Goal: Contribute content: Contribute content

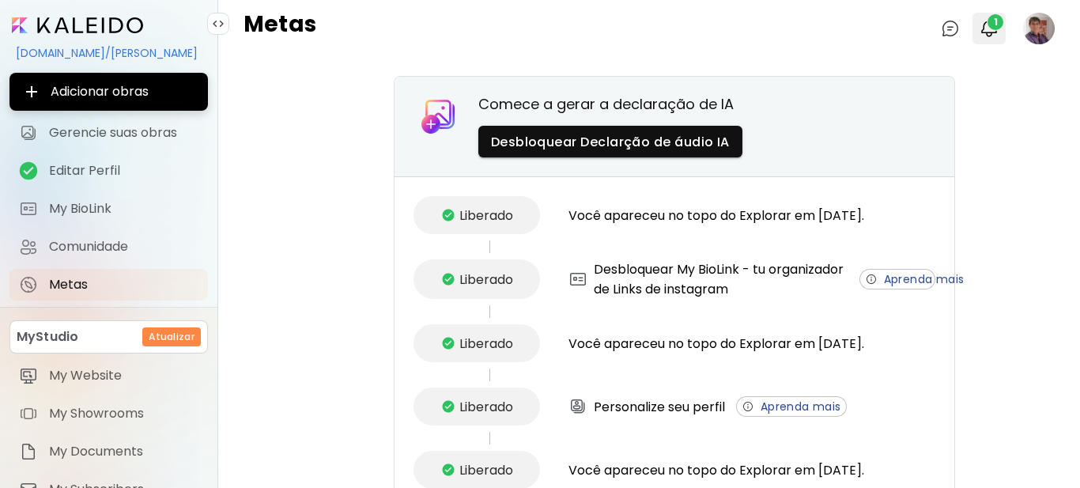
click at [988, 25] on span "1" at bounding box center [996, 22] width 16 height 16
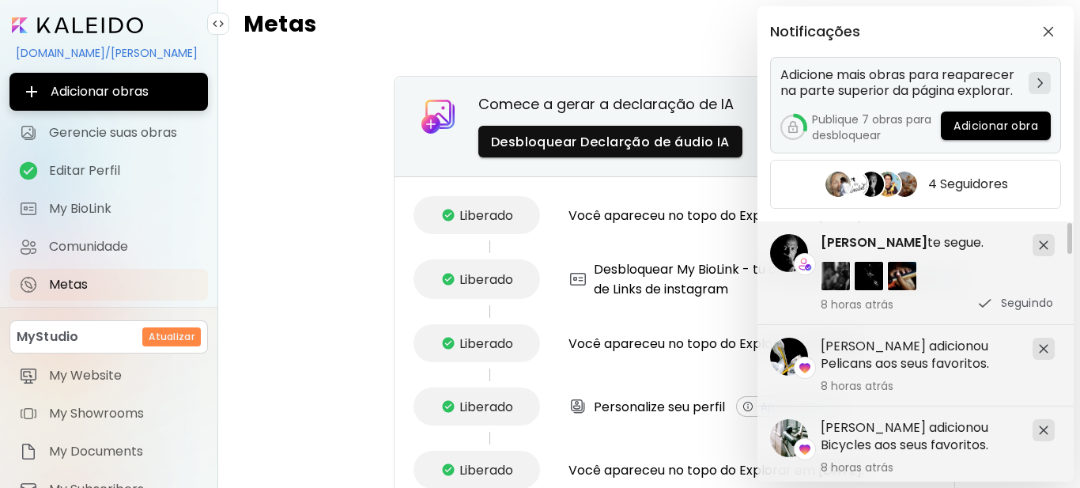
click at [977, 124] on span "Adicionar obra" at bounding box center [996, 126] width 85 height 17
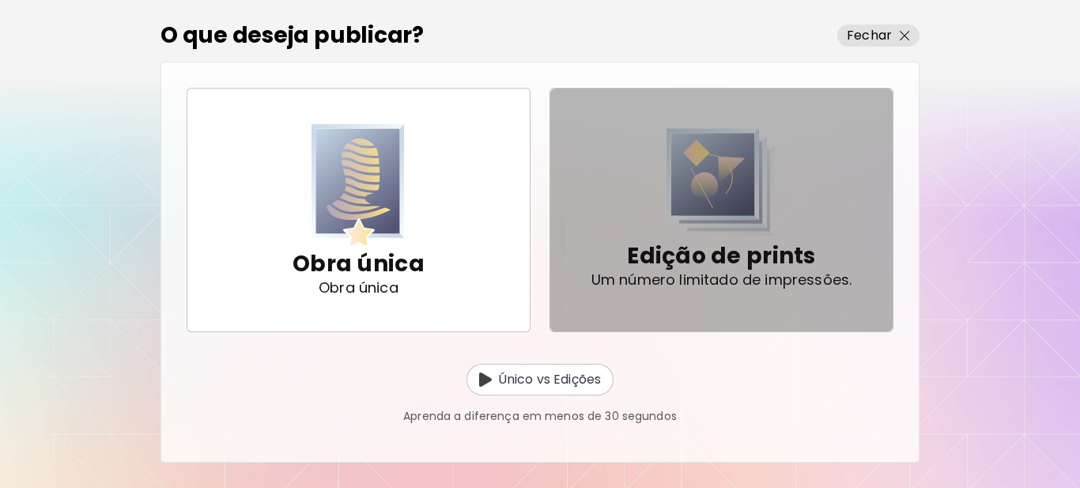
click at [716, 212] on img "button" at bounding box center [721, 182] width 109 height 108
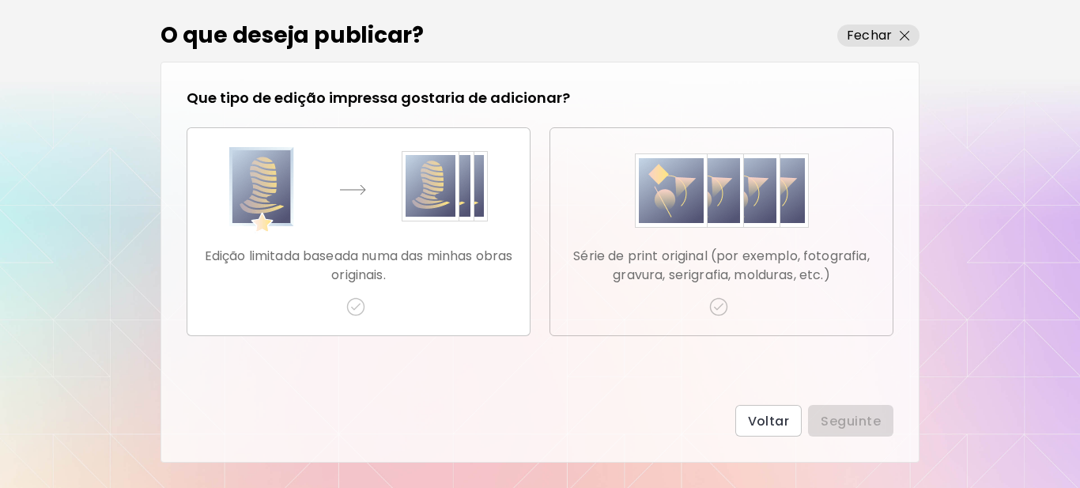
click at [719, 308] on img "button" at bounding box center [718, 306] width 19 height 19
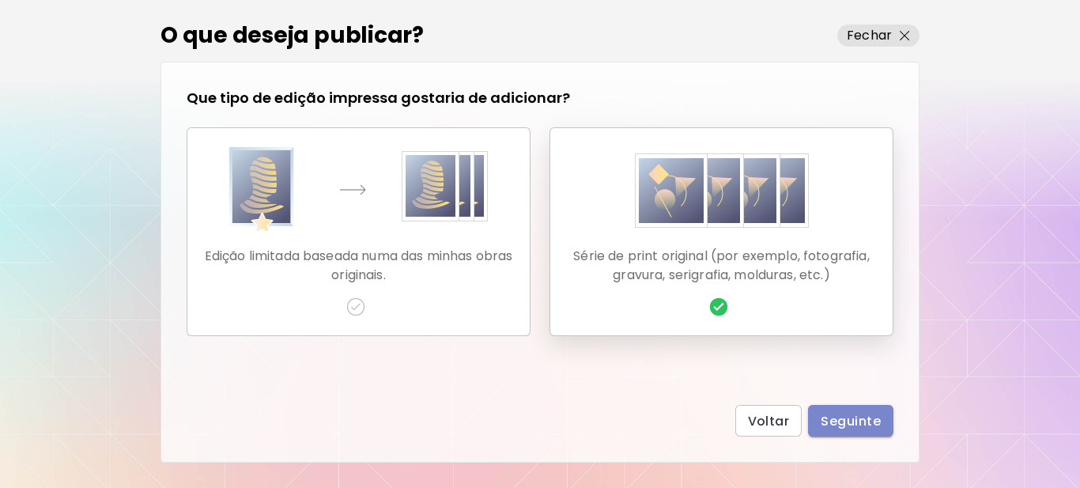
click at [856, 418] on span "Seguinte" at bounding box center [851, 421] width 60 height 17
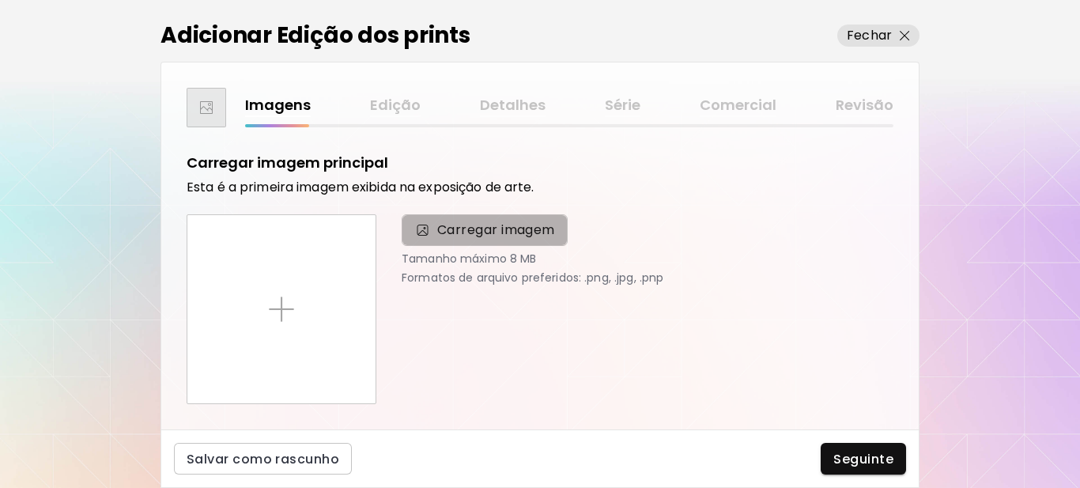
click at [478, 230] on span "Carregar imagem" at bounding box center [496, 230] width 118 height 19
click at [0, 0] on input "Carregar imagem" at bounding box center [0, 0] width 0 height 0
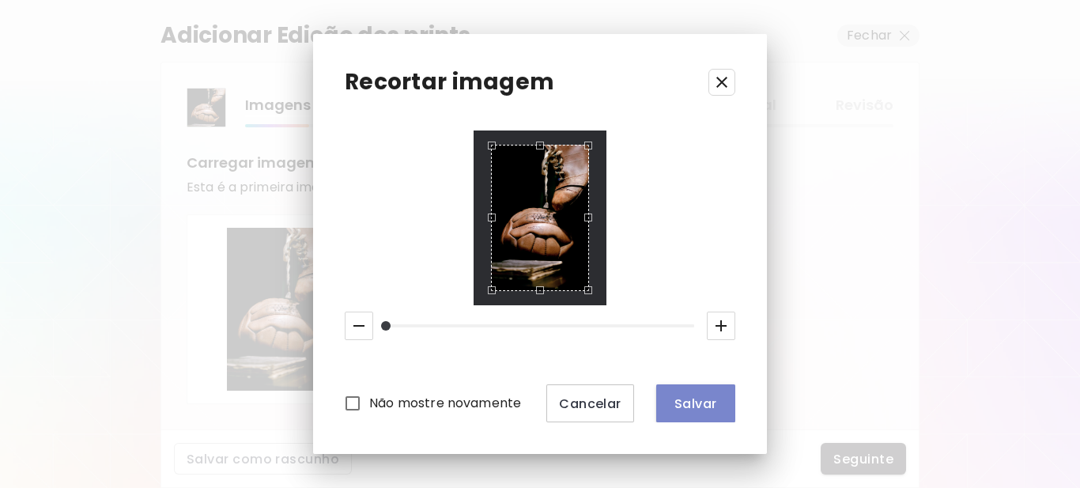
click at [711, 402] on span "Salvar" at bounding box center [696, 403] width 54 height 17
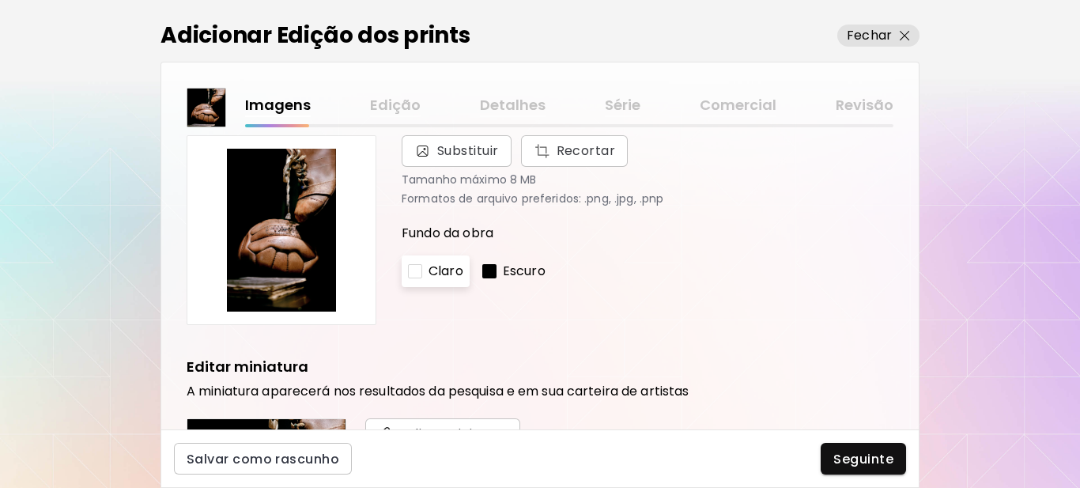
click at [494, 268] on div at bounding box center [489, 271] width 14 height 14
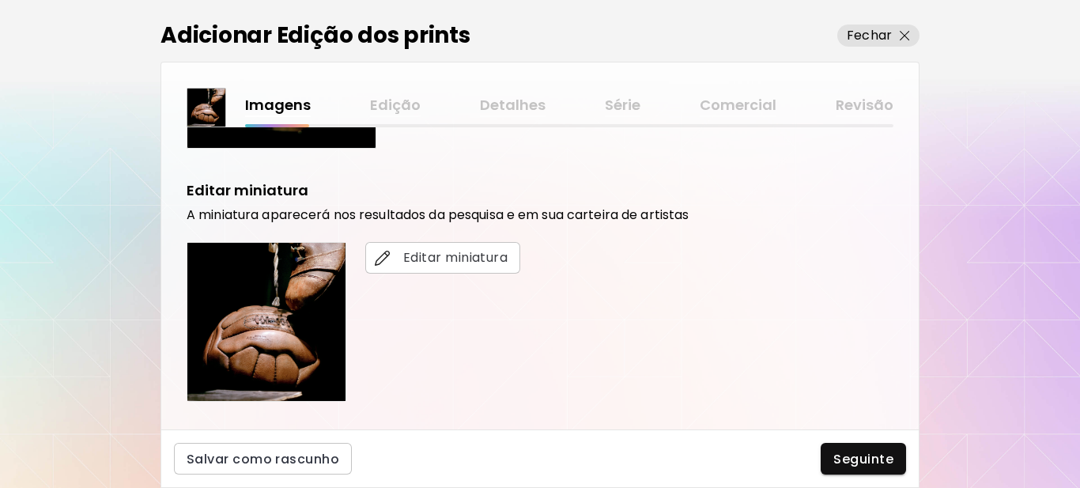
scroll to position [316, 0]
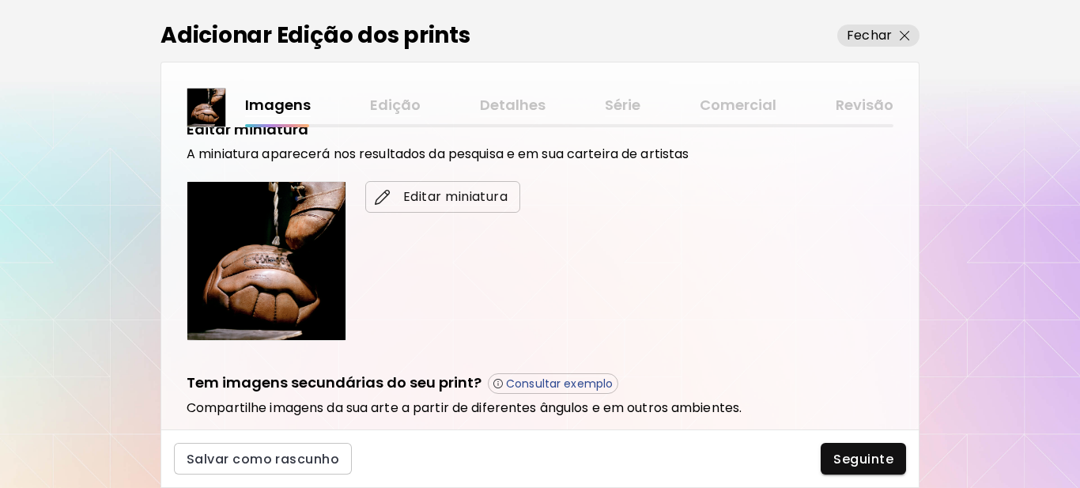
click at [444, 198] on span "Editar miniatura" at bounding box center [443, 196] width 130 height 19
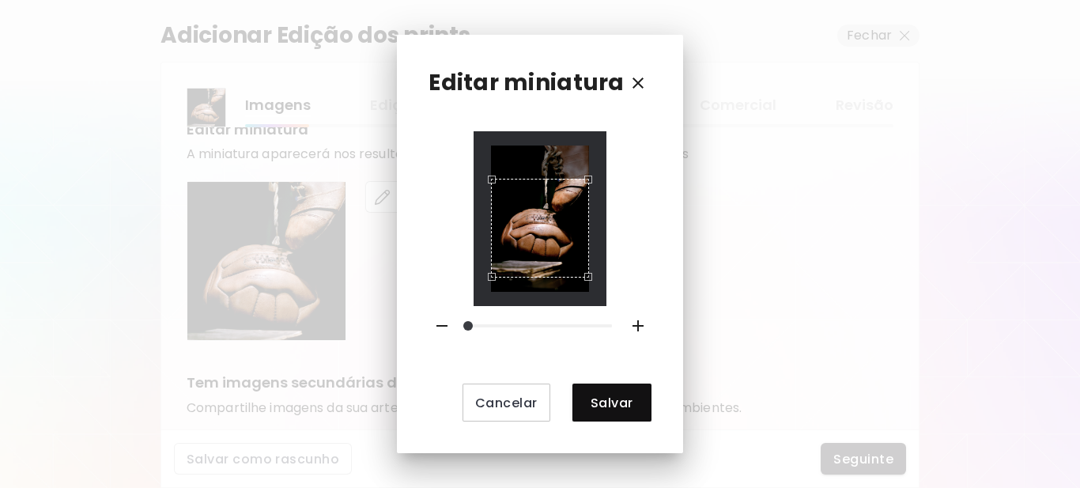
click at [554, 249] on div "Use the arrow keys to move the crop selection area" at bounding box center [540, 228] width 98 height 98
click at [572, 234] on div "Use the arrow keys to move the crop selection area" at bounding box center [540, 220] width 98 height 98
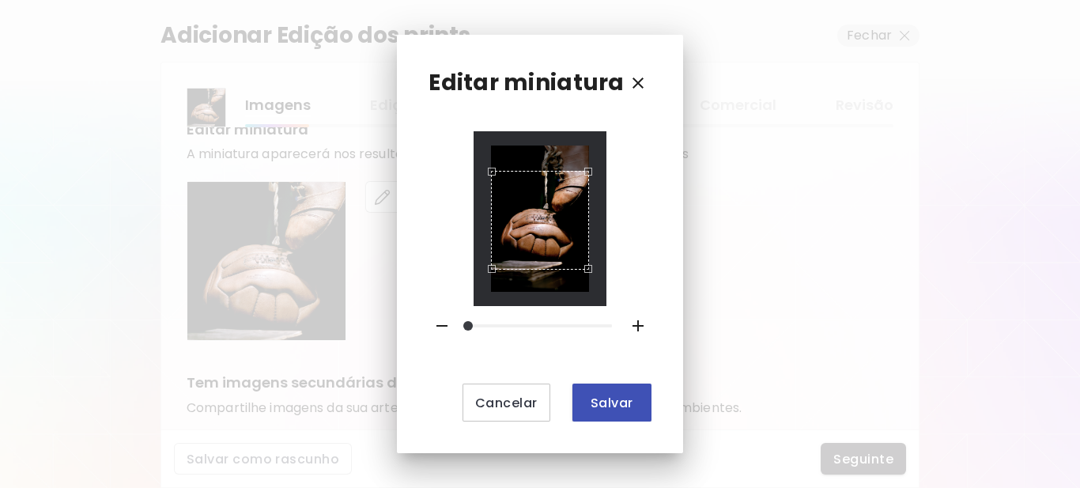
drag, startPoint x: 592, startPoint y: 407, endPoint x: 591, endPoint y: 399, distance: 7.9
click at [592, 405] on span "Salvar" at bounding box center [612, 403] width 54 height 17
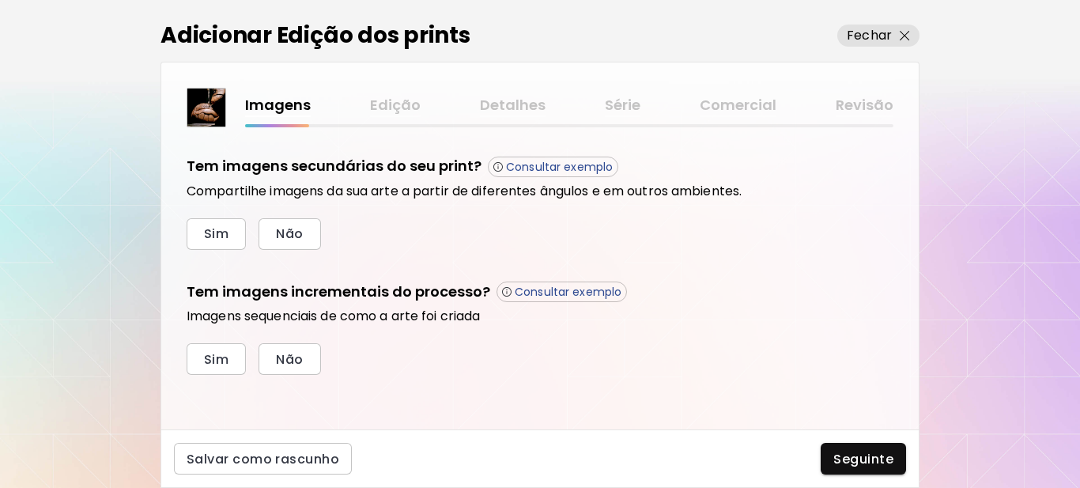
scroll to position [535, 0]
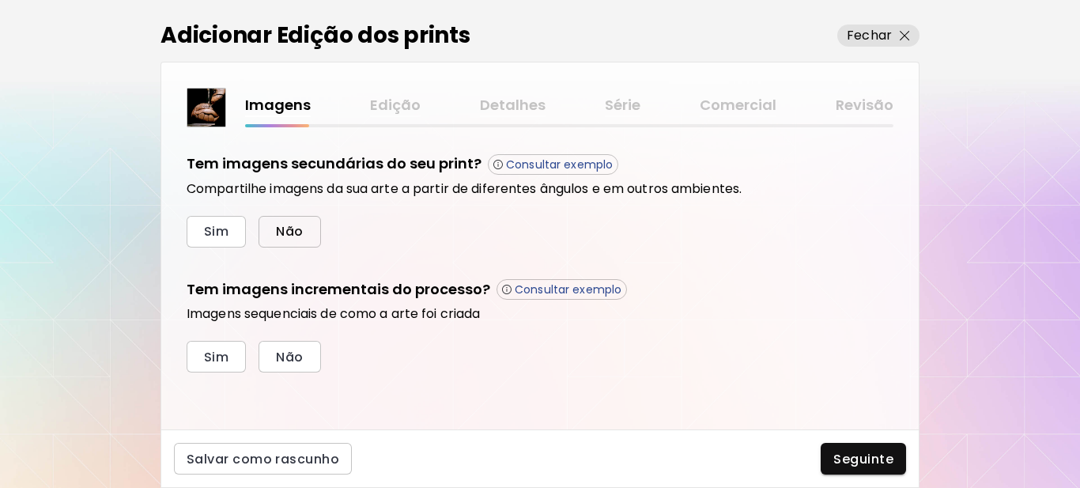
drag, startPoint x: 278, startPoint y: 233, endPoint x: 255, endPoint y: 304, distance: 74.8
click at [279, 234] on span "Não" at bounding box center [289, 231] width 27 height 17
click at [222, 356] on span "Sim" at bounding box center [216, 357] width 25 height 17
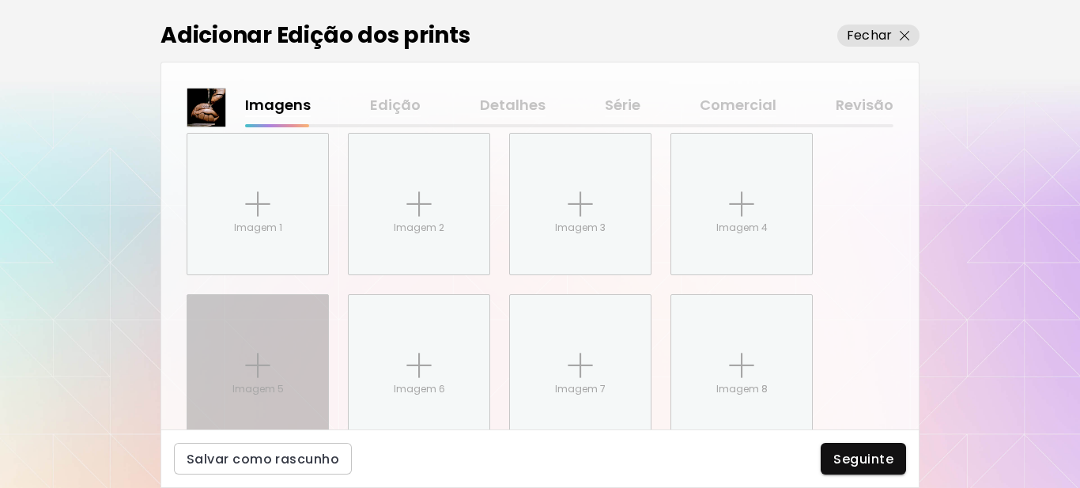
scroll to position [793, 0]
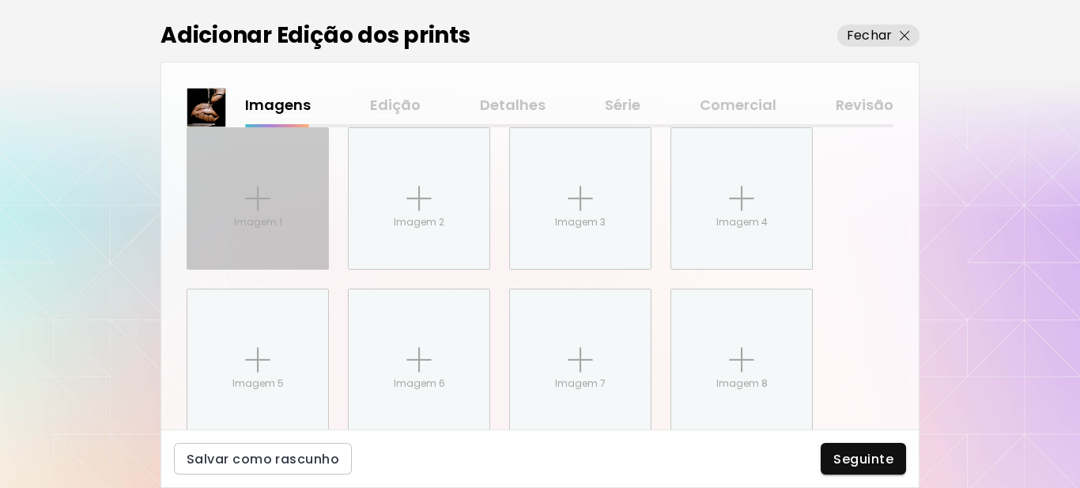
click at [251, 216] on p "Imagem 1" at bounding box center [258, 222] width 48 height 14
click at [0, 0] on input "Imagem 1" at bounding box center [0, 0] width 0 height 0
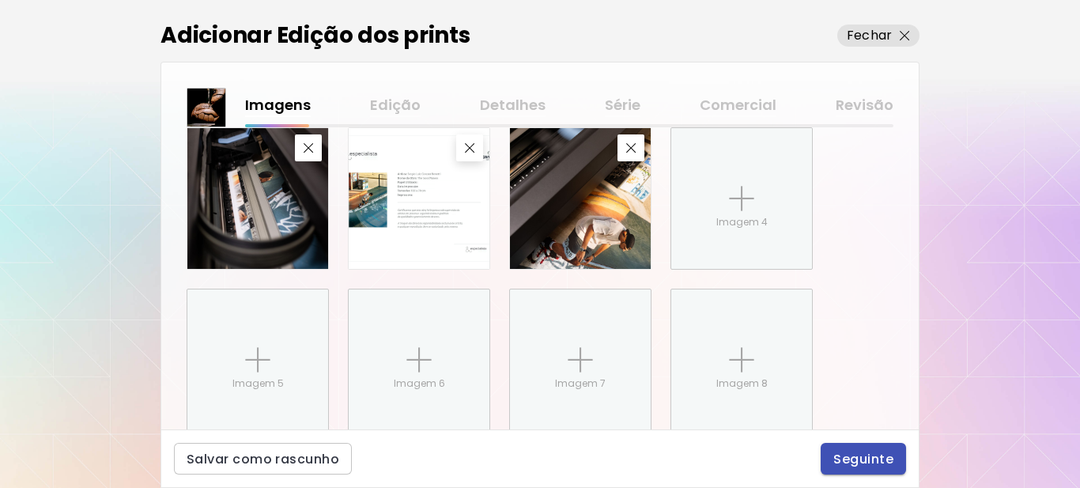
click at [860, 459] on span "Seguinte" at bounding box center [864, 459] width 60 height 17
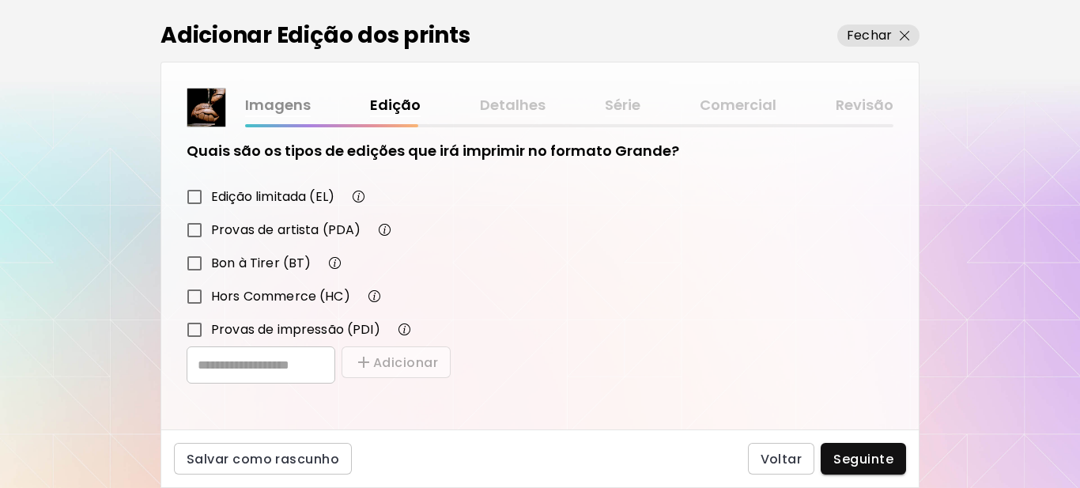
scroll to position [276, 0]
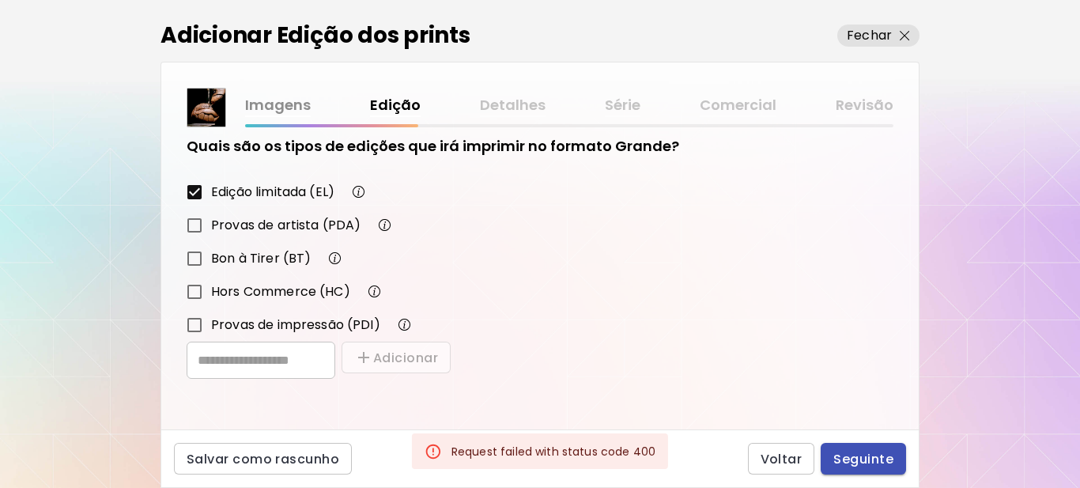
click at [856, 456] on span "Seguinte" at bounding box center [864, 459] width 60 height 17
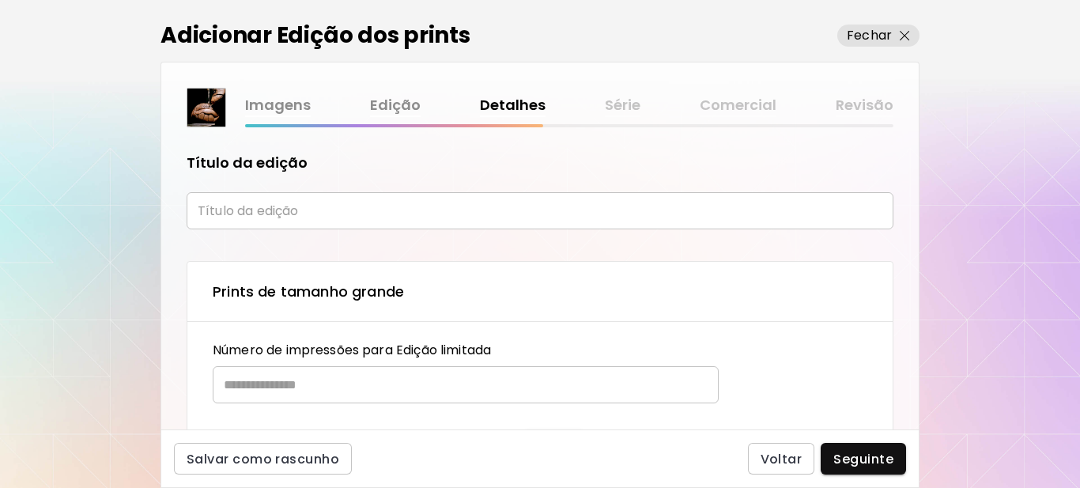
click at [268, 211] on input "text" at bounding box center [540, 210] width 707 height 37
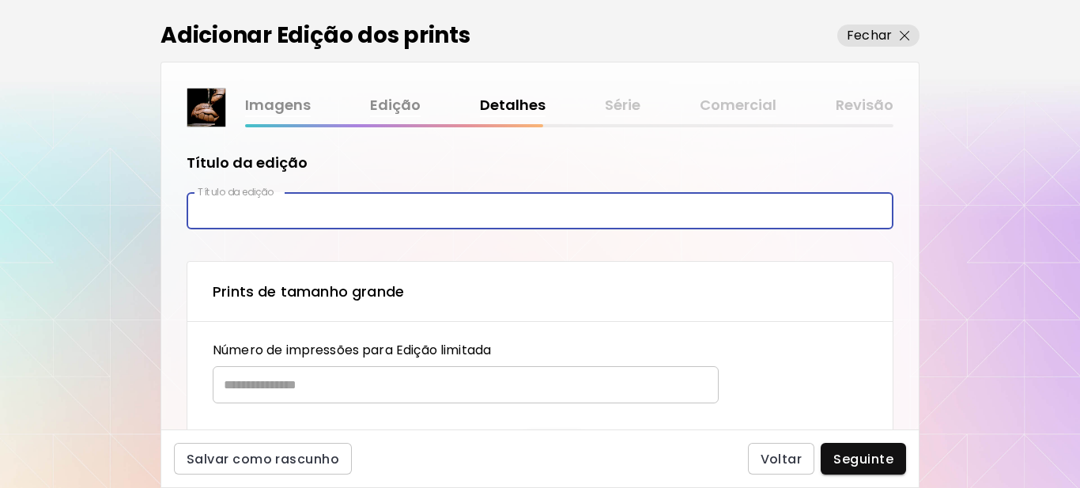
paste input "********"
type input "********"
click at [342, 392] on input "text" at bounding box center [460, 384] width 495 height 37
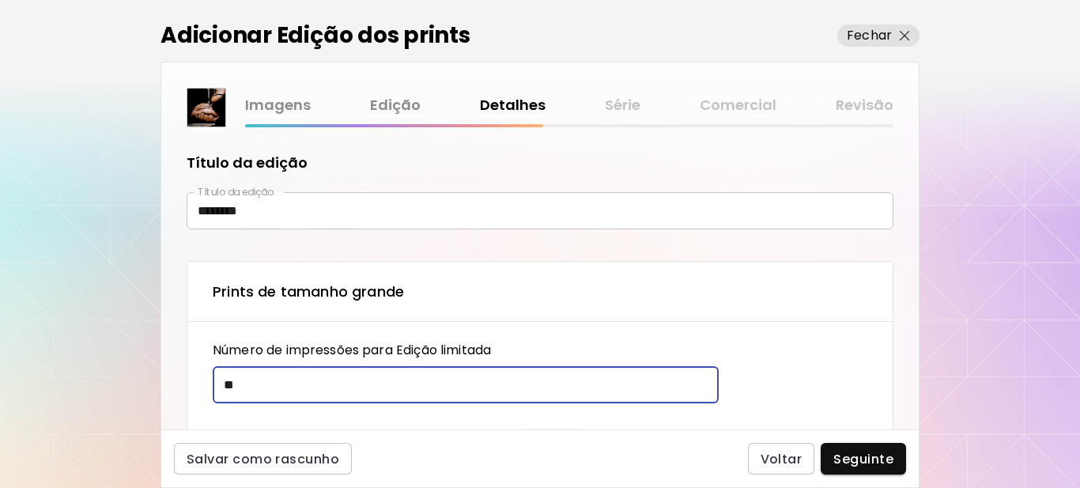
type input "**"
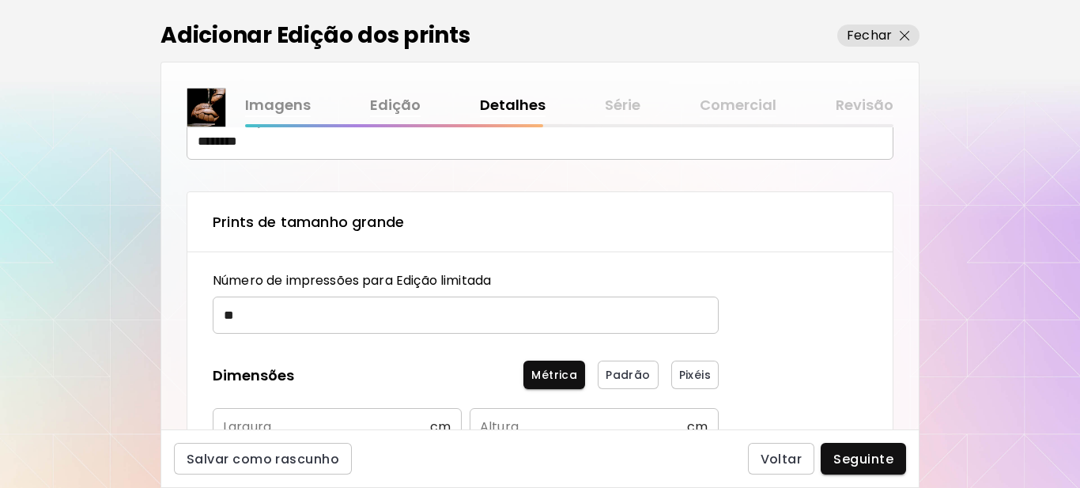
scroll to position [158, 0]
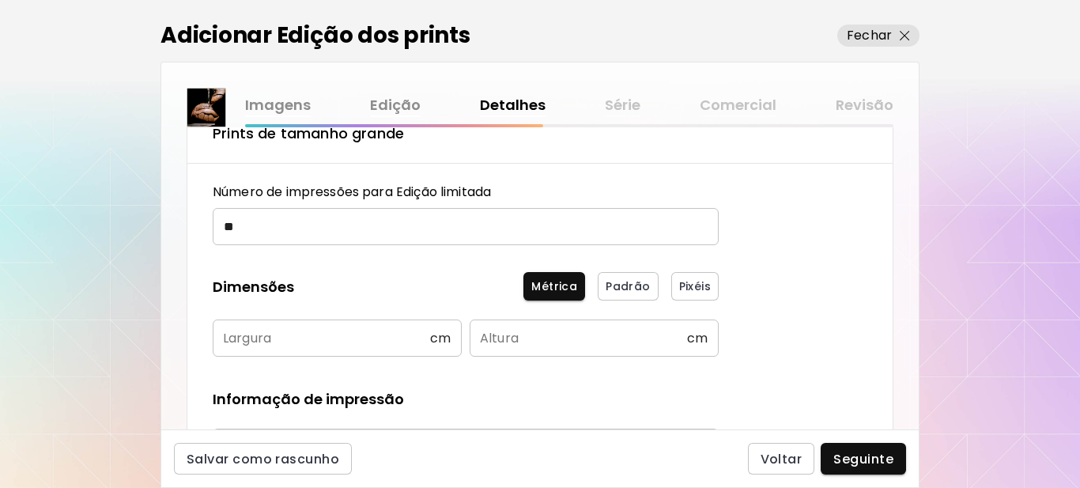
click at [316, 334] on input "text" at bounding box center [321, 338] width 217 height 37
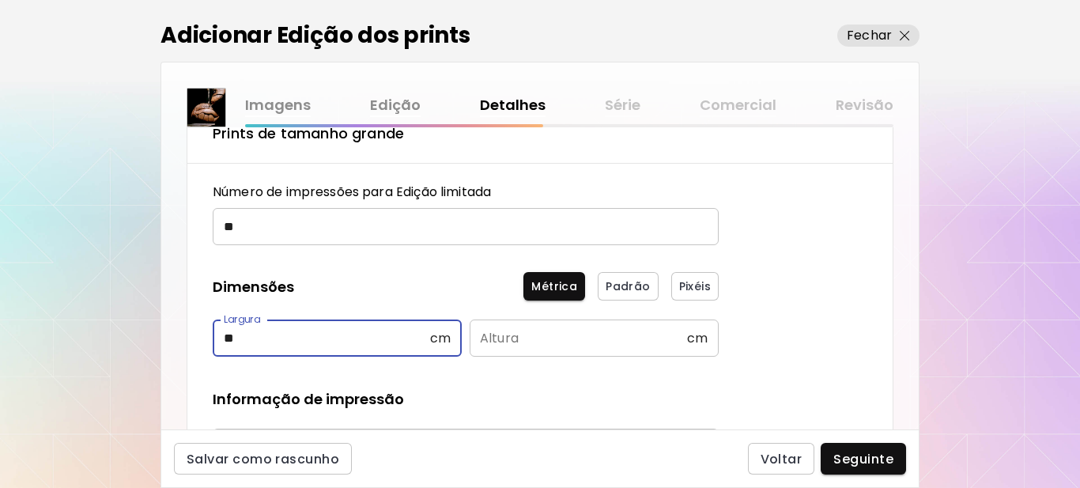
type input "**"
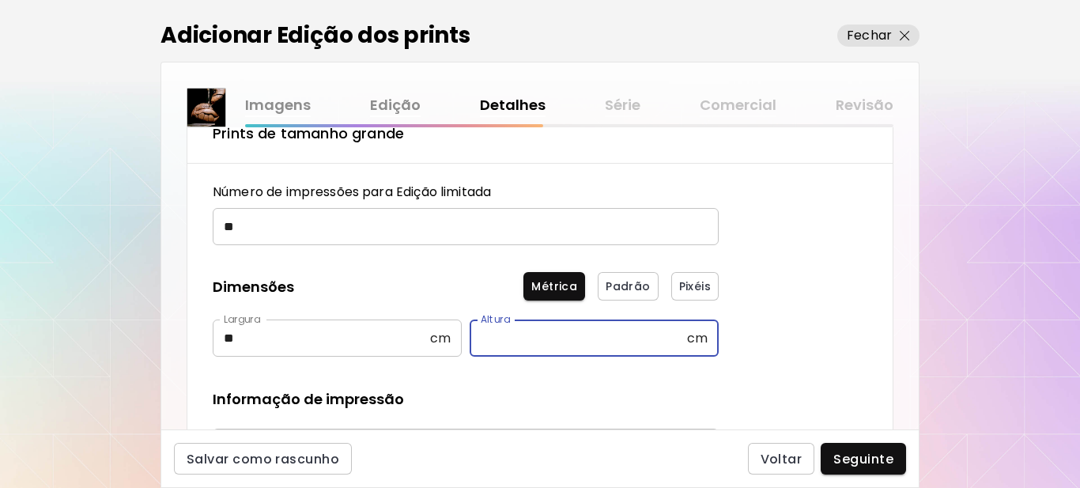
click at [496, 342] on input "text" at bounding box center [578, 338] width 217 height 37
type input "**"
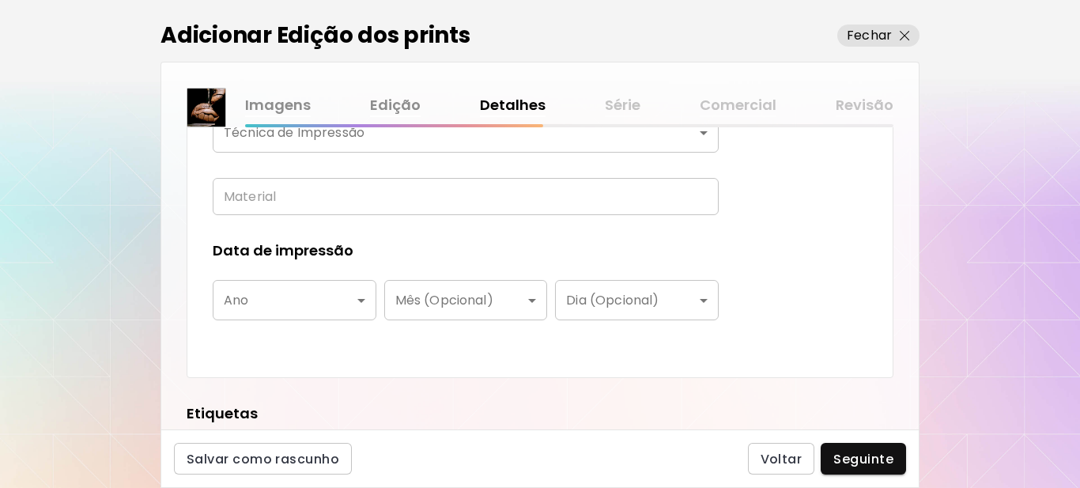
click at [338, 131] on body "[DOMAIN_NAME]/[PERSON_NAME] obras Gerencie suas obras Editar Perfil My BioLink …" at bounding box center [540, 244] width 1080 height 488
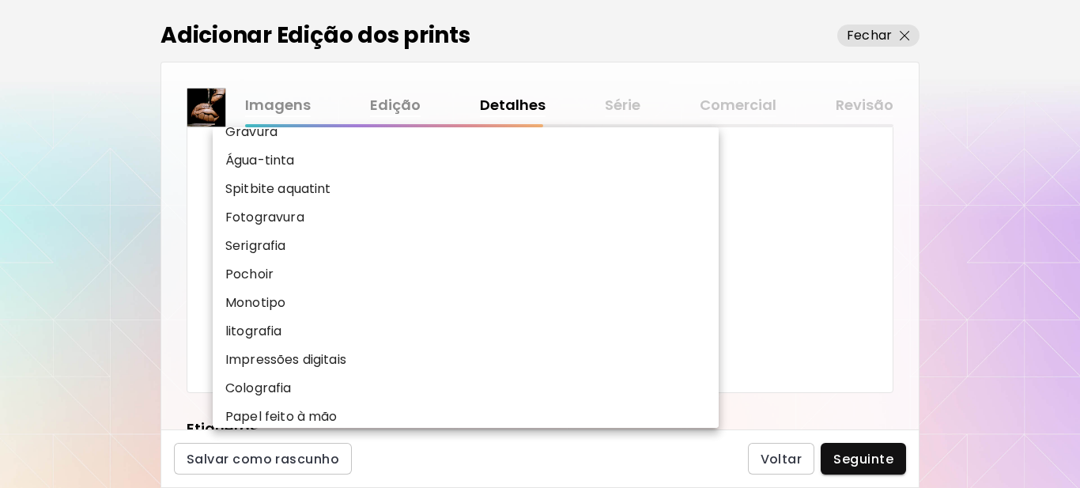
click at [288, 360] on p "Impressões digitais" at bounding box center [285, 359] width 121 height 19
type input "**********"
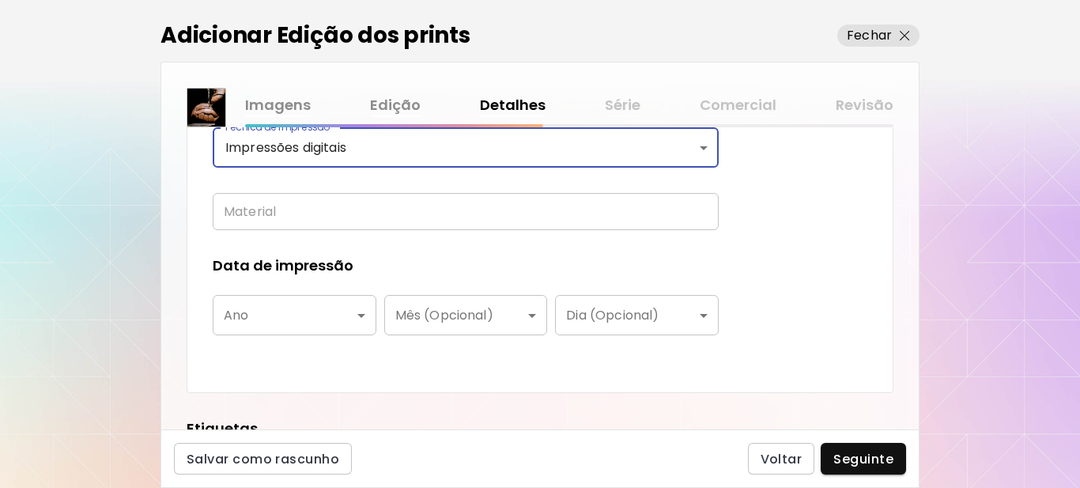
click at [306, 215] on input "text" at bounding box center [466, 211] width 506 height 37
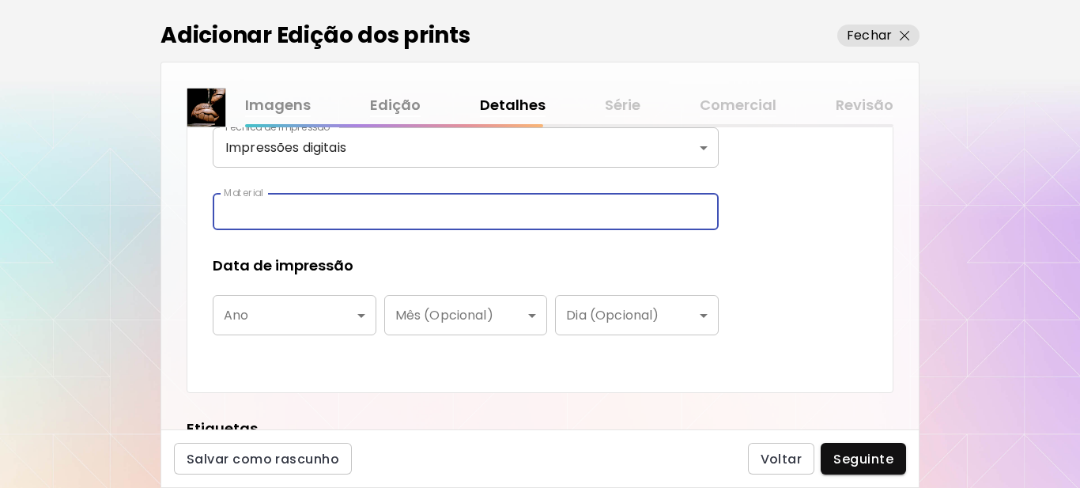
type input "**********"
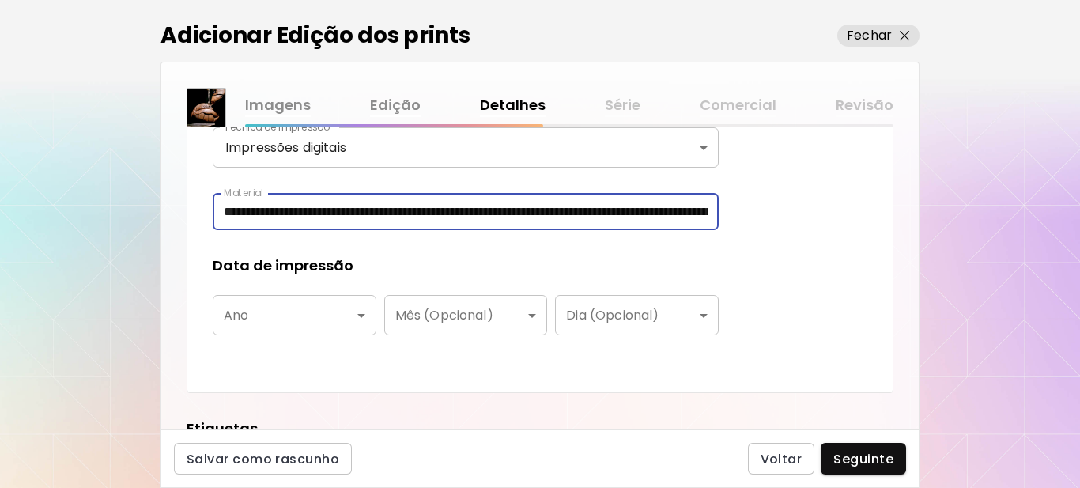
click at [315, 312] on body "**********" at bounding box center [540, 244] width 1080 height 488
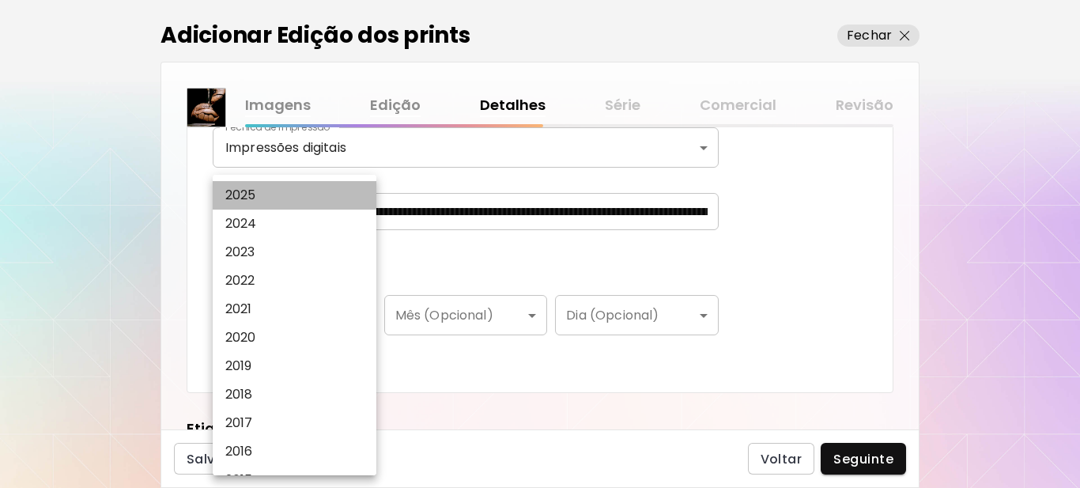
click at [266, 193] on li "2025" at bounding box center [299, 195] width 172 height 28
type input "****"
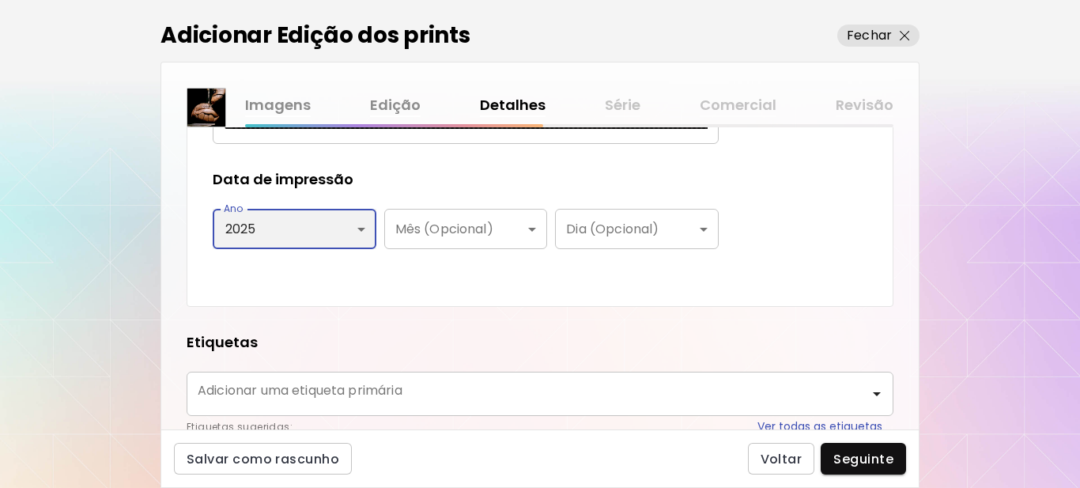
scroll to position [697, 0]
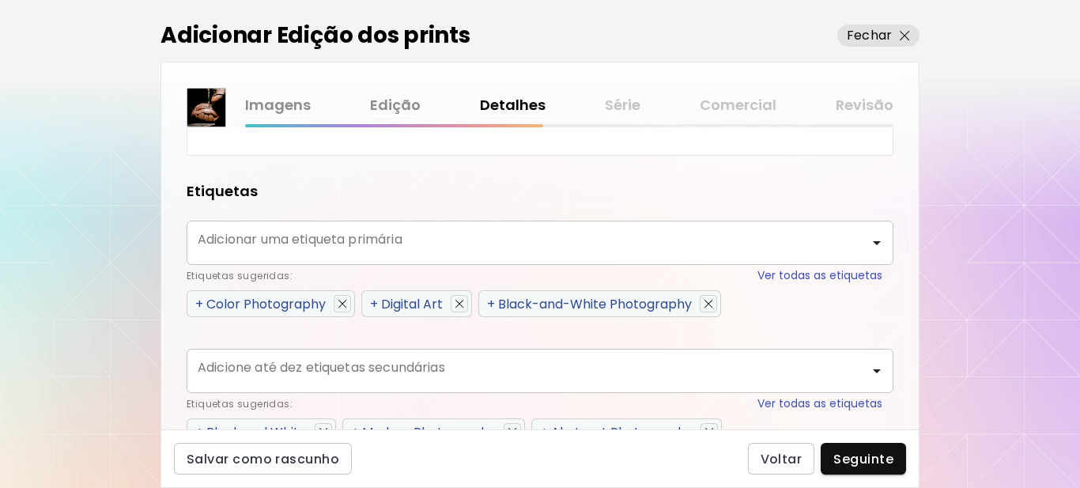
click at [199, 302] on span "+" at bounding box center [199, 304] width 8 height 18
type input "**********"
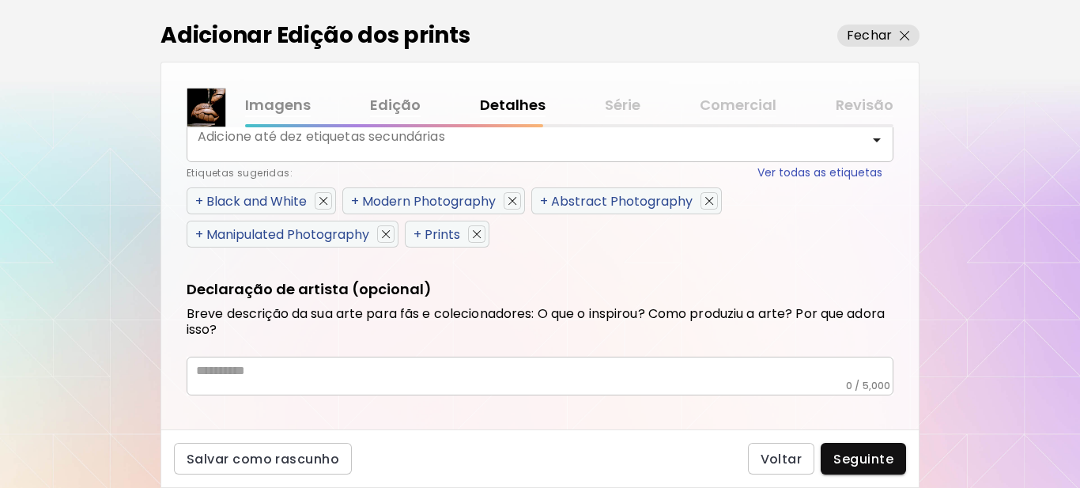
scroll to position [934, 0]
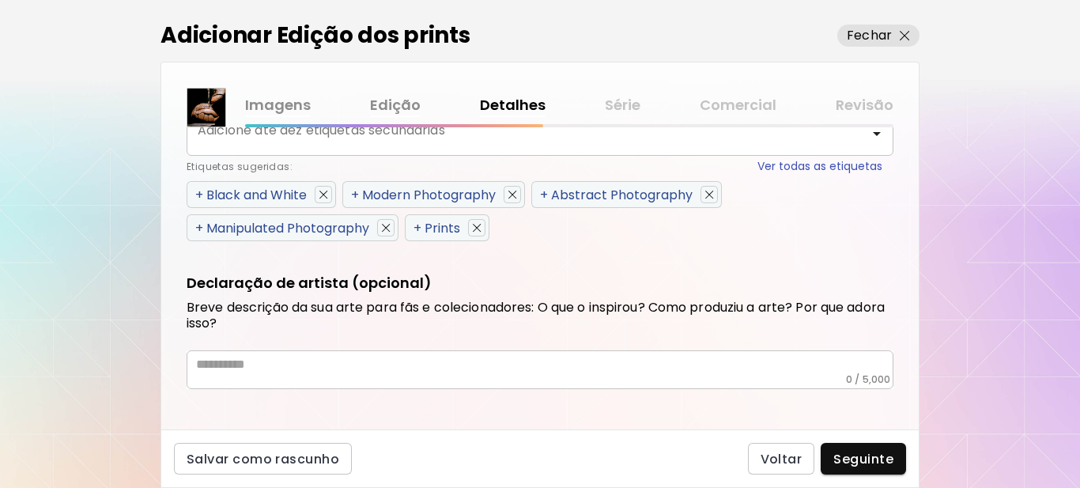
click at [199, 194] on span "+" at bounding box center [199, 195] width 8 height 18
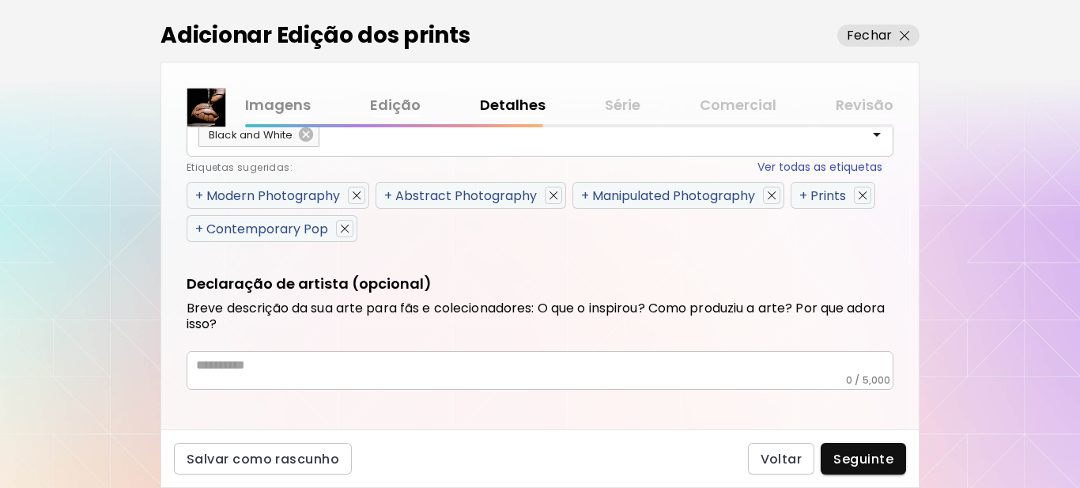
click at [199, 194] on span "+" at bounding box center [199, 196] width 8 height 18
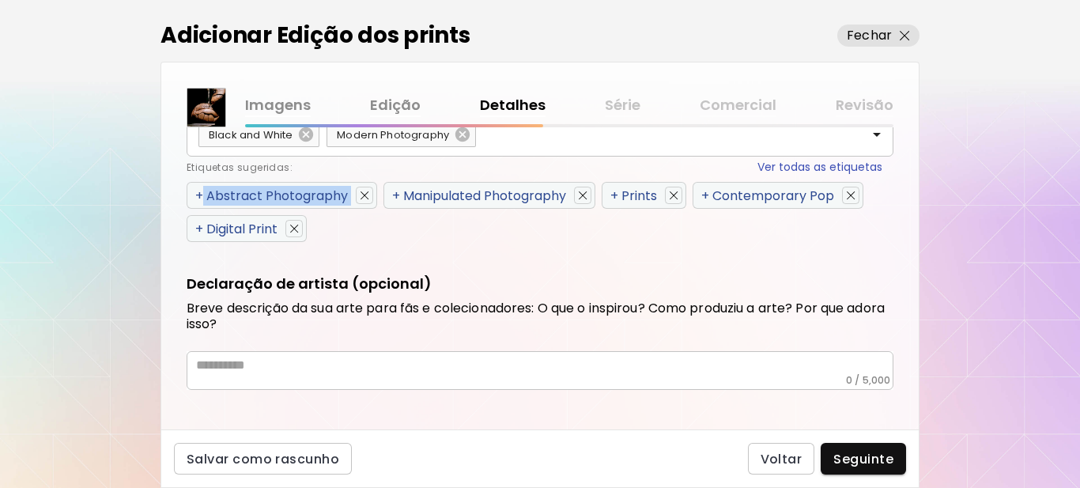
click at [199, 194] on span "+" at bounding box center [199, 196] width 8 height 18
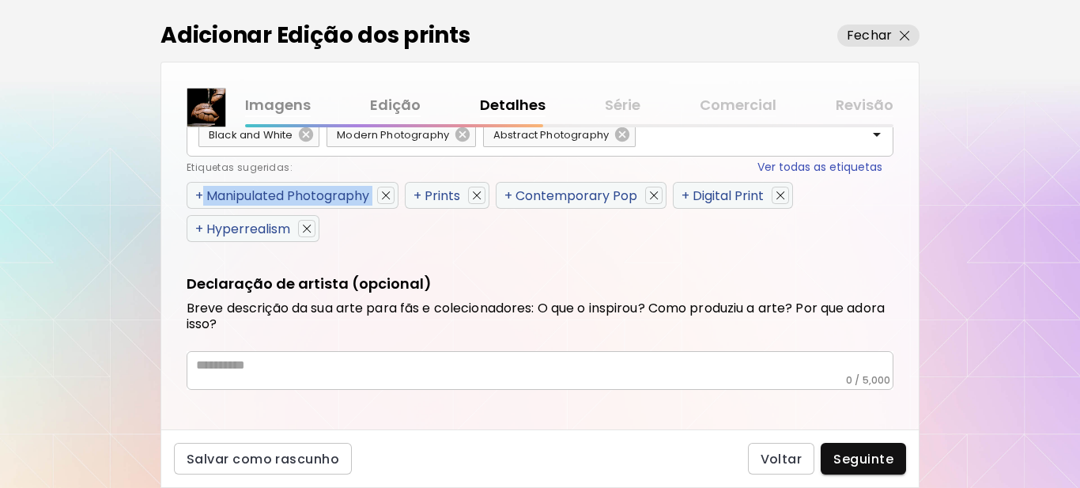
click at [199, 194] on span "+" at bounding box center [199, 196] width 8 height 18
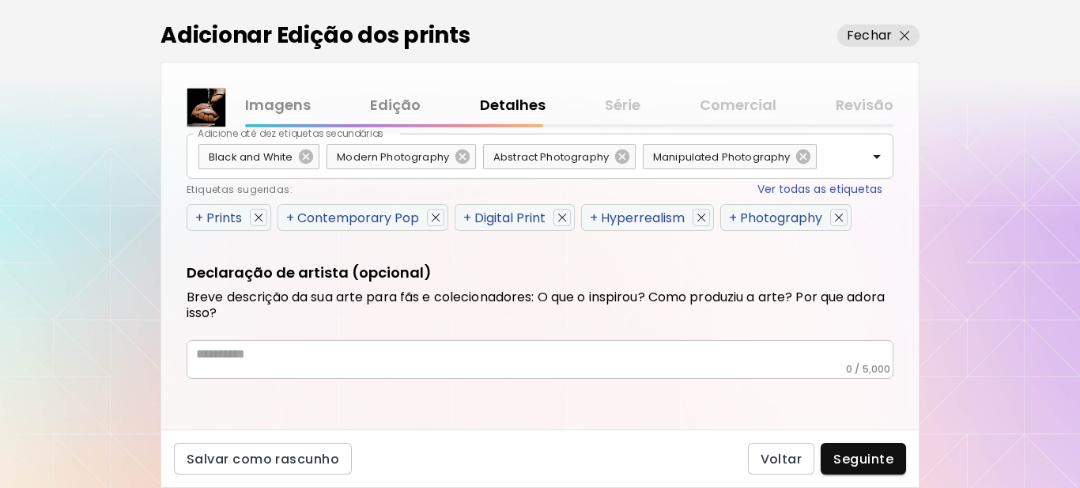
scroll to position [912, 0]
click at [199, 194] on div "Etiquetas sugeridas: Ver todas as etiquetas" at bounding box center [535, 189] width 696 height 17
click at [195, 215] on span "+" at bounding box center [199, 218] width 8 height 18
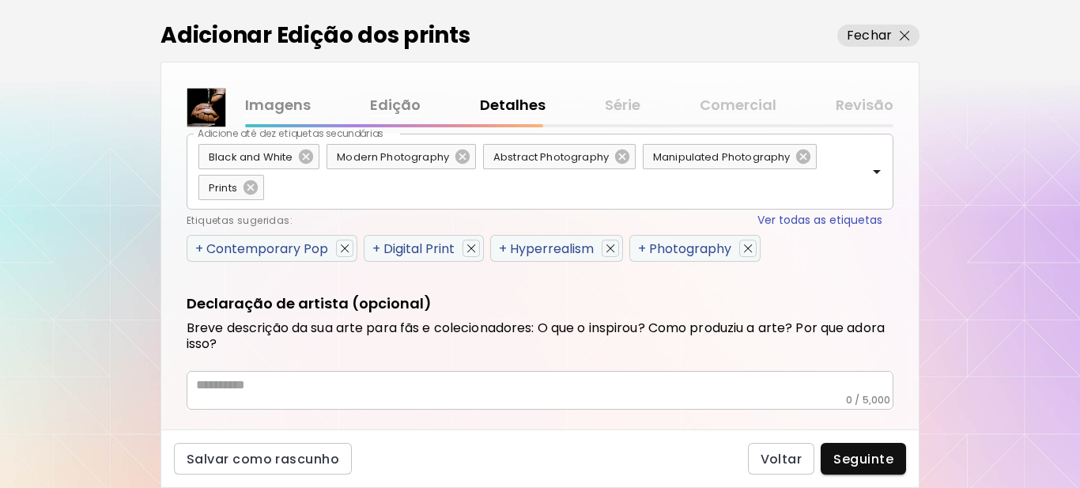
click at [195, 215] on div "Etiquetas sugeridas: Ver todas as etiquetas" at bounding box center [535, 220] width 696 height 17
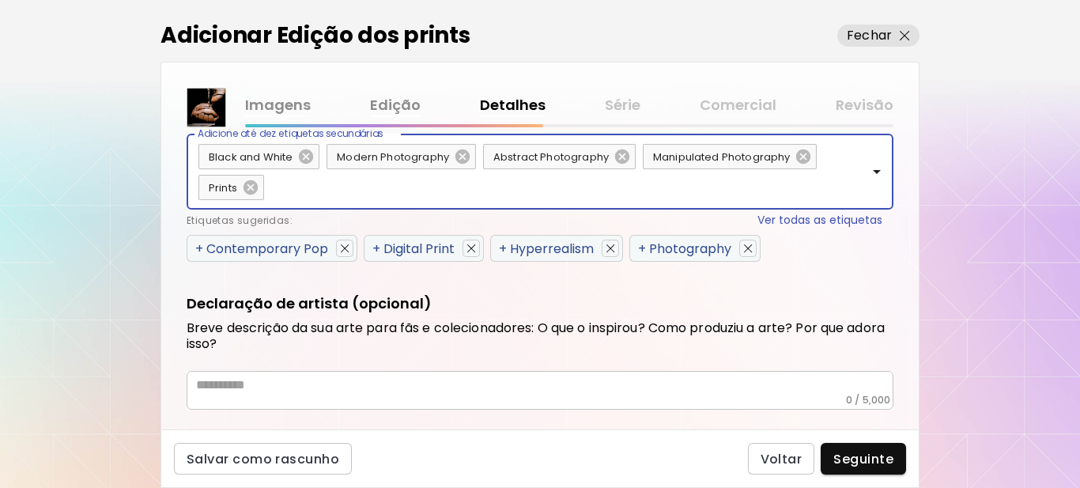
click at [198, 245] on span "+" at bounding box center [199, 249] width 8 height 18
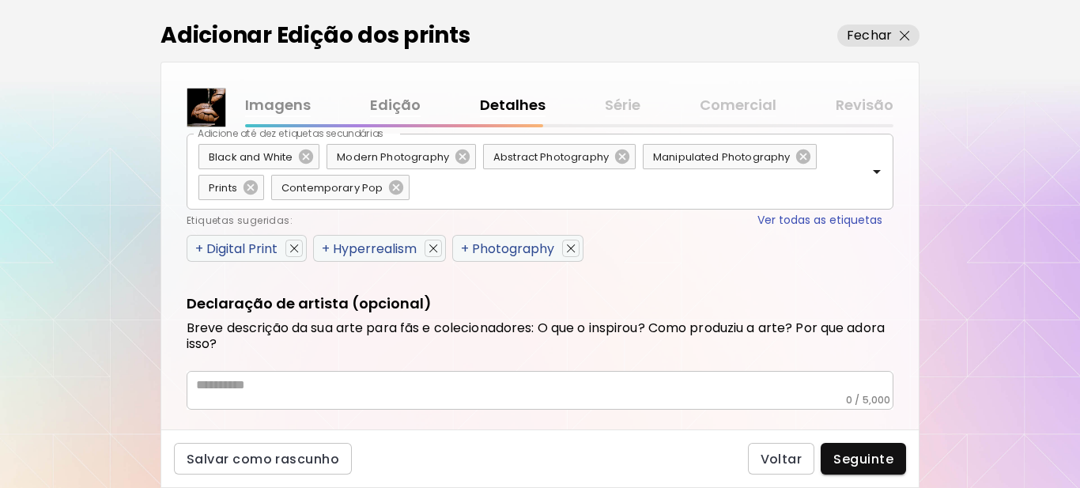
click at [199, 245] on span "+" at bounding box center [199, 249] width 8 height 18
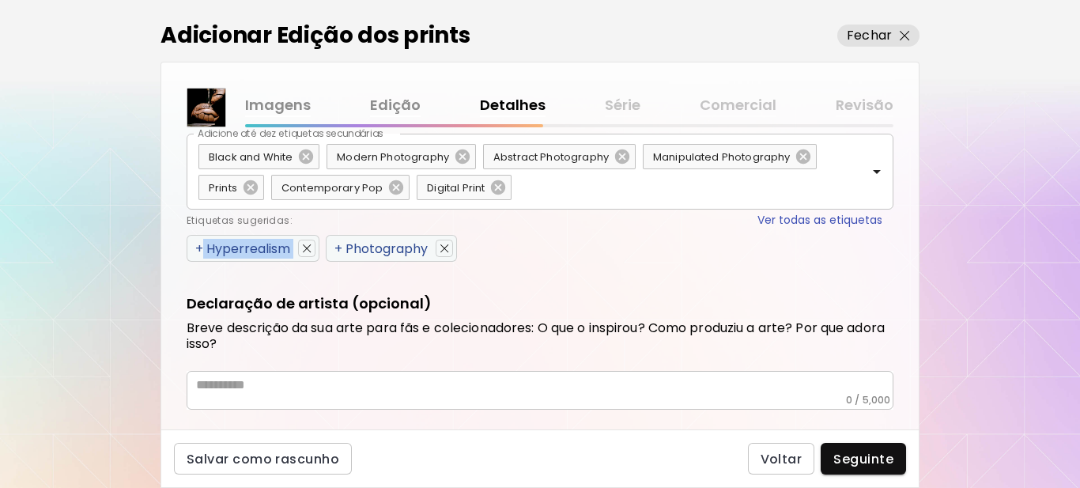
click at [199, 245] on span "+" at bounding box center [199, 249] width 8 height 18
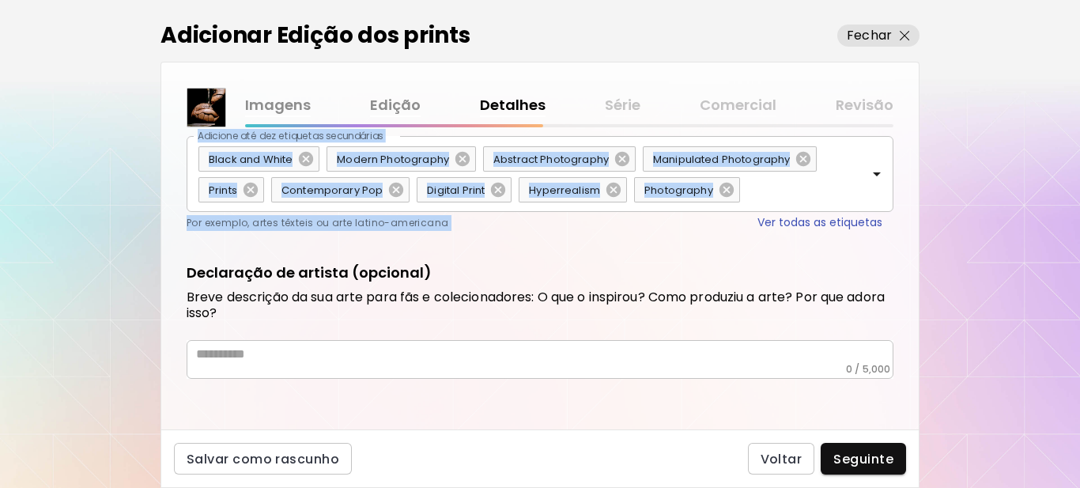
scroll to position [909, 0]
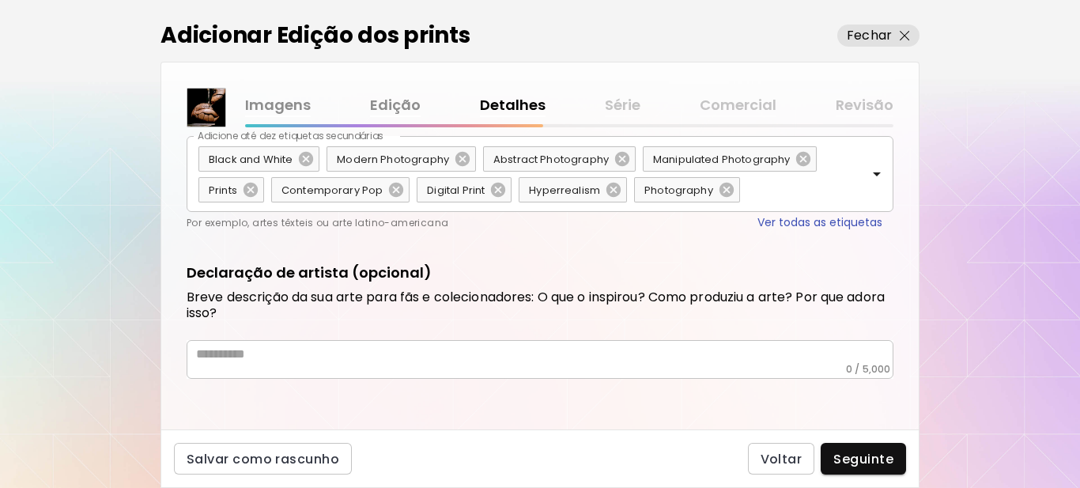
click at [327, 358] on textarea at bounding box center [545, 354] width 698 height 17
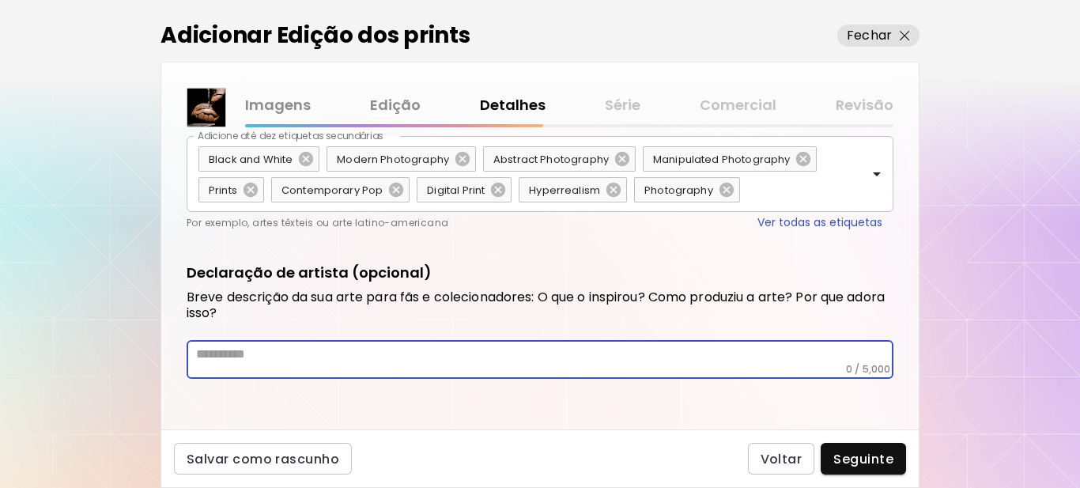
paste textarea "**********"
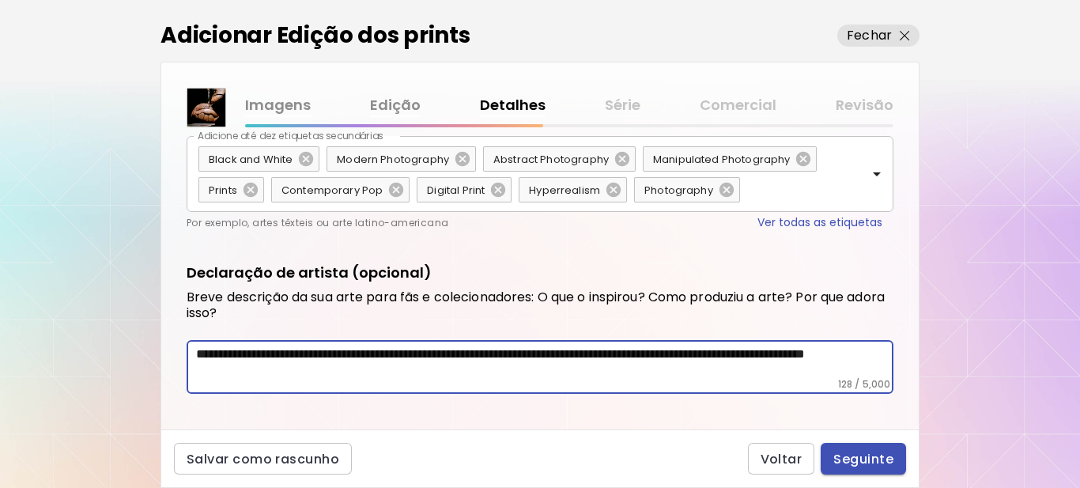
type textarea "**********"
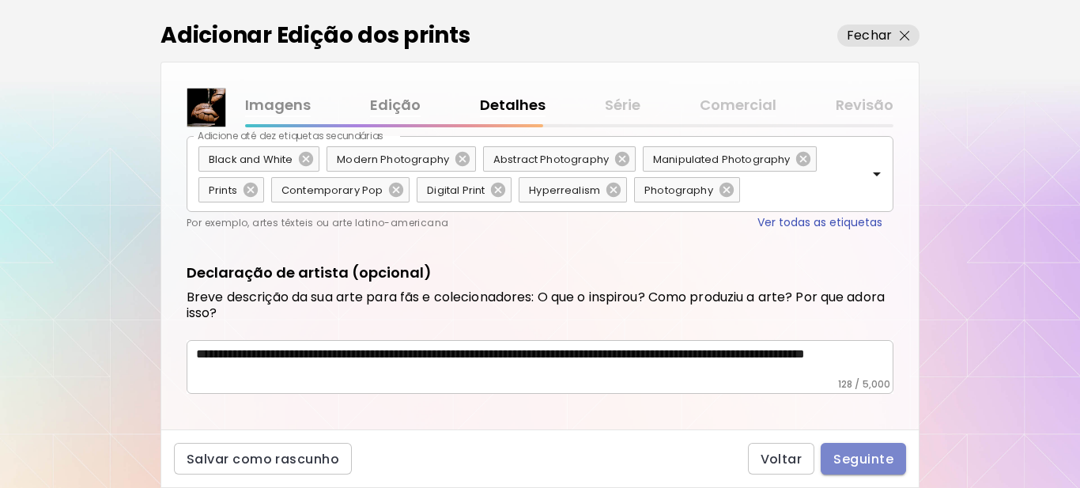
click at [844, 453] on span "Seguinte" at bounding box center [864, 459] width 60 height 17
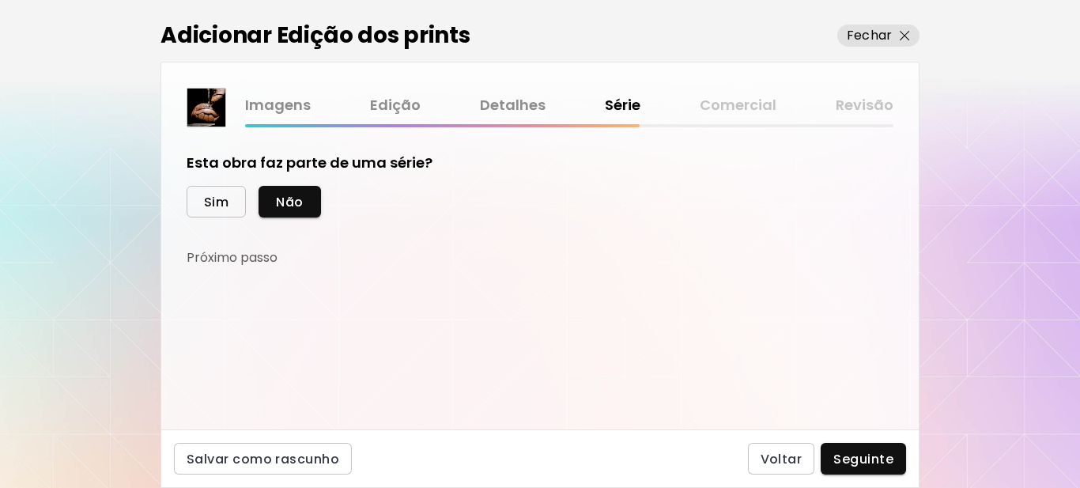
click at [226, 205] on span "Sim" at bounding box center [216, 202] width 25 height 17
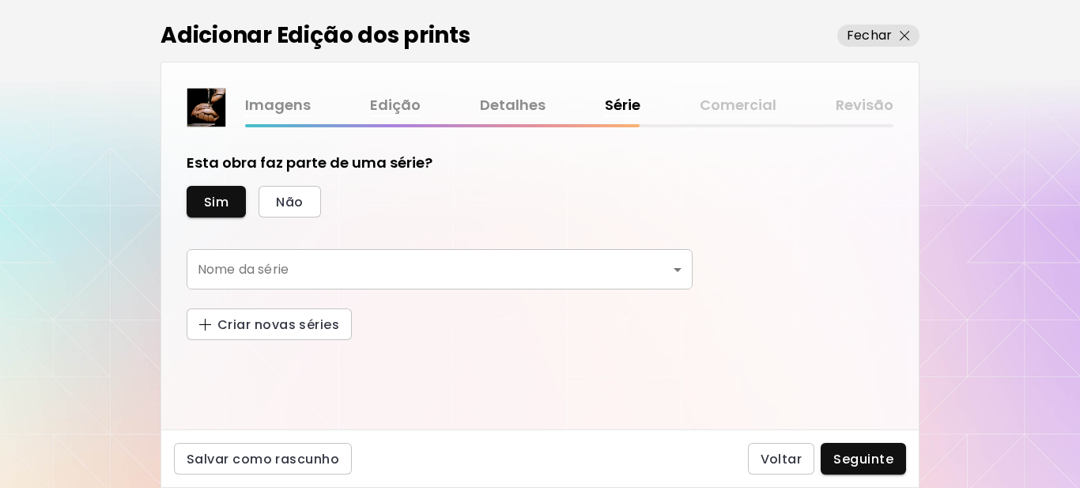
click at [266, 263] on body "[DOMAIN_NAME]/[PERSON_NAME] Adicionar obras Gerencie suas obras Editar Perfil M…" at bounding box center [540, 244] width 1080 height 488
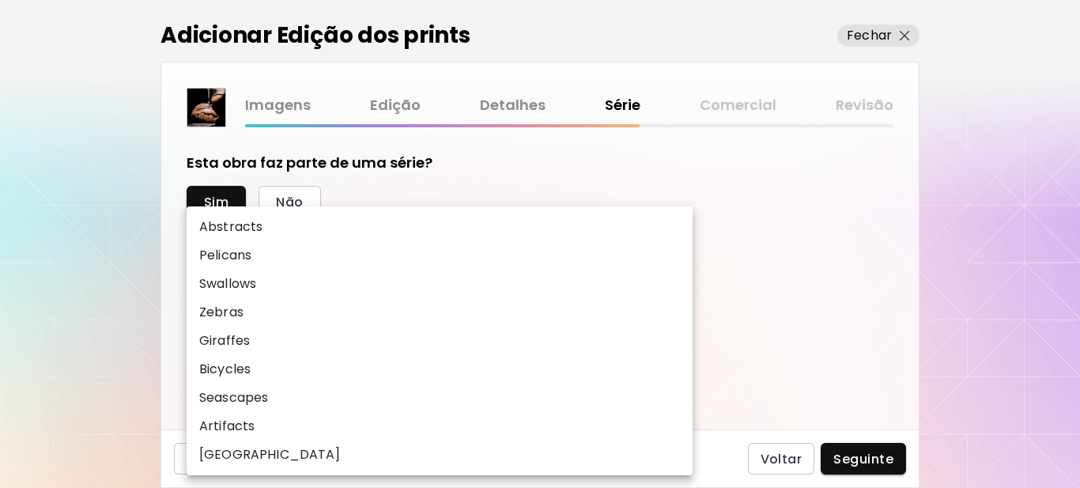
click at [806, 291] on div at bounding box center [540, 244] width 1080 height 488
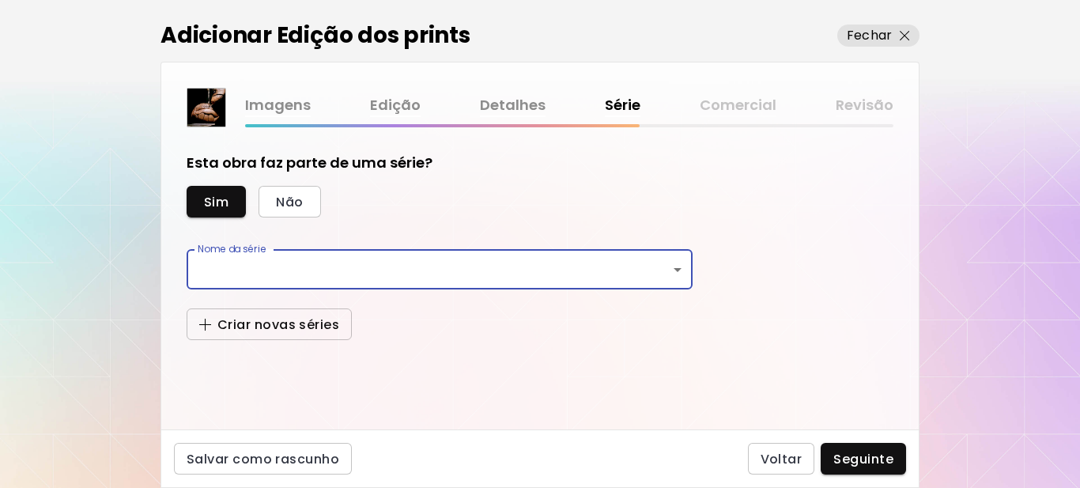
click at [288, 325] on span "Criar novas séries" at bounding box center [269, 324] width 140 height 17
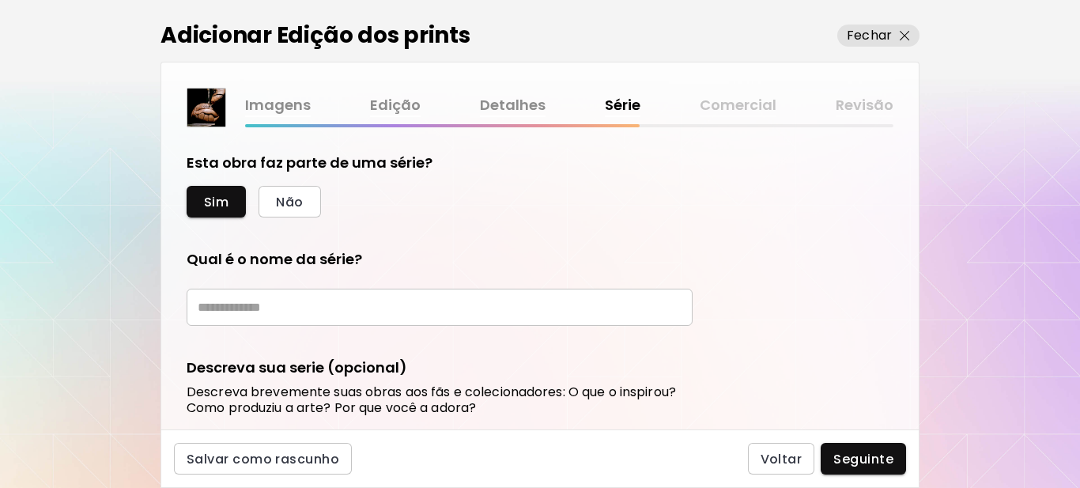
click at [284, 312] on input "text" at bounding box center [440, 307] width 506 height 37
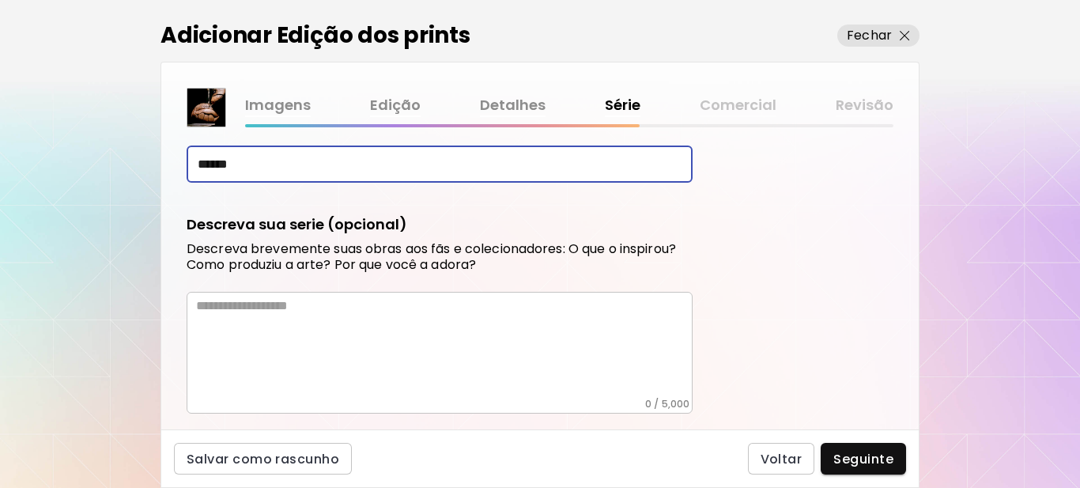
scroll to position [158, 0]
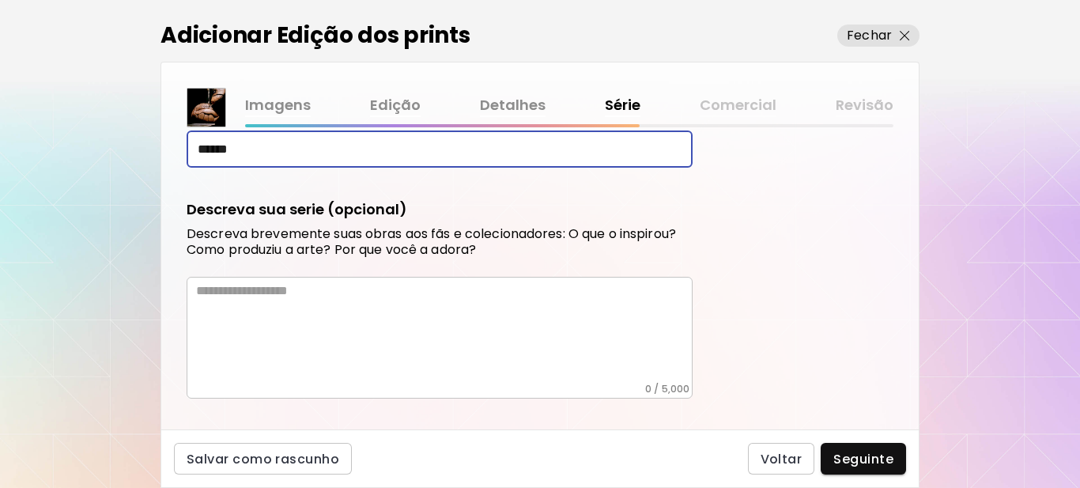
type input "******"
click at [239, 299] on textarea at bounding box center [444, 333] width 497 height 100
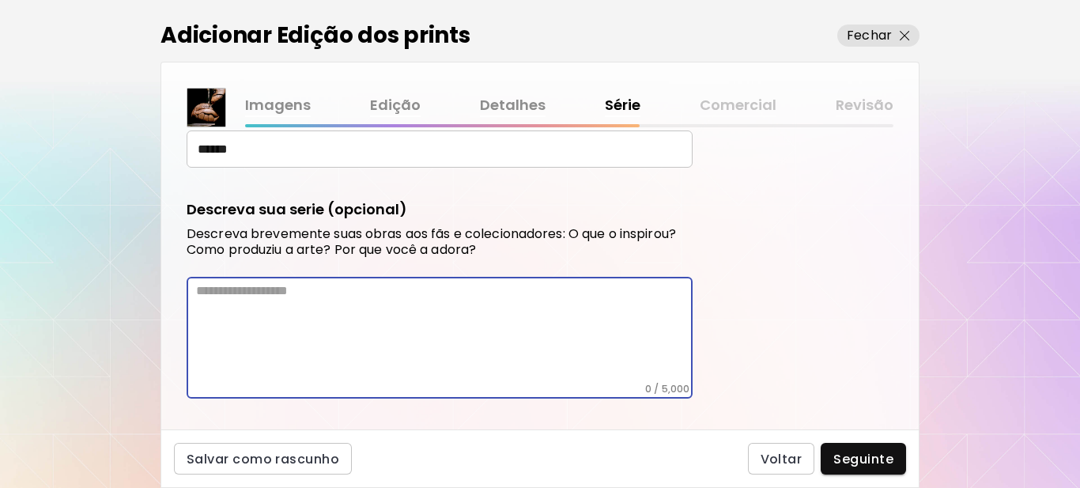
paste textarea "**********"
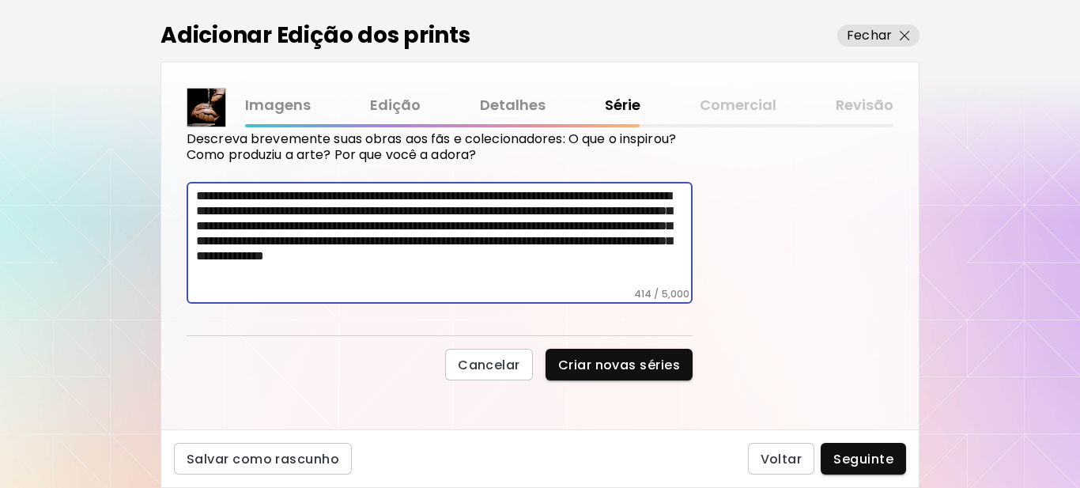
scroll to position [255, 0]
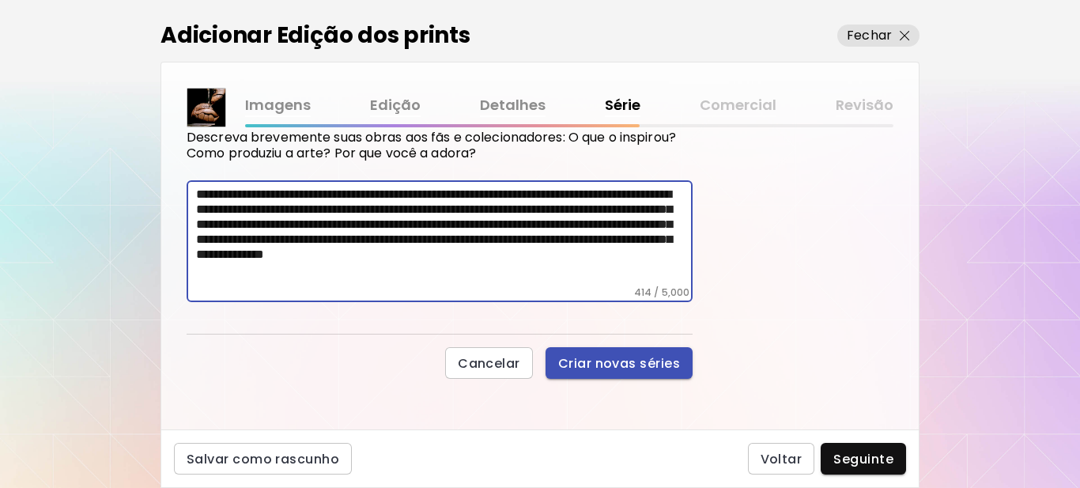
type textarea "**********"
click at [595, 361] on span "Criar novas séries" at bounding box center [619, 363] width 122 height 17
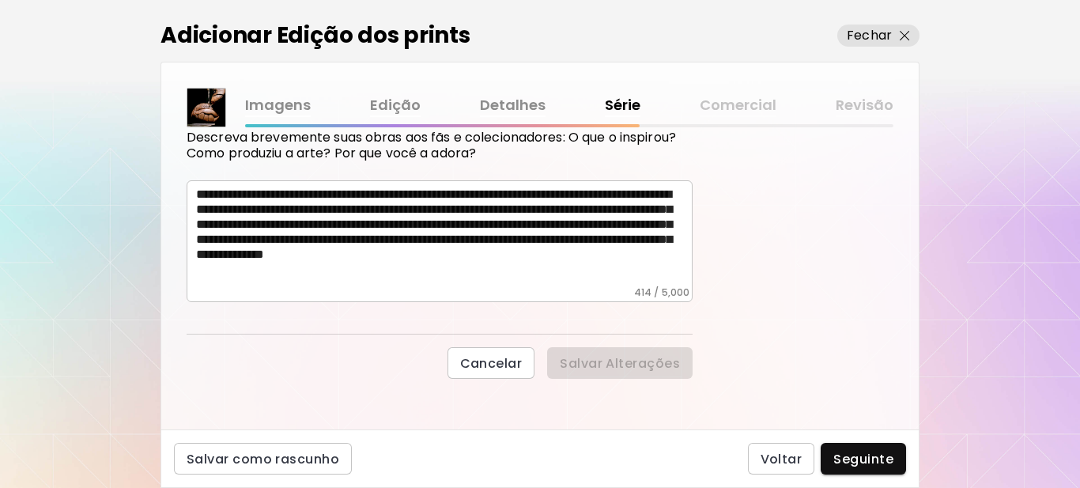
scroll to position [149, 0]
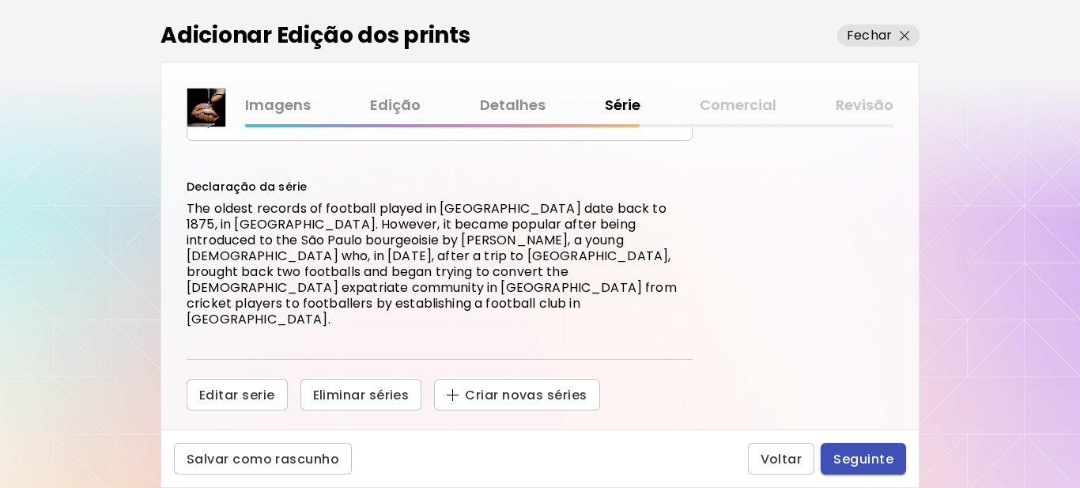
click at [867, 454] on span "Seguinte" at bounding box center [864, 459] width 60 height 17
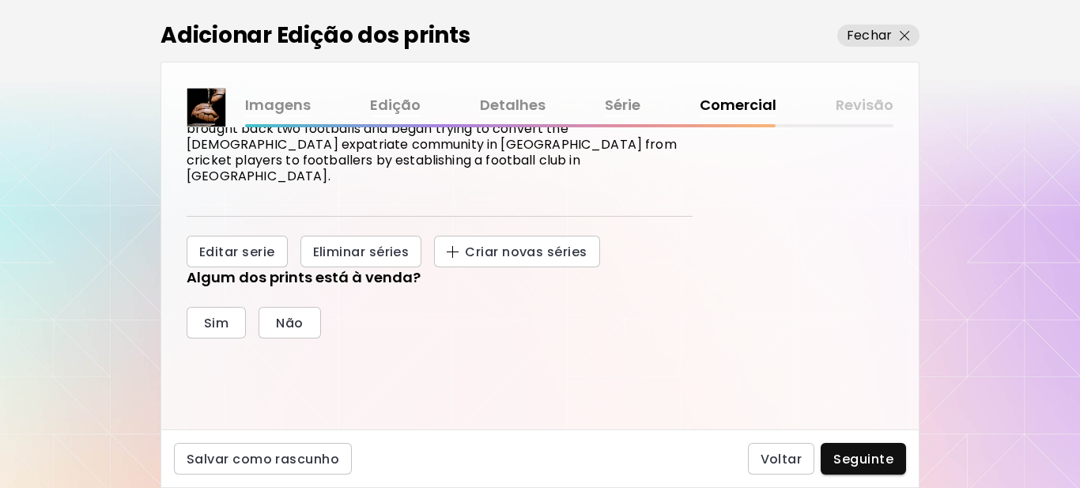
scroll to position [350, 0]
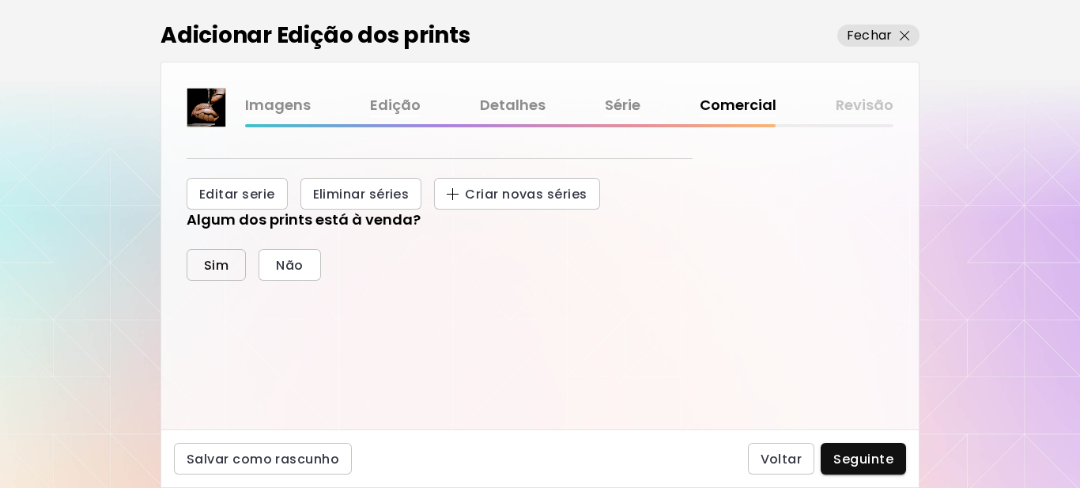
click at [214, 257] on span "Sim" at bounding box center [216, 265] width 25 height 17
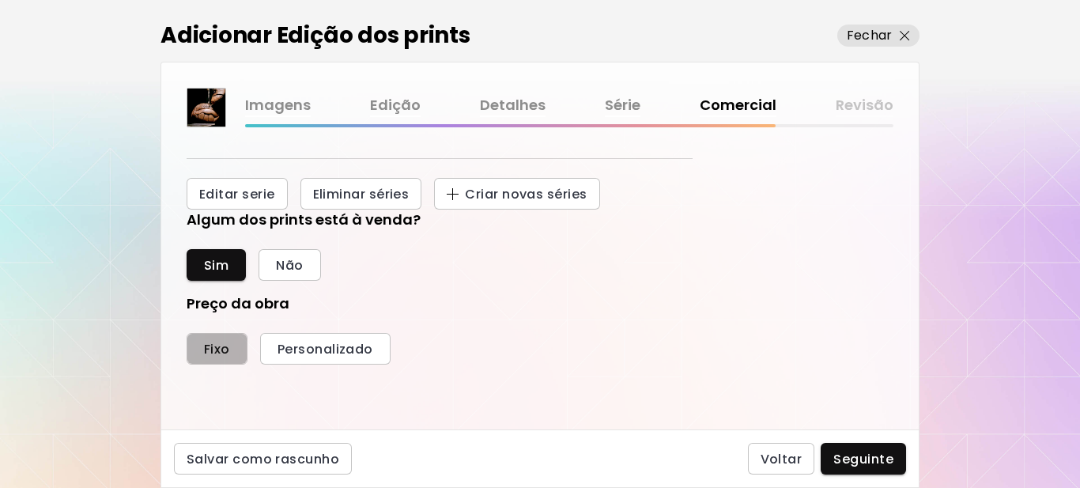
click at [215, 341] on span "Fixo" at bounding box center [217, 349] width 26 height 17
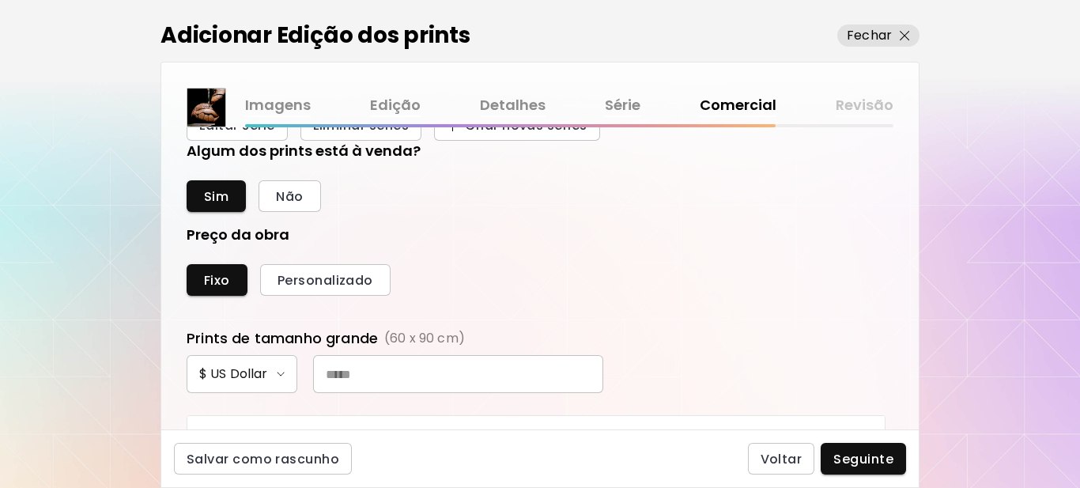
scroll to position [508, 0]
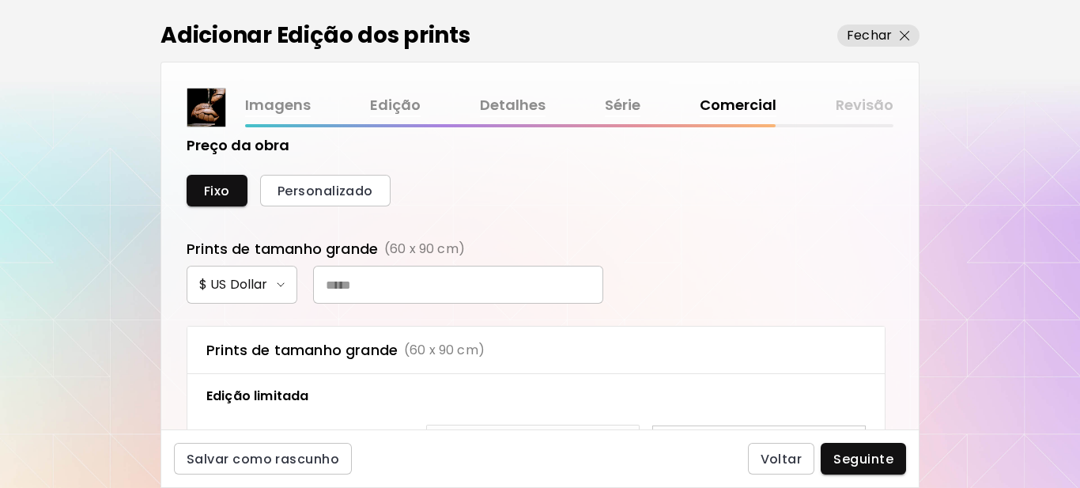
click at [399, 266] on input "text" at bounding box center [458, 285] width 290 height 38
type input "***"
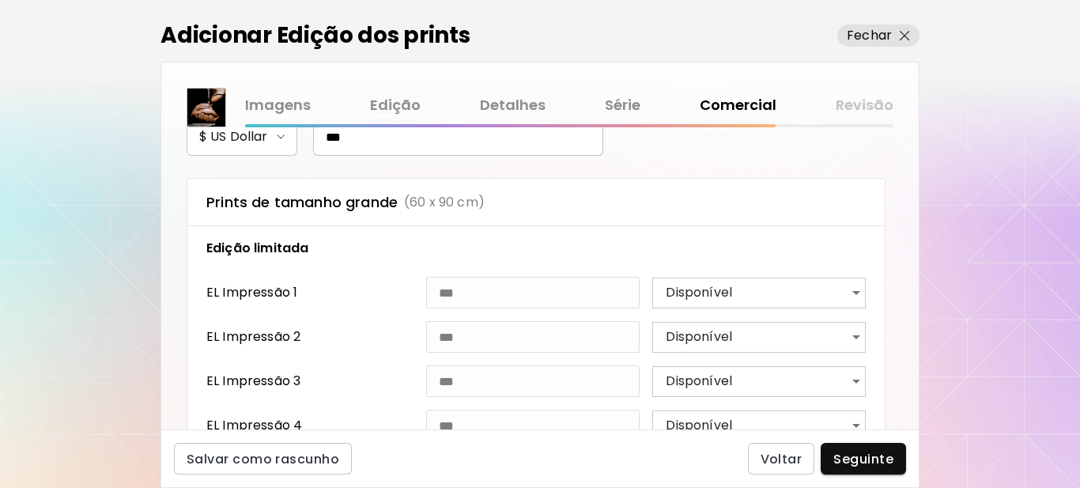
scroll to position [666, 0]
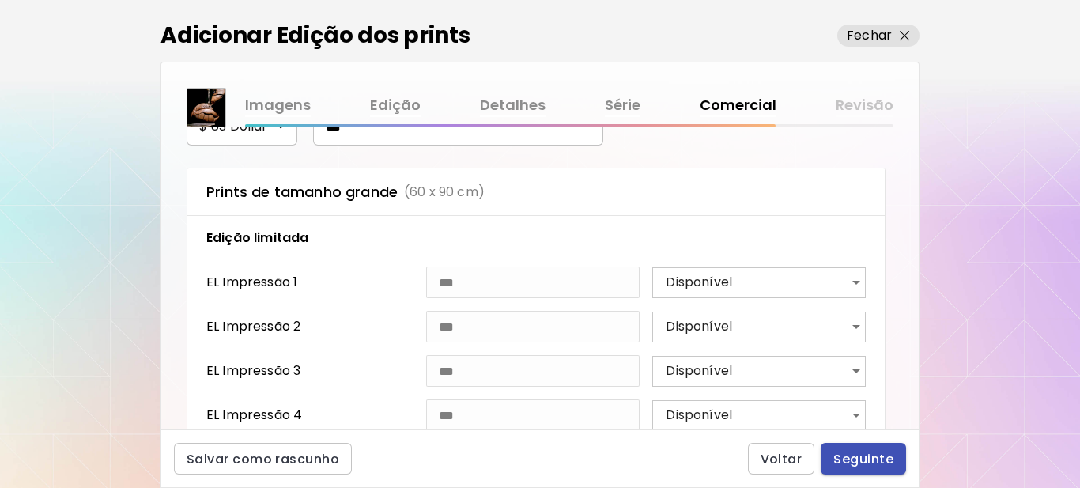
click at [850, 457] on span "Seguinte" at bounding box center [864, 459] width 60 height 17
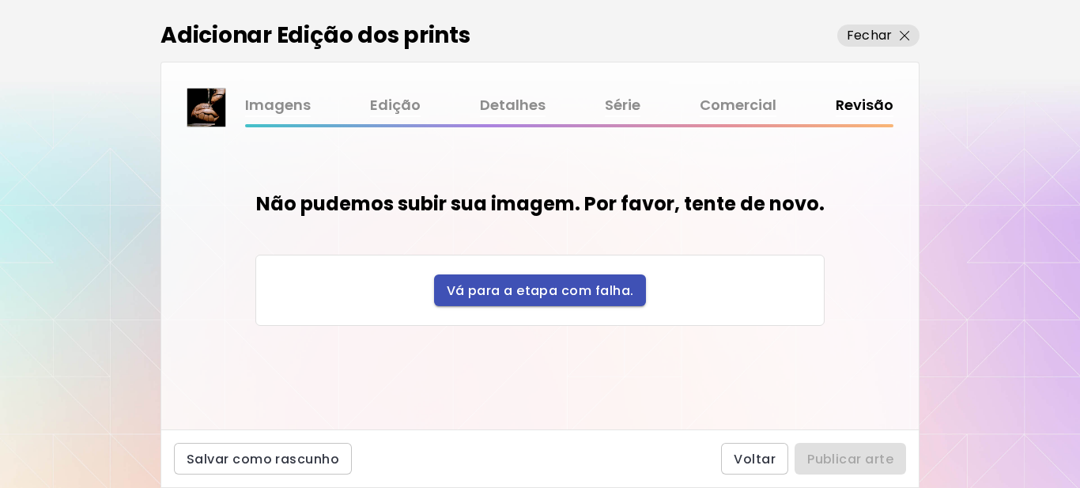
click at [549, 291] on span "Vá para a etapa com falha." at bounding box center [540, 290] width 187 height 17
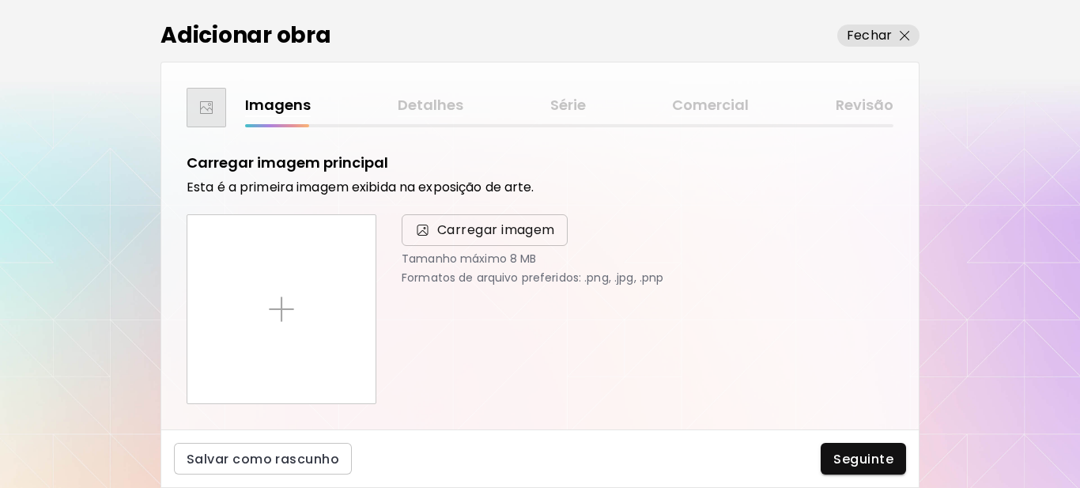
click at [491, 232] on span "Carregar imagem" at bounding box center [496, 230] width 118 height 19
click at [0, 0] on input "Carregar imagem" at bounding box center [0, 0] width 0 height 0
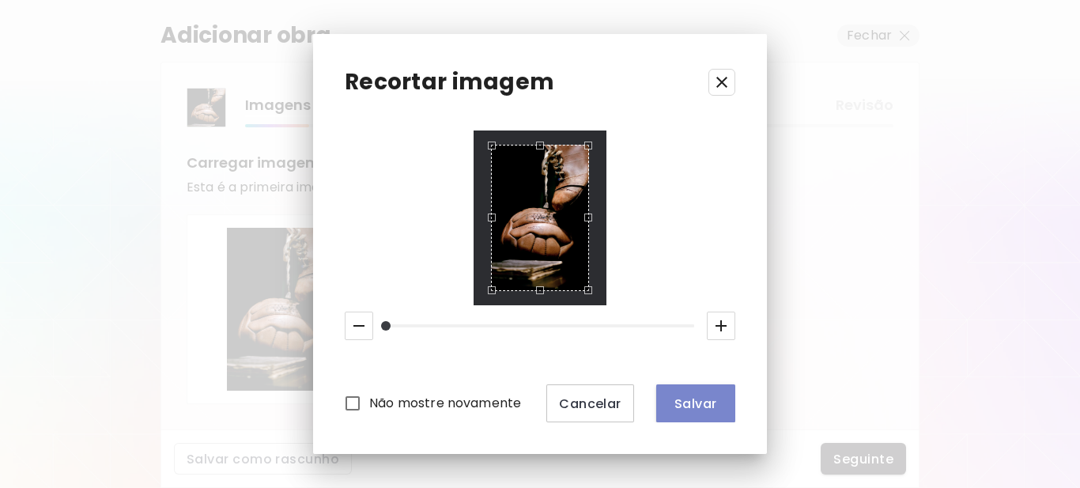
click at [682, 408] on span "Salvar" at bounding box center [696, 403] width 54 height 17
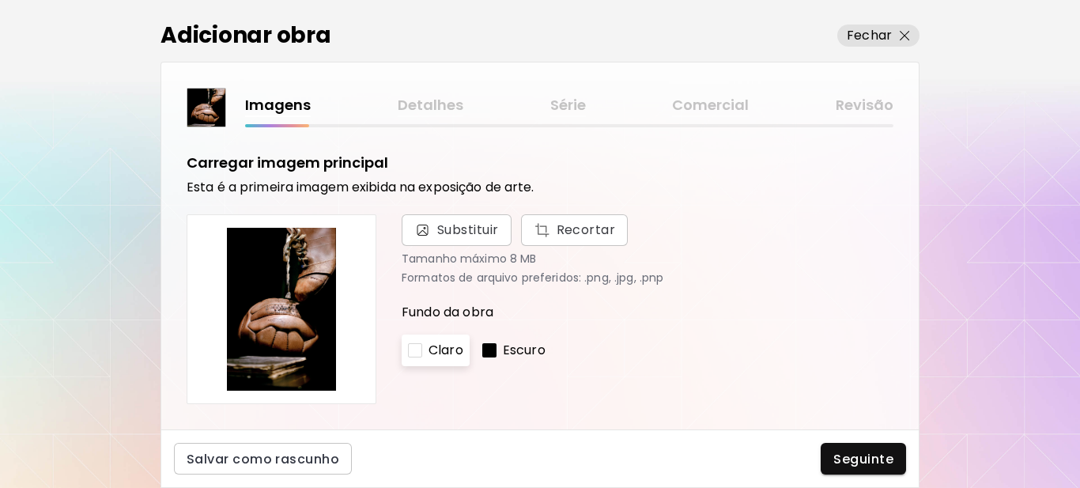
click at [493, 347] on div at bounding box center [489, 350] width 14 height 14
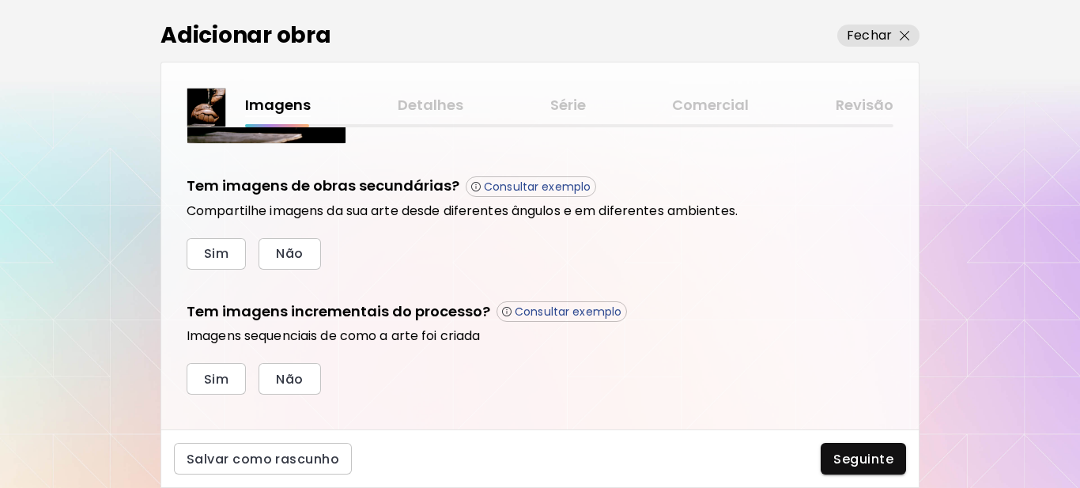
scroll to position [535, 0]
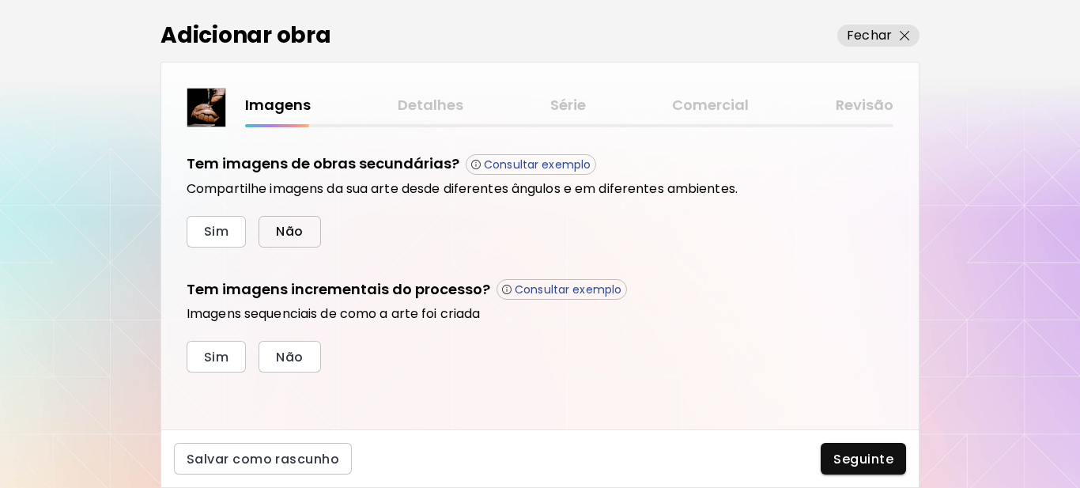
click at [296, 227] on span "Não" at bounding box center [289, 231] width 27 height 17
click at [214, 355] on span "Sim" at bounding box center [216, 357] width 25 height 17
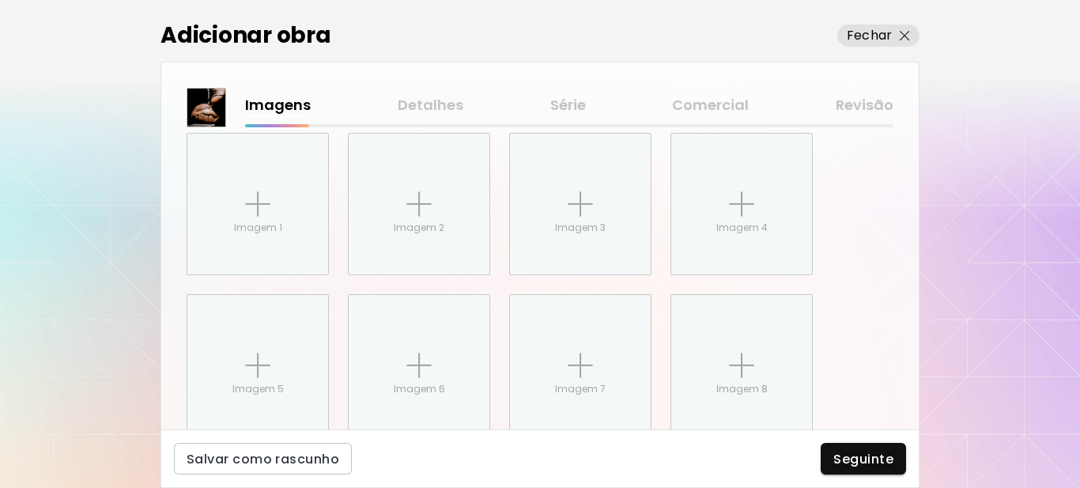
scroll to position [793, 0]
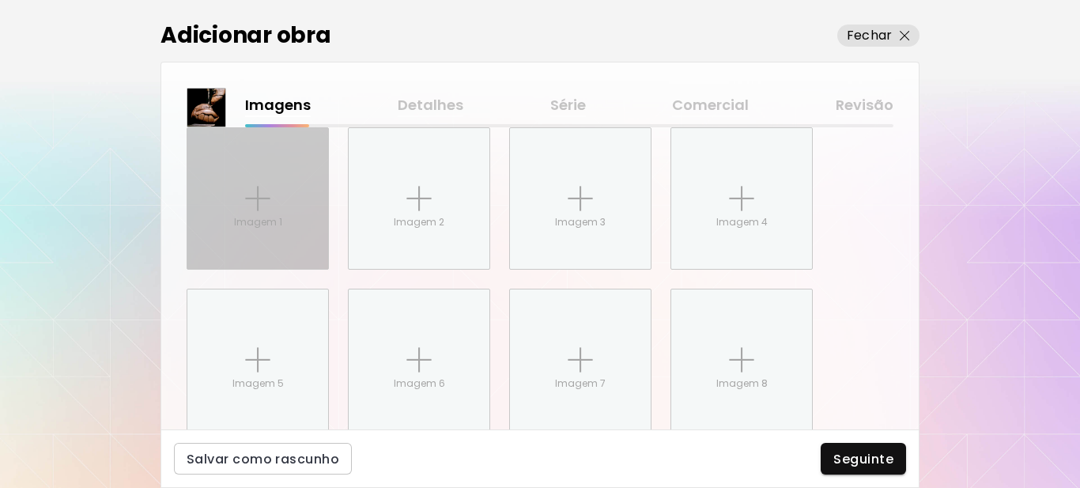
click at [248, 217] on p "Imagem 1" at bounding box center [258, 222] width 48 height 14
click at [0, 0] on input "Imagem 1" at bounding box center [0, 0] width 0 height 0
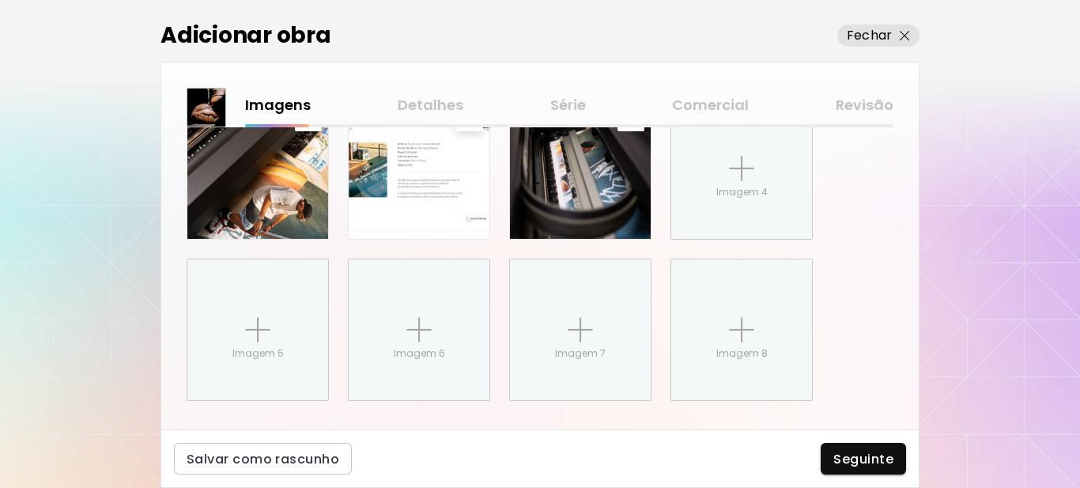
scroll to position [852, 0]
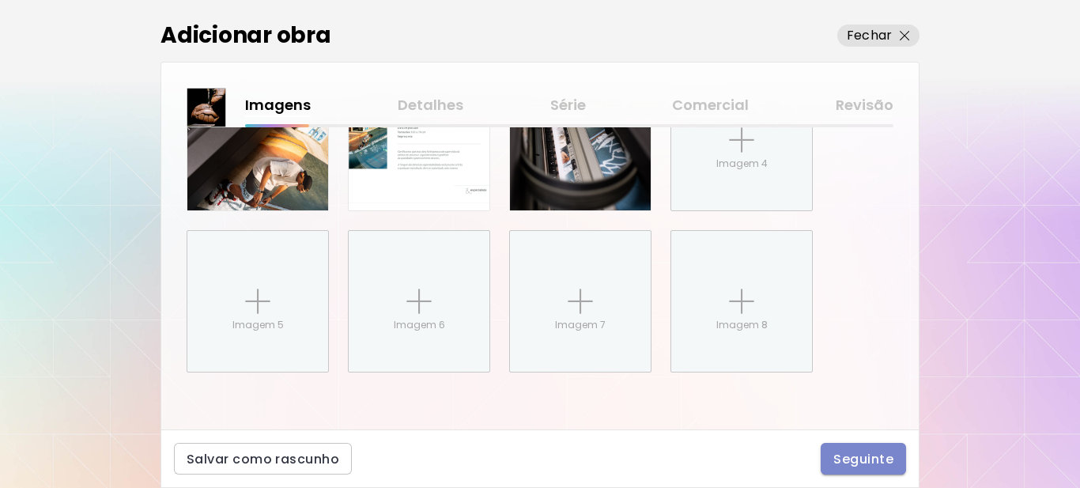
click at [873, 462] on span "Seguinte" at bounding box center [864, 459] width 60 height 17
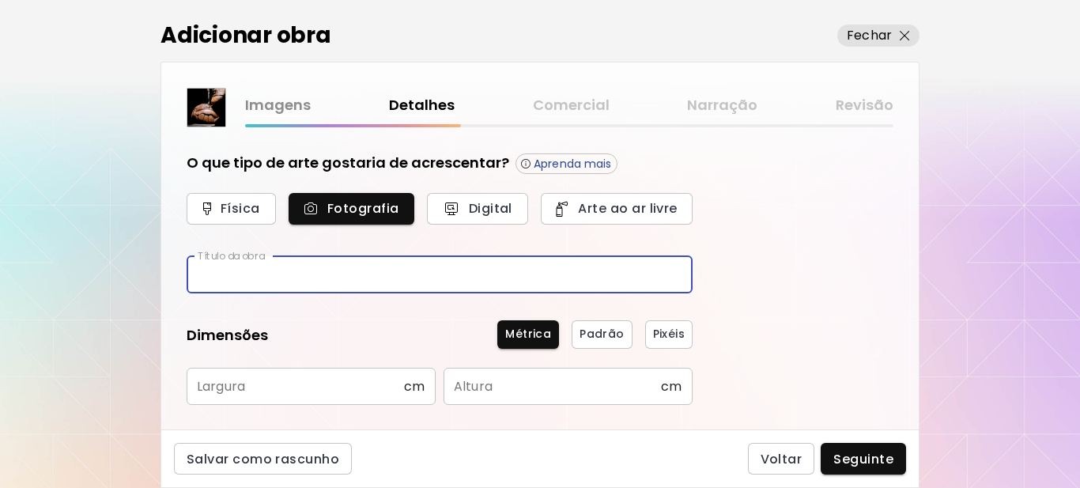
click at [304, 270] on input "text" at bounding box center [440, 274] width 506 height 37
click at [304, 273] on input "text" at bounding box center [440, 274] width 506 height 37
paste input "********"
type input "********"
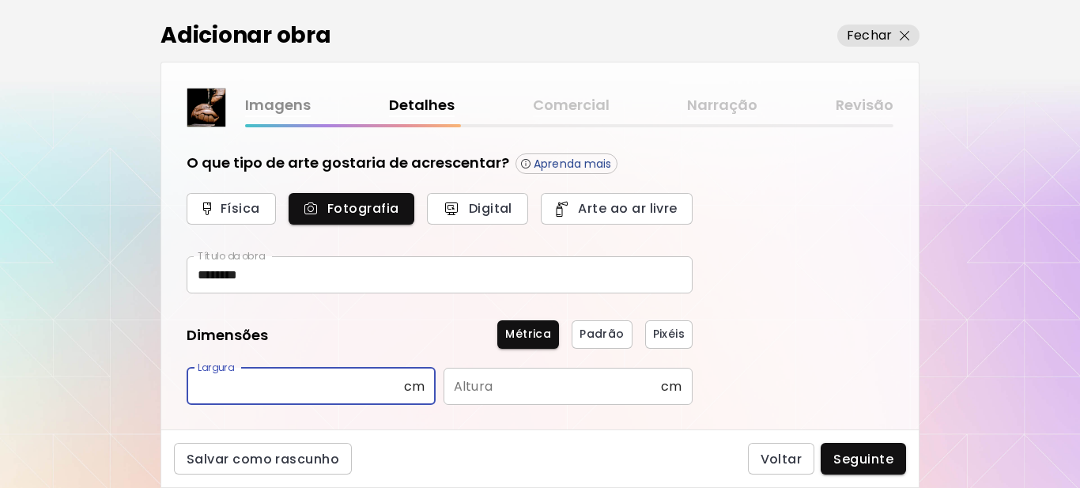
click at [369, 388] on input "text" at bounding box center [295, 386] width 217 height 37
type input "**"
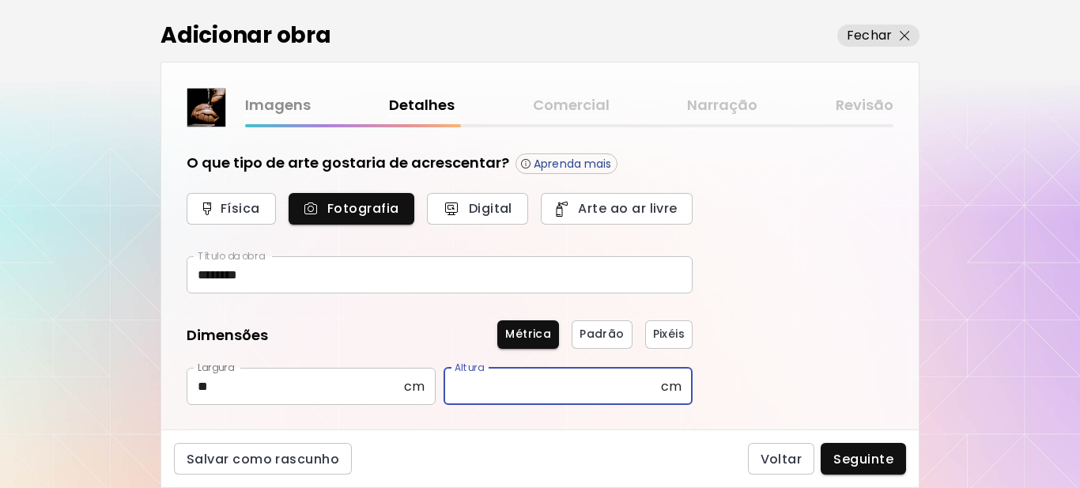
click at [469, 383] on input "text" at bounding box center [552, 386] width 217 height 37
type input "**"
click at [800, 331] on div "O que tipo de arte gostaria de acrescentar? Aprenda mais Física Fotografia Digi…" at bounding box center [540, 278] width 758 height 302
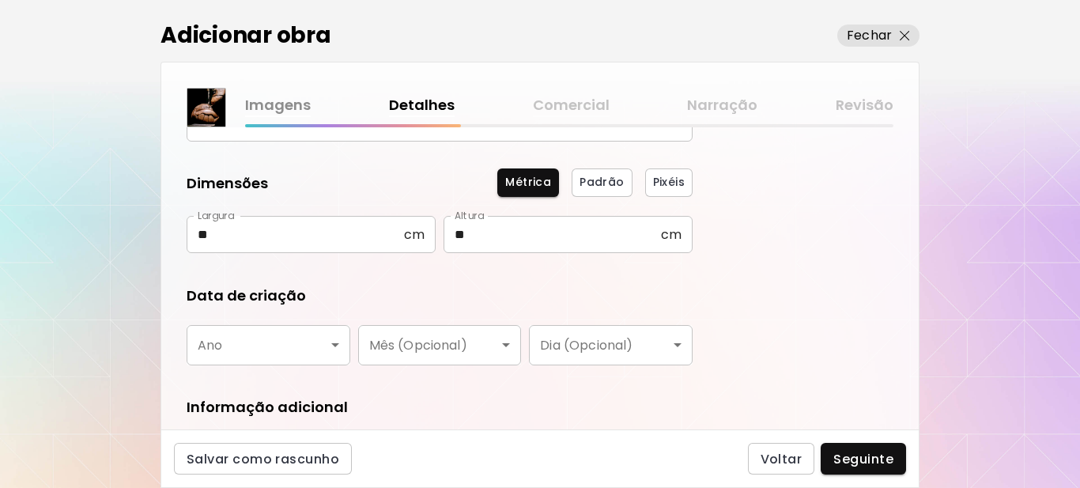
scroll to position [158, 0]
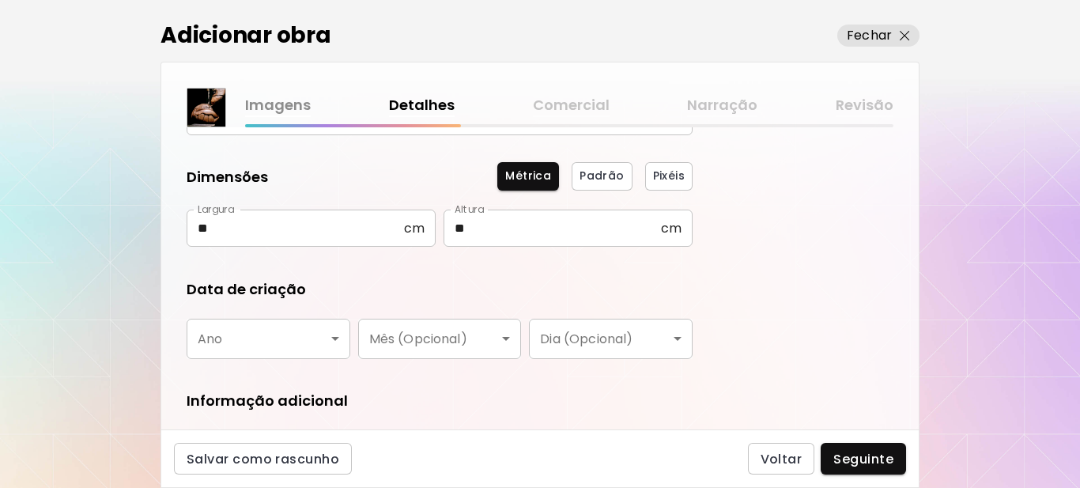
click at [312, 348] on body "[DOMAIN_NAME]/[PERSON_NAME] Adicionar obras Gerencie suas obras Editar Perfil M…" at bounding box center [540, 244] width 1080 height 488
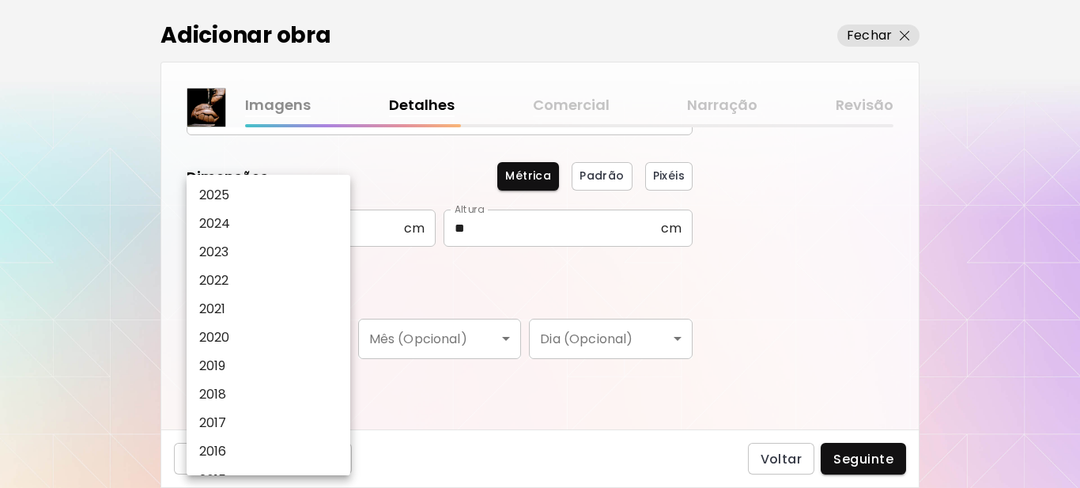
click at [246, 191] on li "2025" at bounding box center [273, 195] width 172 height 28
type input "****"
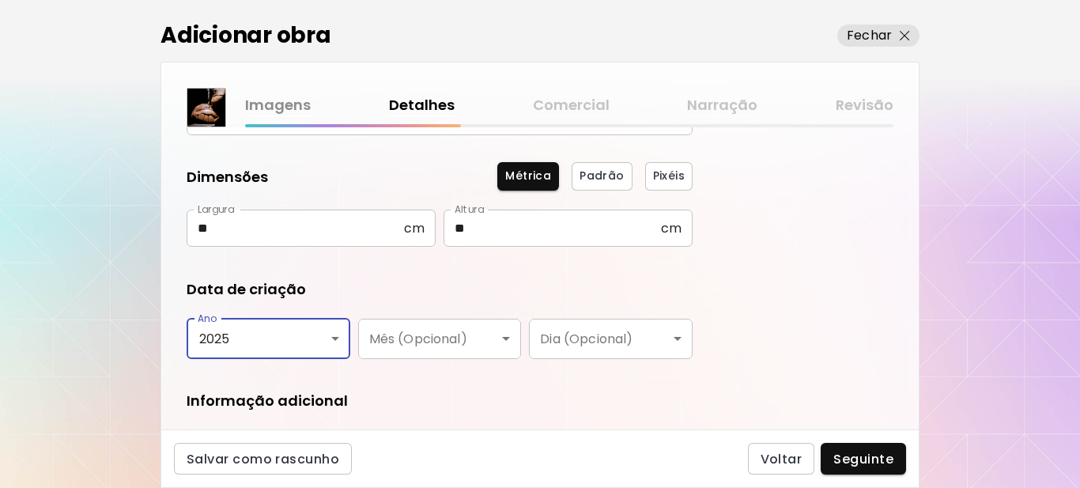
click at [361, 267] on form "O que tipo de arte gostaria de acrescentar? Aprenda mais Física Fotografia Digi…" at bounding box center [440, 237] width 506 height 486
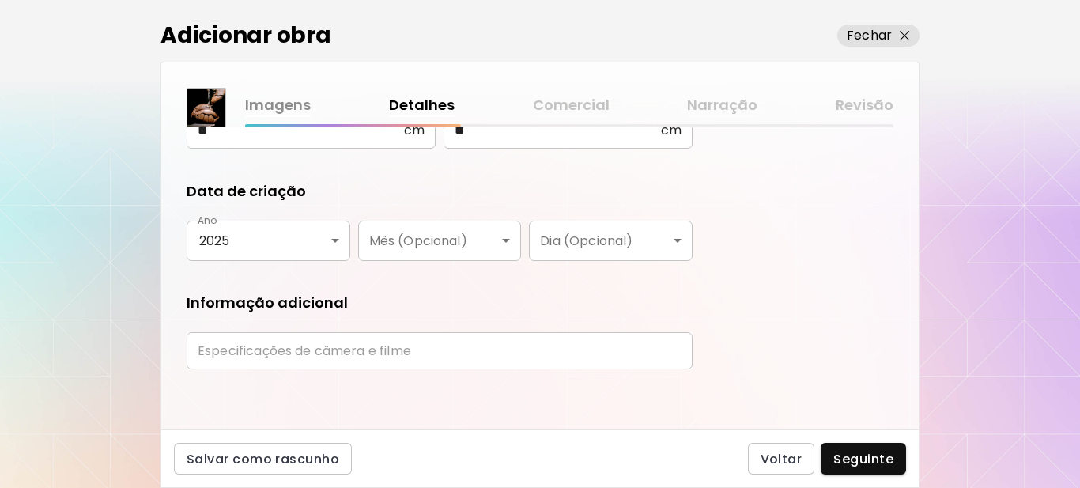
scroll to position [259, 0]
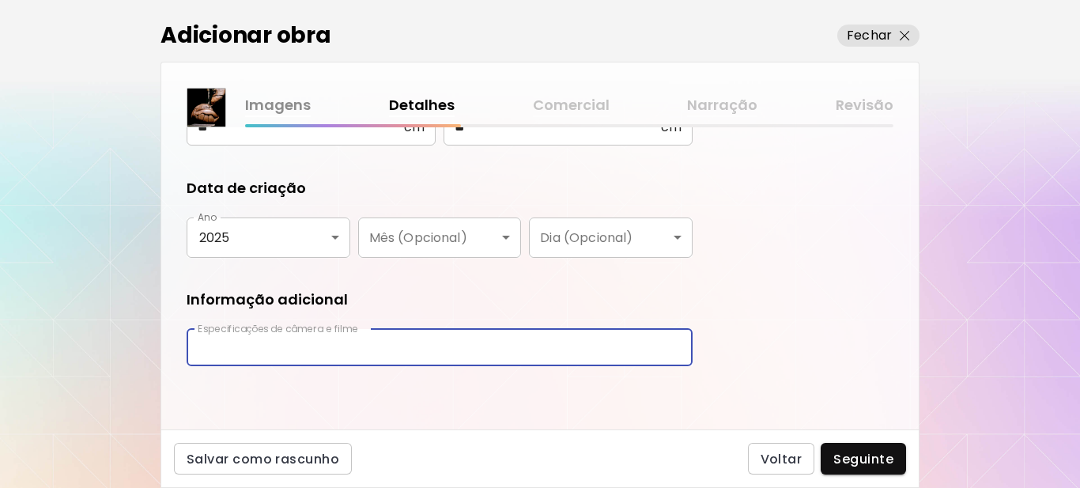
click at [363, 350] on input "text" at bounding box center [440, 347] width 506 height 37
type input "*****"
click at [861, 456] on span "Seguinte" at bounding box center [864, 459] width 60 height 17
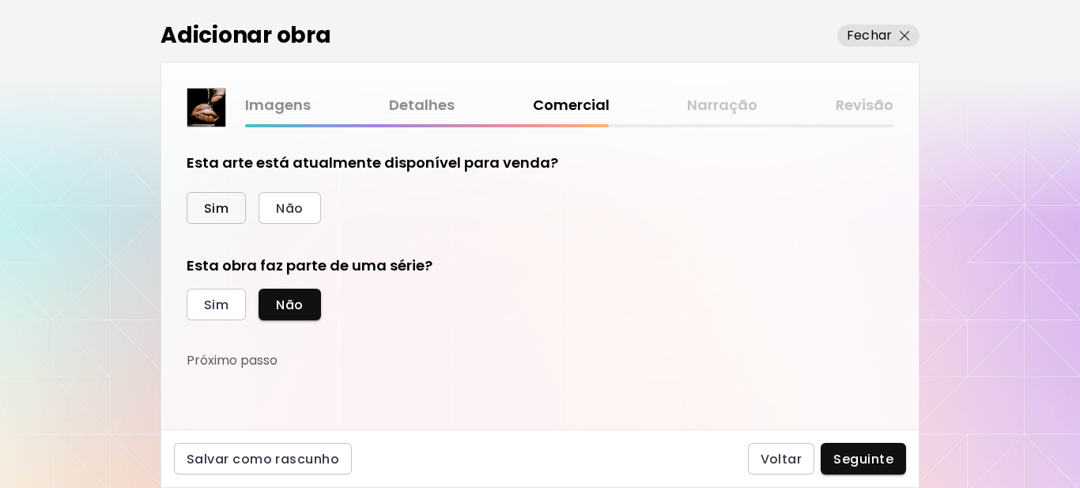
click at [213, 210] on span "Sim" at bounding box center [216, 208] width 25 height 17
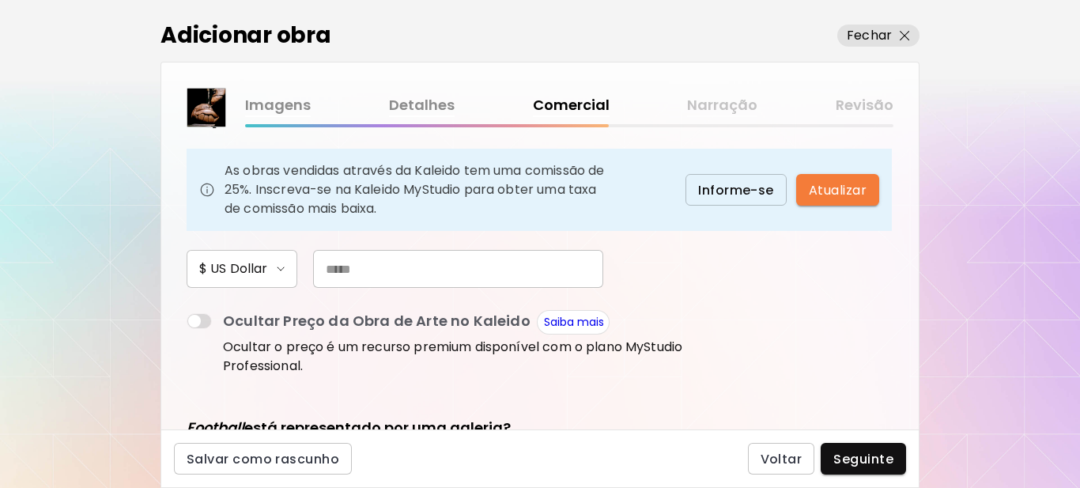
scroll to position [158, 0]
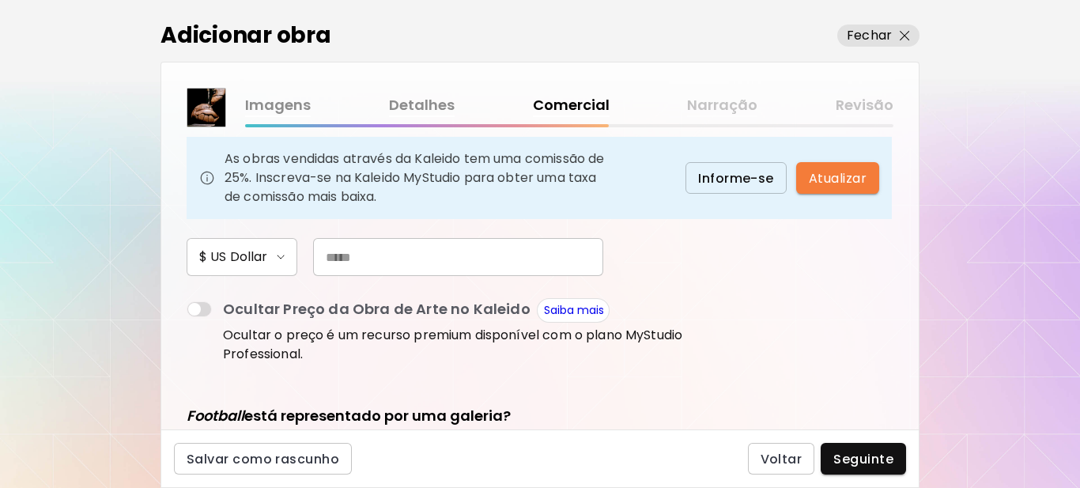
click at [432, 261] on input "text" at bounding box center [458, 257] width 290 height 38
type input "***"
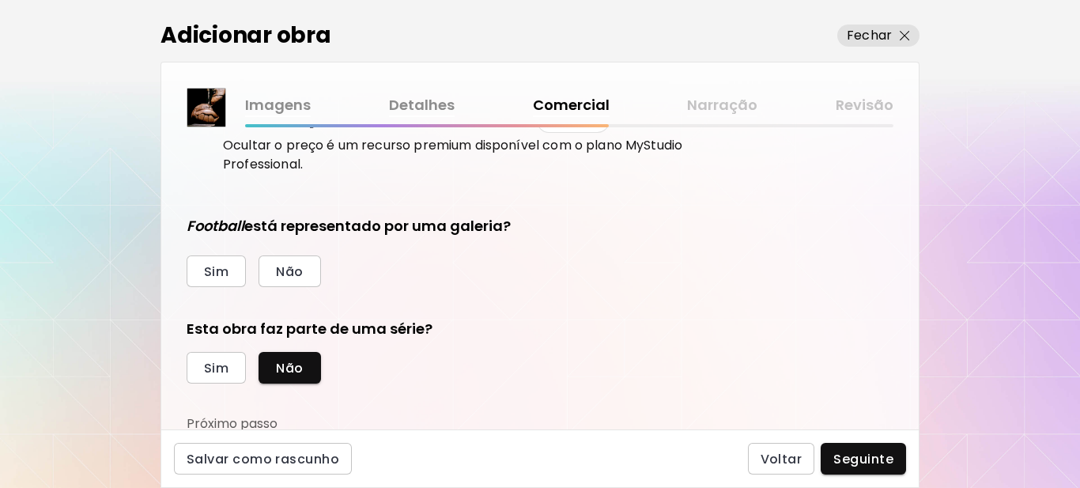
scroll to position [351, 0]
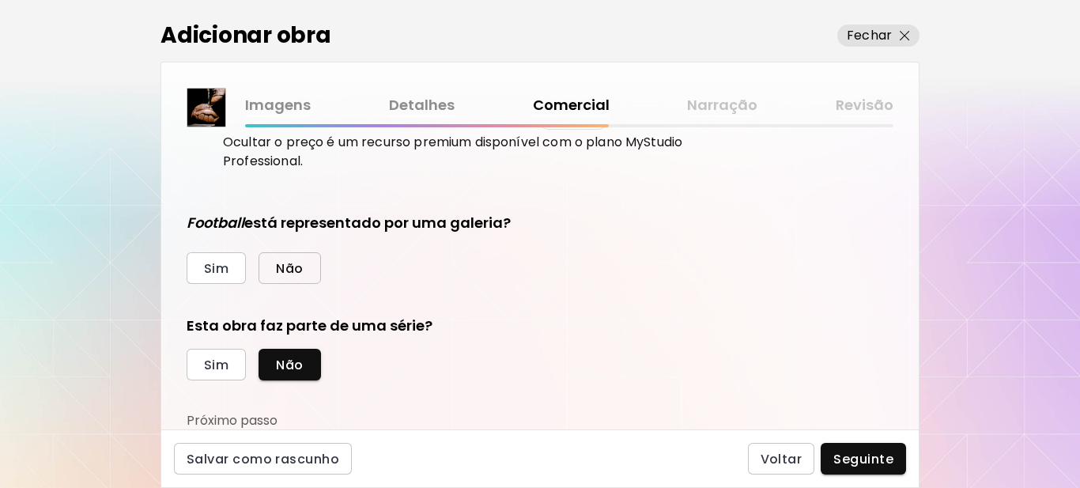
click at [287, 266] on span "Não" at bounding box center [289, 268] width 27 height 17
click at [225, 366] on span "Sim" at bounding box center [216, 365] width 25 height 17
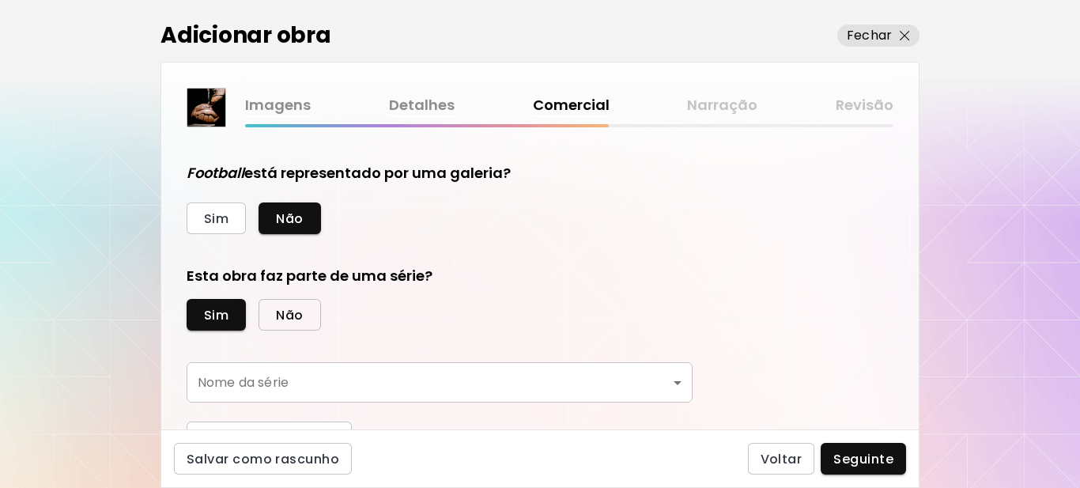
scroll to position [425, 0]
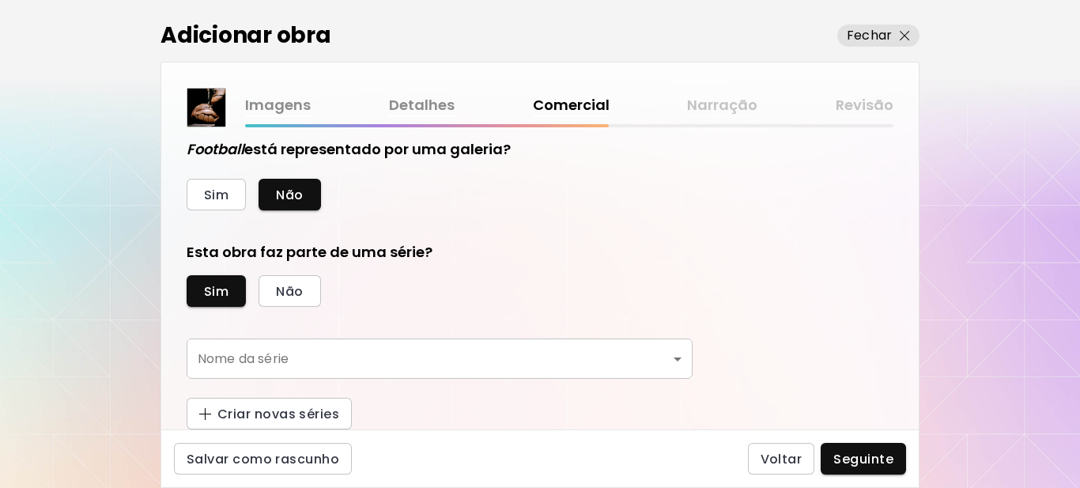
click at [377, 359] on body "[DOMAIN_NAME]/[PERSON_NAME] obras Gerencie suas obras Editar Perfil My BioLink …" at bounding box center [540, 244] width 1080 height 488
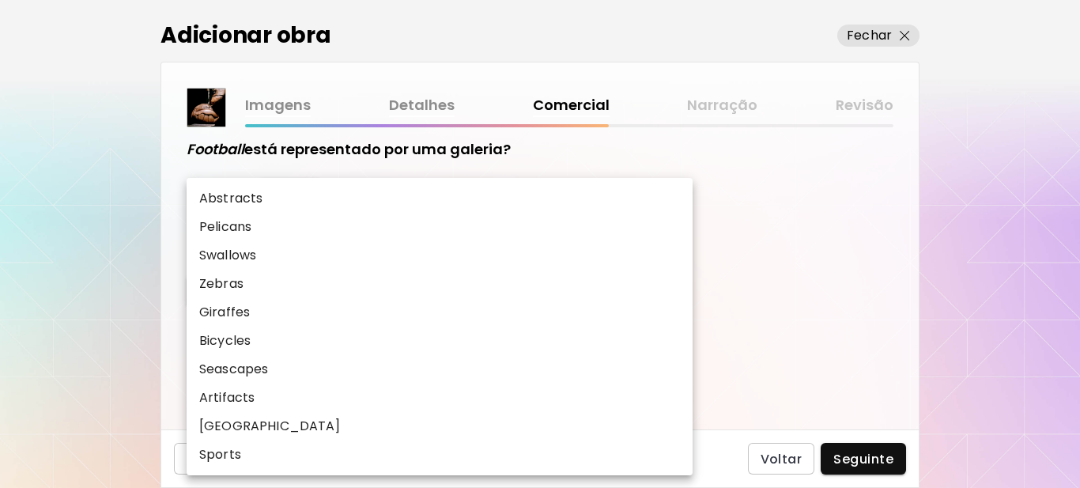
click at [264, 454] on li "Sports" at bounding box center [440, 454] width 506 height 28
type input "******"
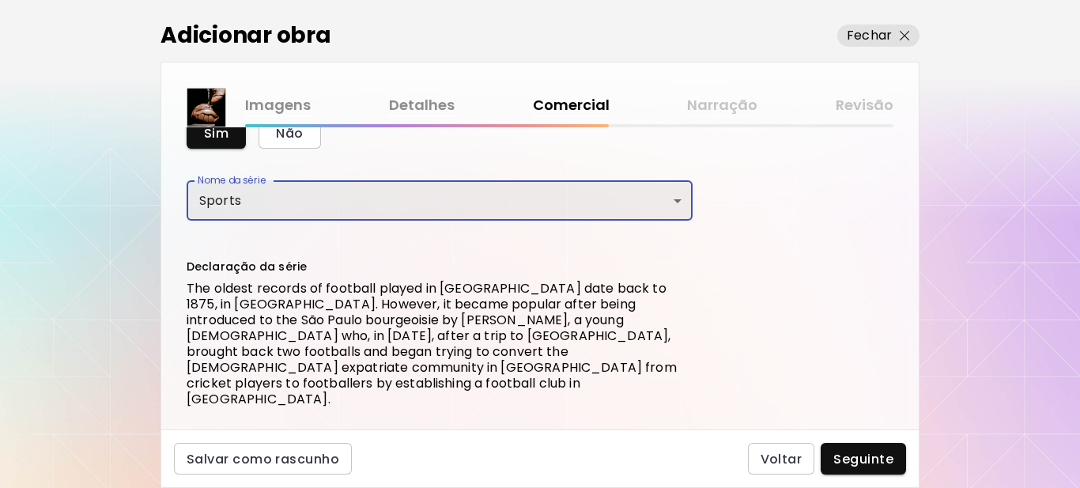
scroll to position [612, 0]
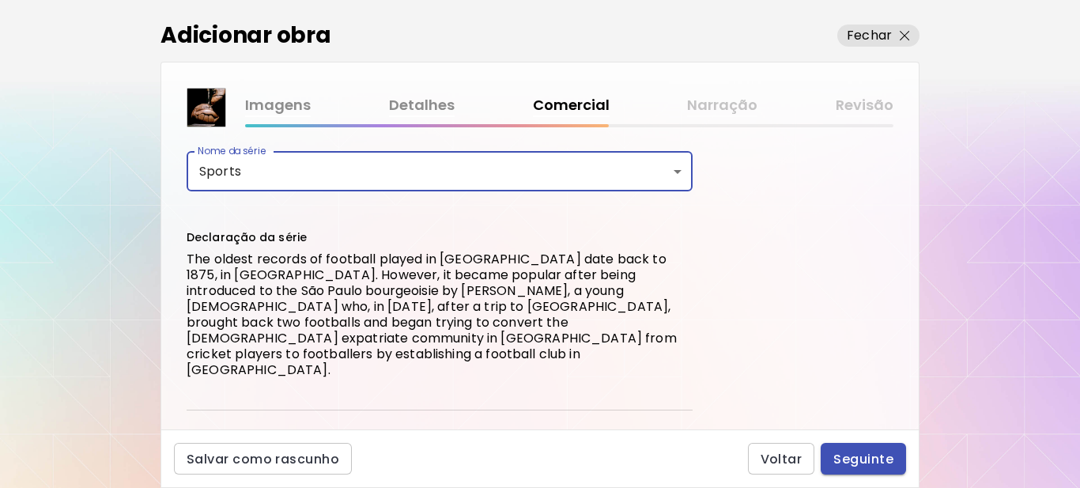
click at [861, 455] on span "Seguinte" at bounding box center [864, 459] width 60 height 17
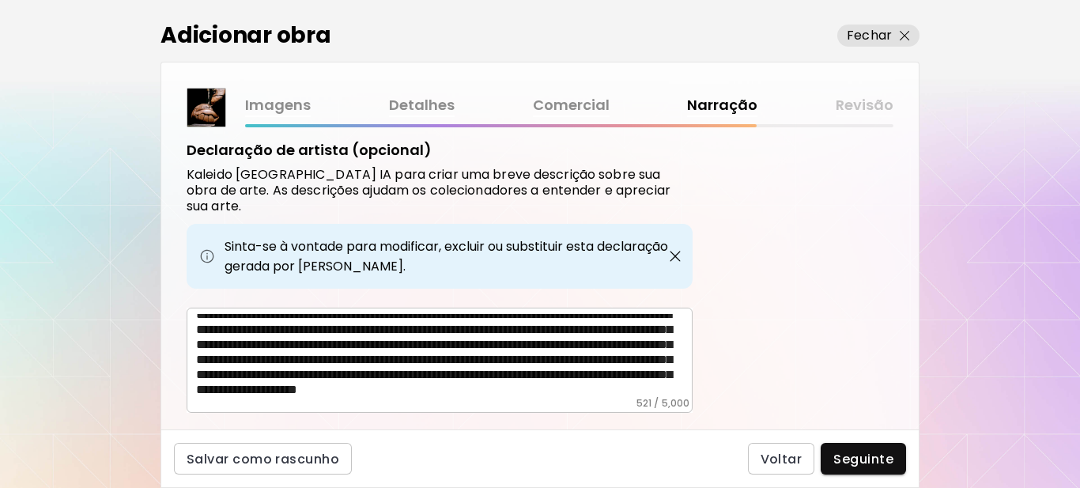
scroll to position [39, 0]
click at [859, 463] on span "Seguinte" at bounding box center [864, 459] width 60 height 17
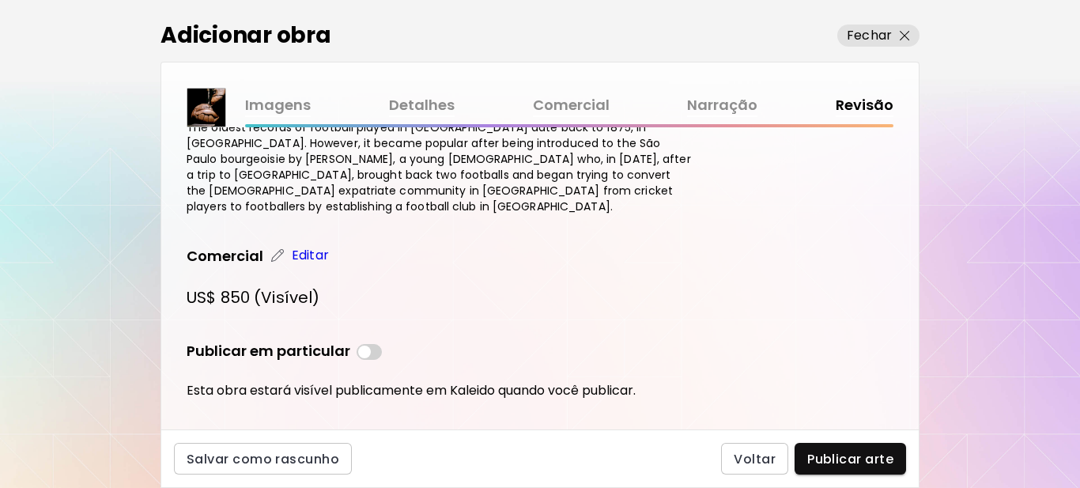
scroll to position [921, 0]
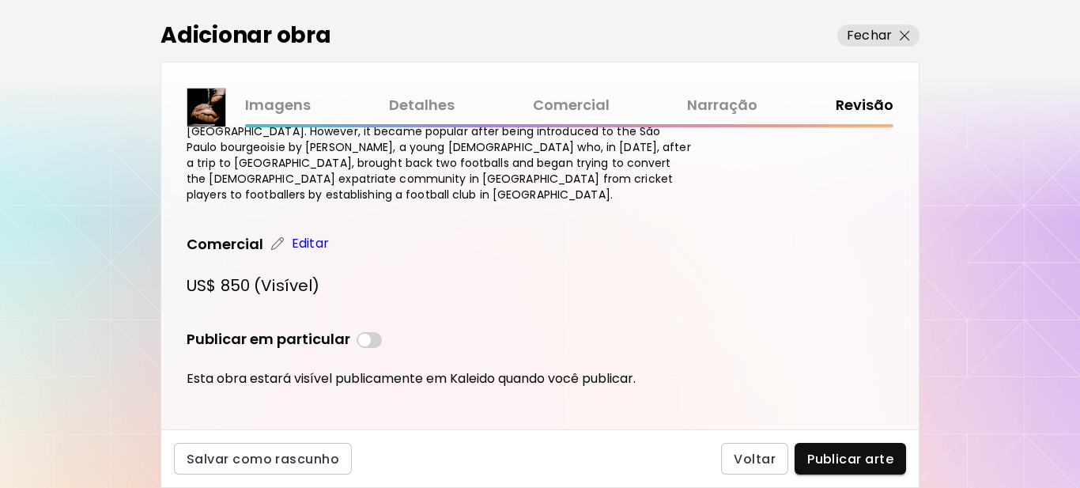
click at [851, 457] on span "Publicar arte" at bounding box center [850, 459] width 86 height 17
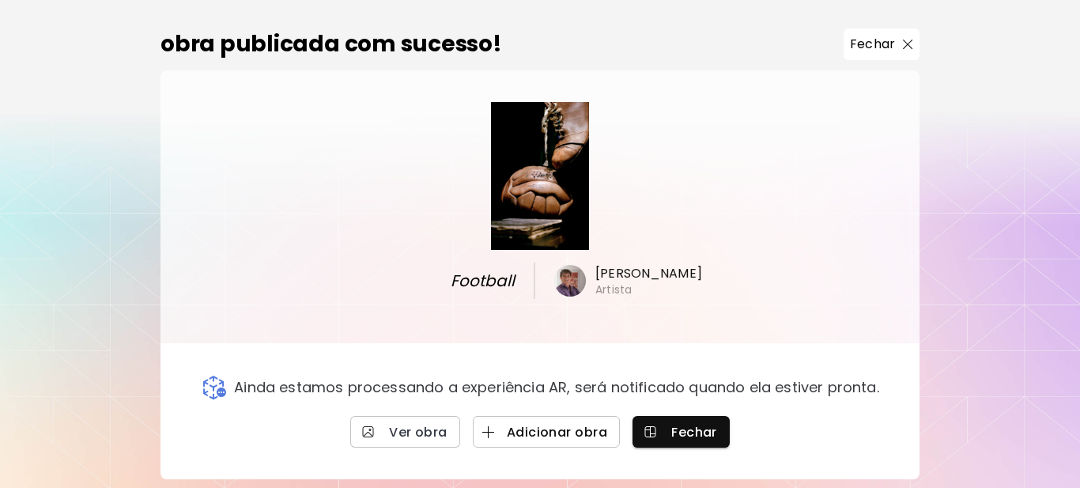
click at [535, 425] on span "Adicionar obra" at bounding box center [547, 432] width 122 height 17
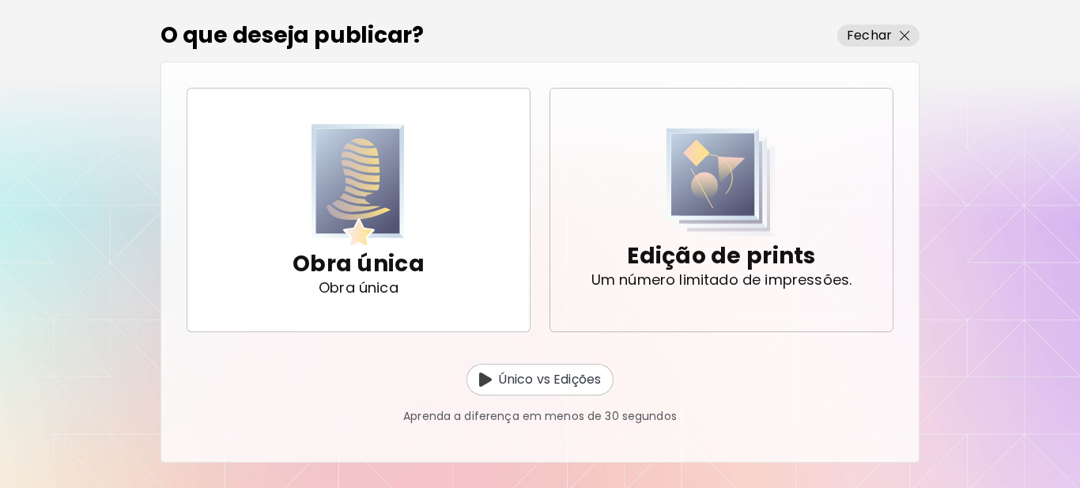
click at [695, 264] on p "Edição de prints" at bounding box center [721, 256] width 188 height 32
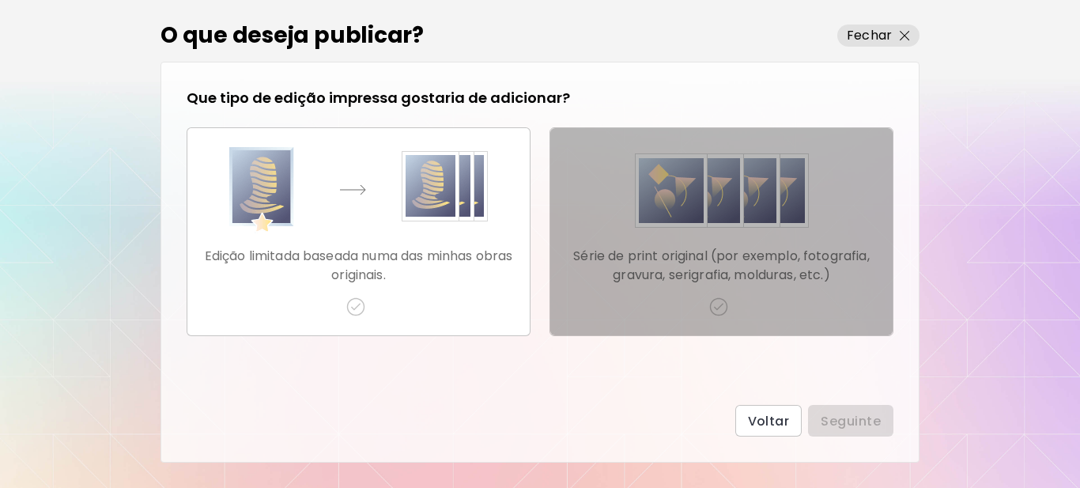
click at [714, 303] on img "button" at bounding box center [718, 306] width 19 height 19
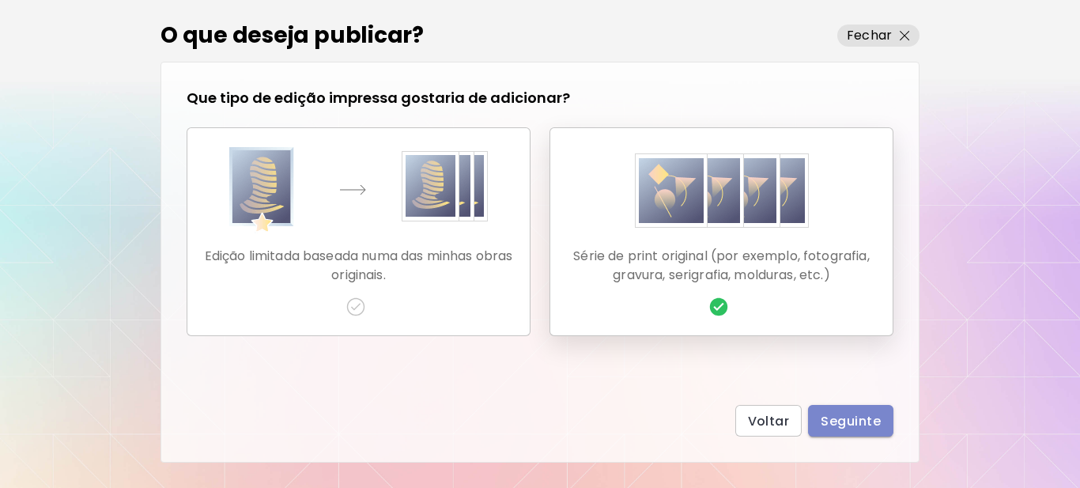
click at [843, 422] on span "Seguinte" at bounding box center [851, 421] width 60 height 17
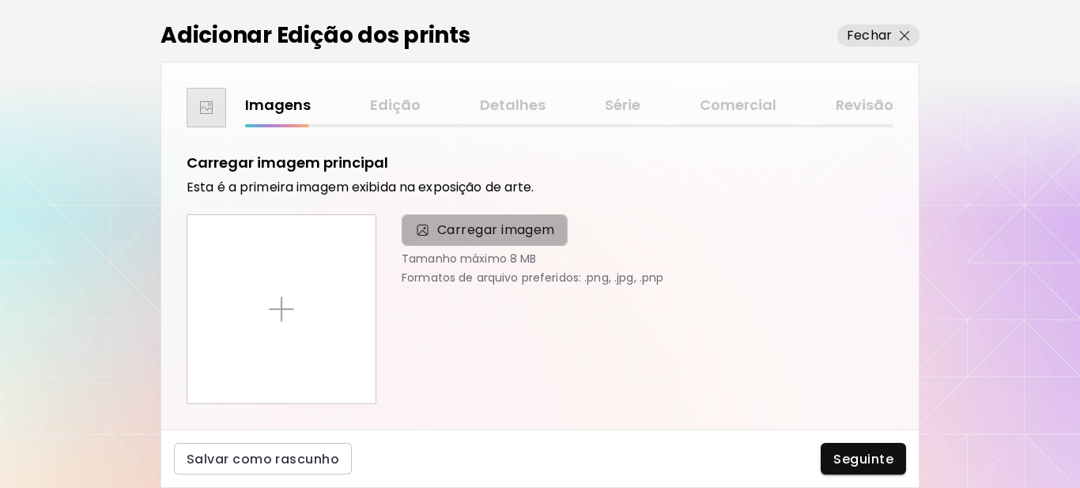
click at [495, 233] on span "Carregar imagem" at bounding box center [496, 230] width 118 height 19
click at [0, 0] on input "Carregar imagem" at bounding box center [0, 0] width 0 height 0
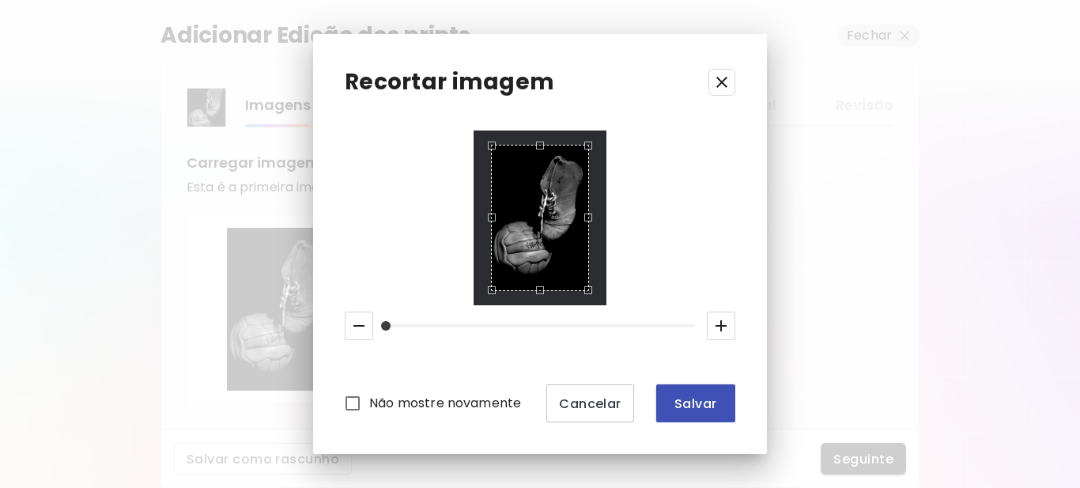
click at [709, 405] on span "Salvar" at bounding box center [696, 403] width 54 height 17
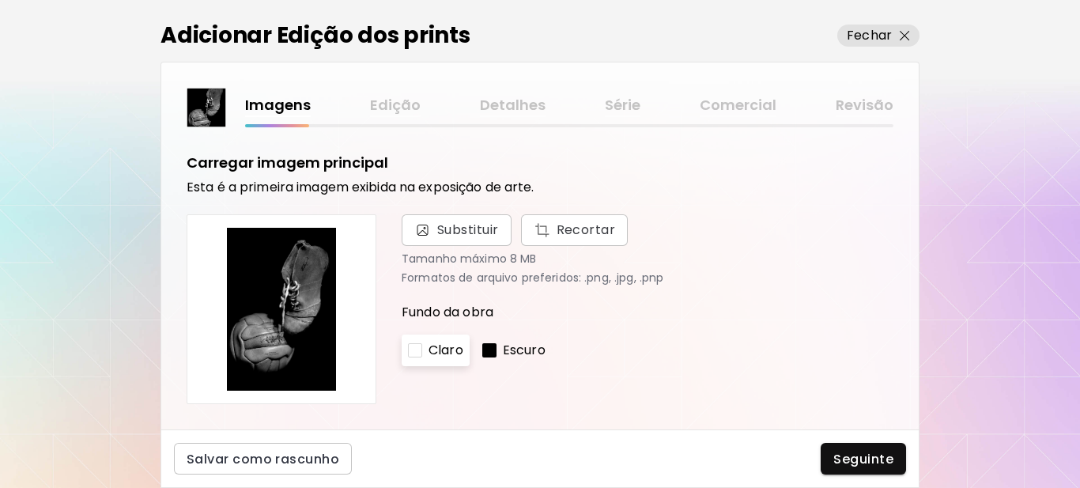
click at [492, 350] on div at bounding box center [489, 350] width 14 height 14
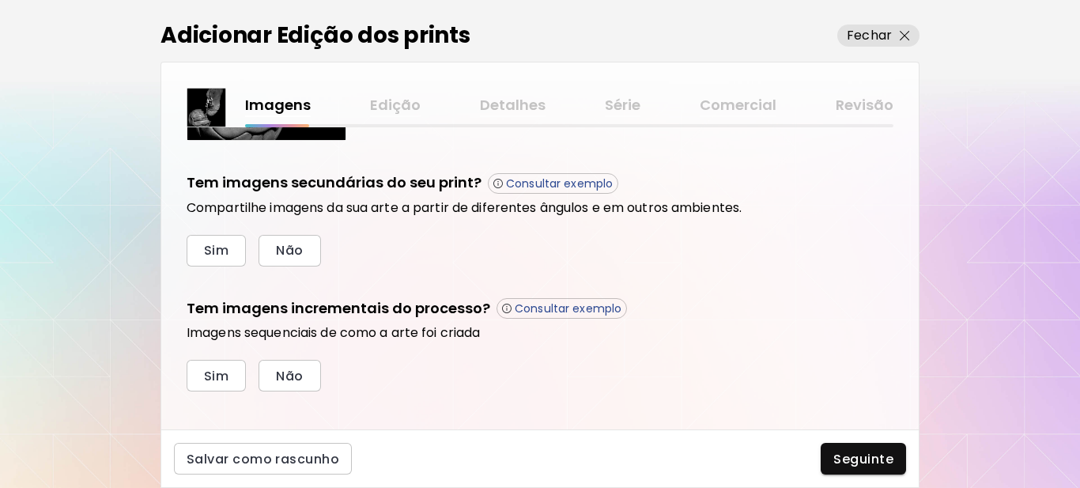
scroll to position [535, 0]
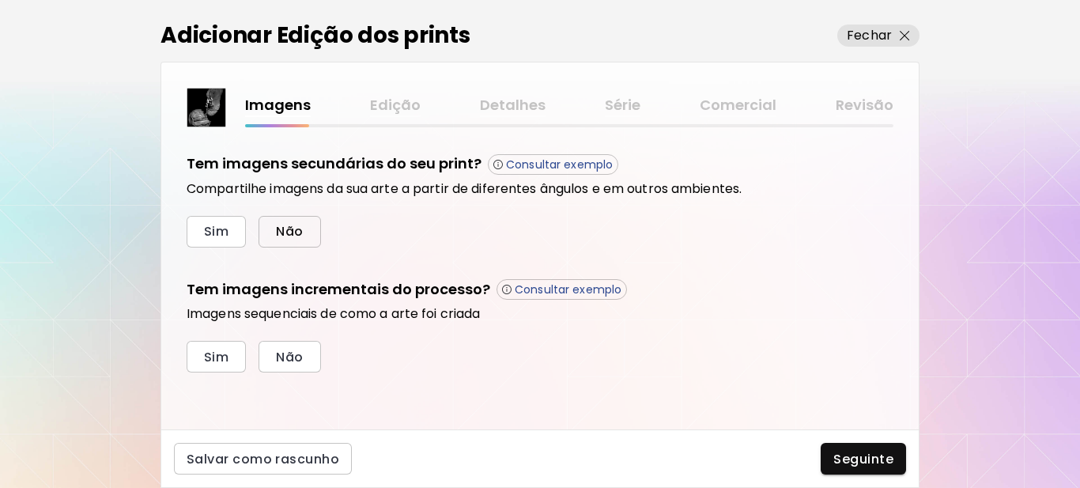
drag, startPoint x: 297, startPoint y: 237, endPoint x: 283, endPoint y: 257, distance: 24.4
click at [297, 236] on span "Não" at bounding box center [289, 231] width 27 height 17
click at [214, 360] on span "Sim" at bounding box center [216, 357] width 25 height 17
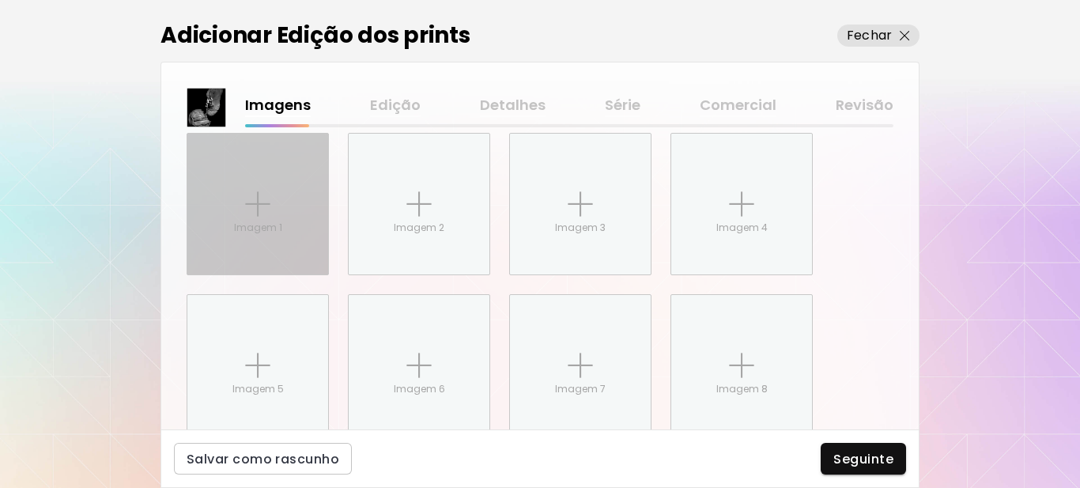
scroll to position [793, 0]
click at [259, 198] on img at bounding box center [257, 198] width 25 height 25
click at [0, 0] on input "Imagem 1" at bounding box center [0, 0] width 0 height 0
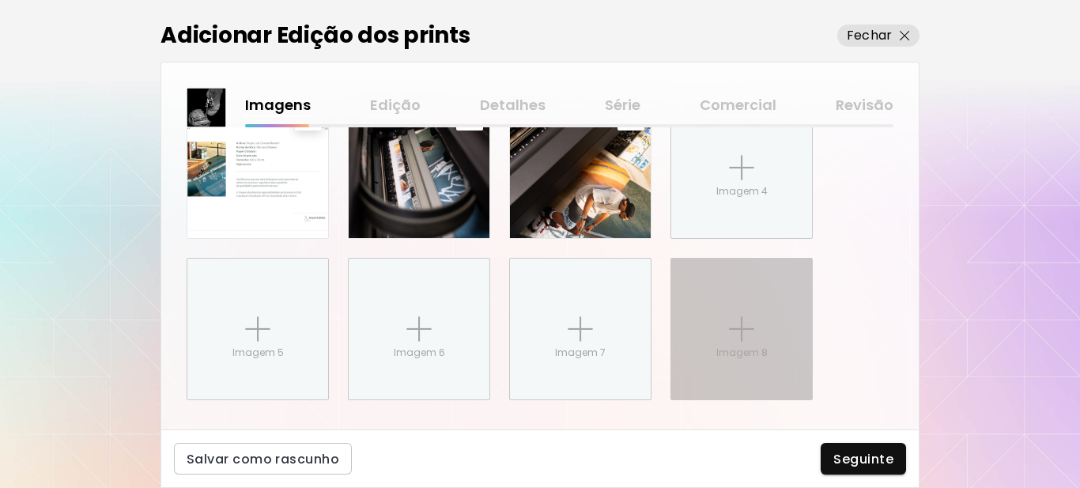
scroll to position [852, 0]
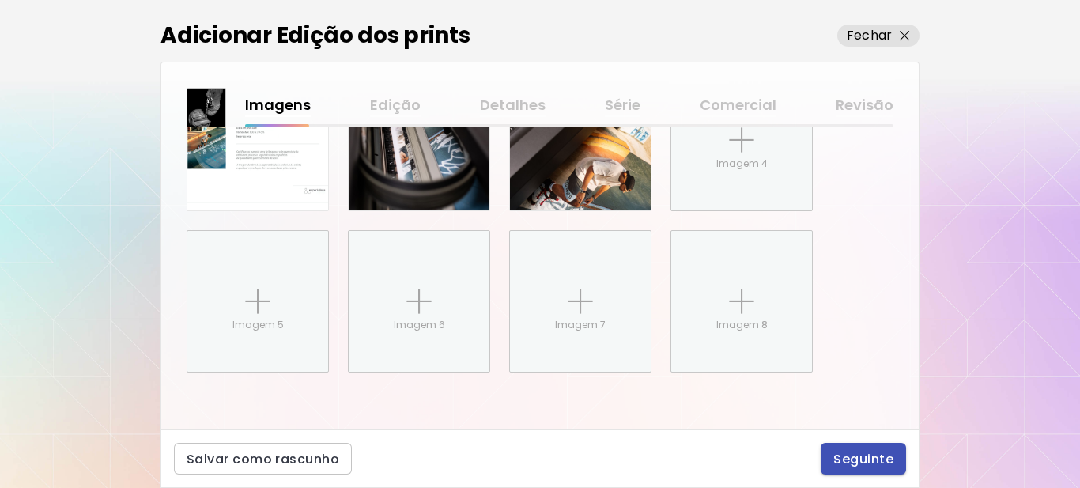
click at [859, 459] on span "Seguinte" at bounding box center [864, 459] width 60 height 17
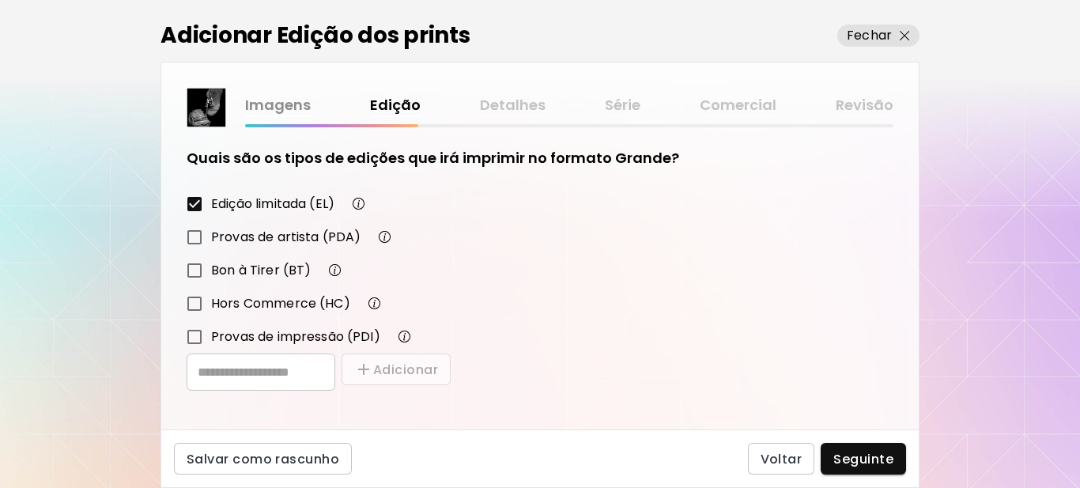
scroll to position [276, 0]
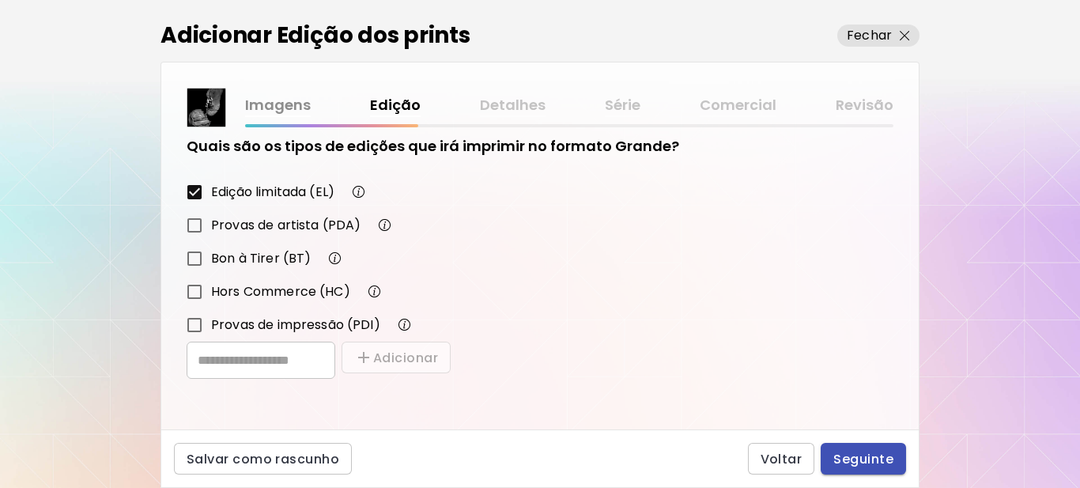
click at [878, 463] on span "Seguinte" at bounding box center [864, 459] width 60 height 17
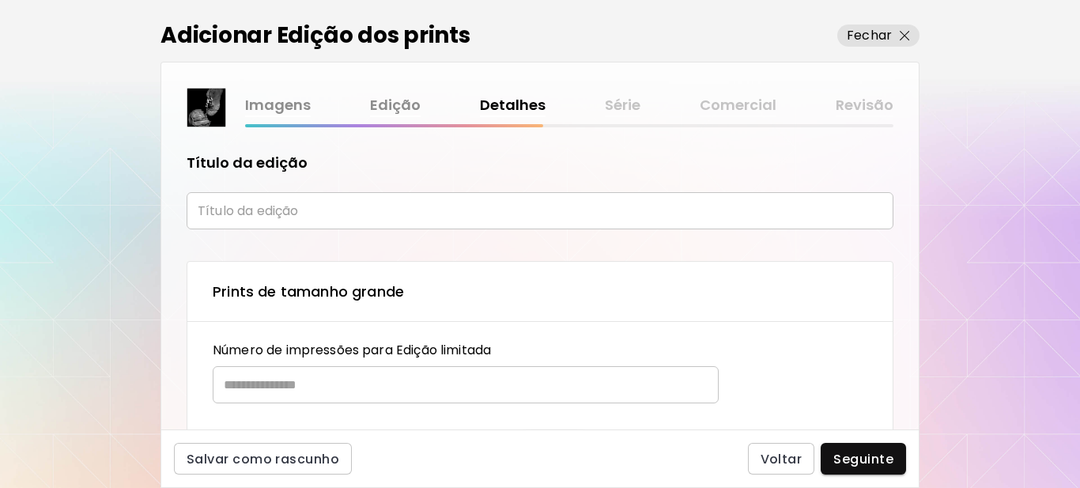
click at [263, 213] on input "text" at bounding box center [540, 210] width 707 height 37
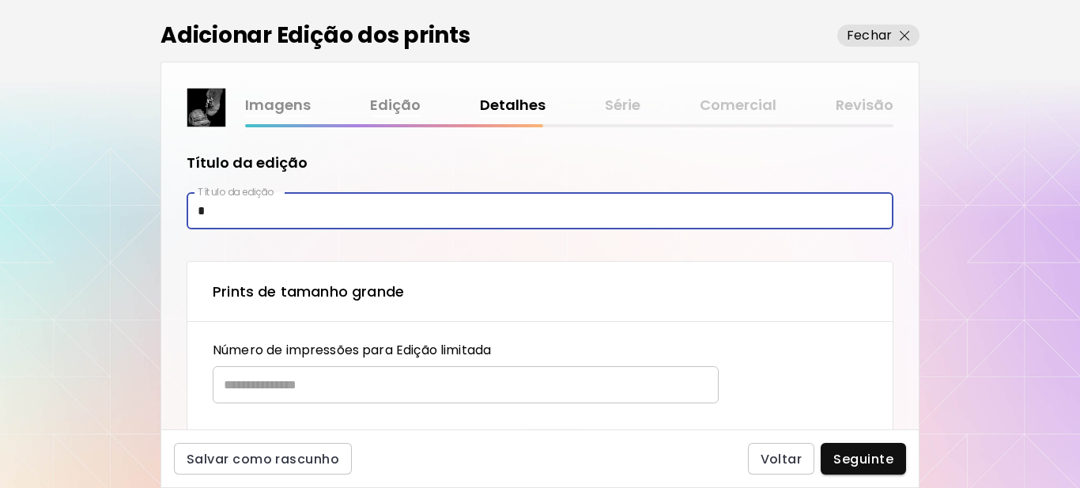
type input "********"
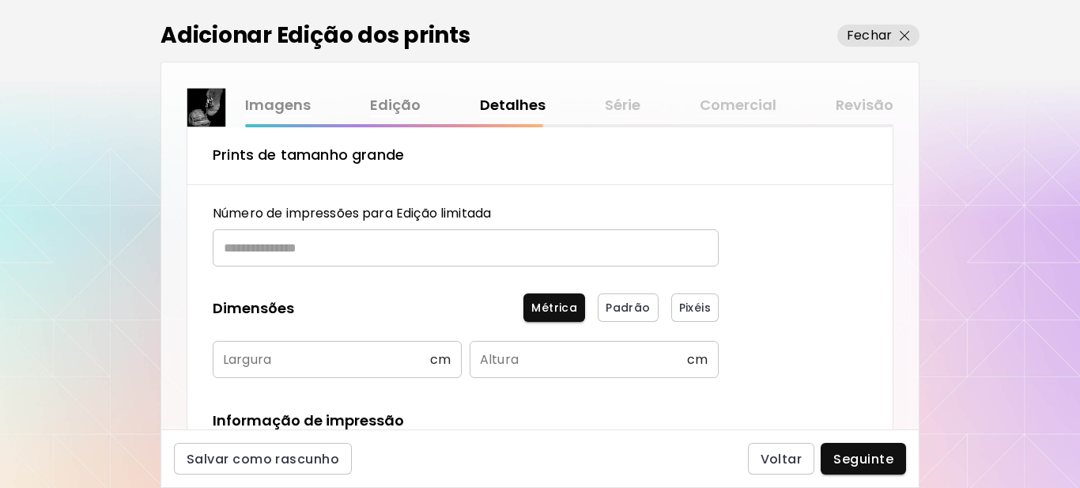
scroll to position [158, 0]
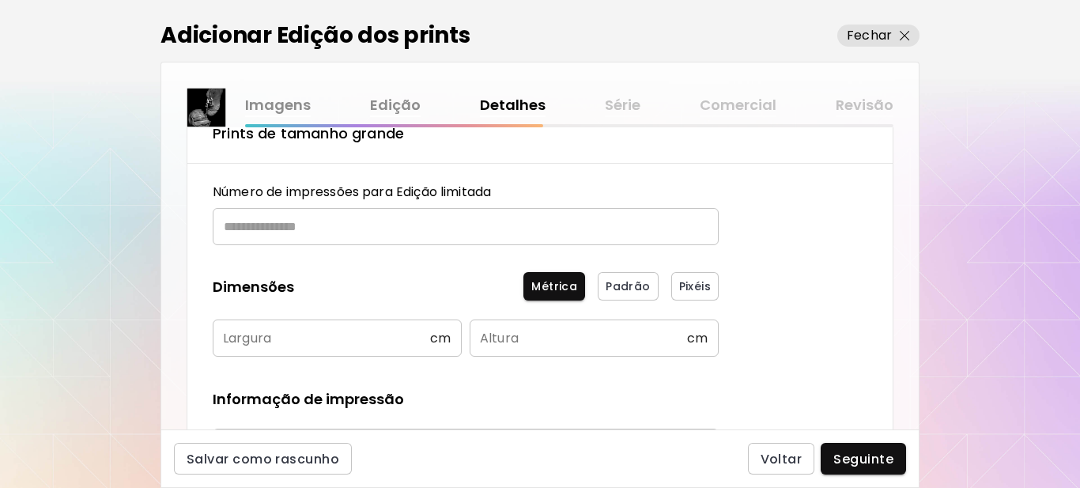
click at [308, 226] on input "text" at bounding box center [460, 226] width 495 height 37
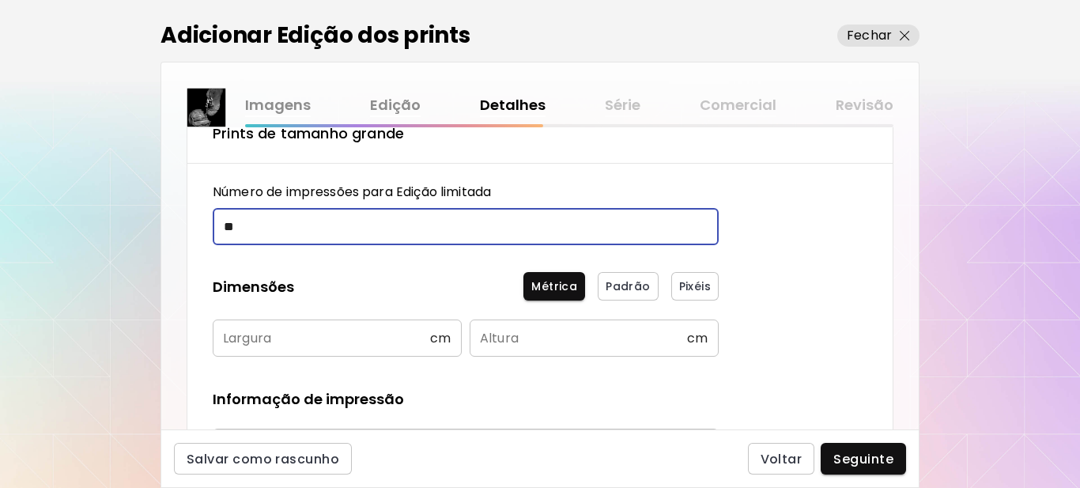
type input "**"
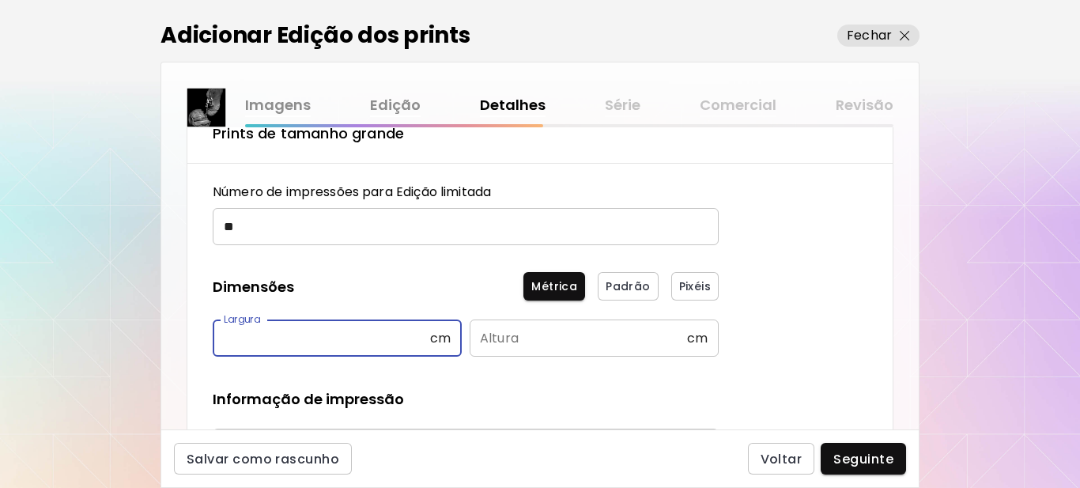
click at [327, 343] on input "text" at bounding box center [321, 338] width 217 height 37
type input "**"
click at [527, 335] on input "text" at bounding box center [578, 338] width 217 height 37
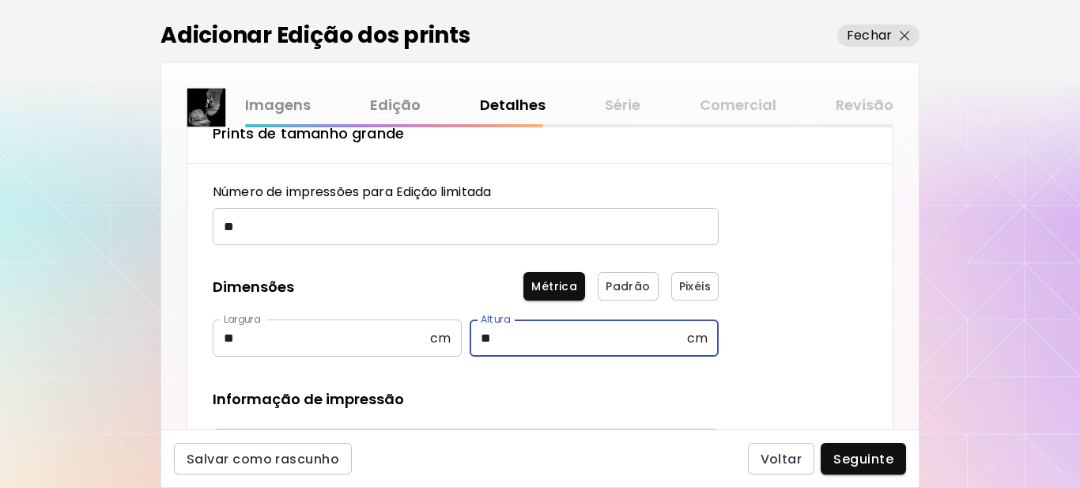
type input "**"
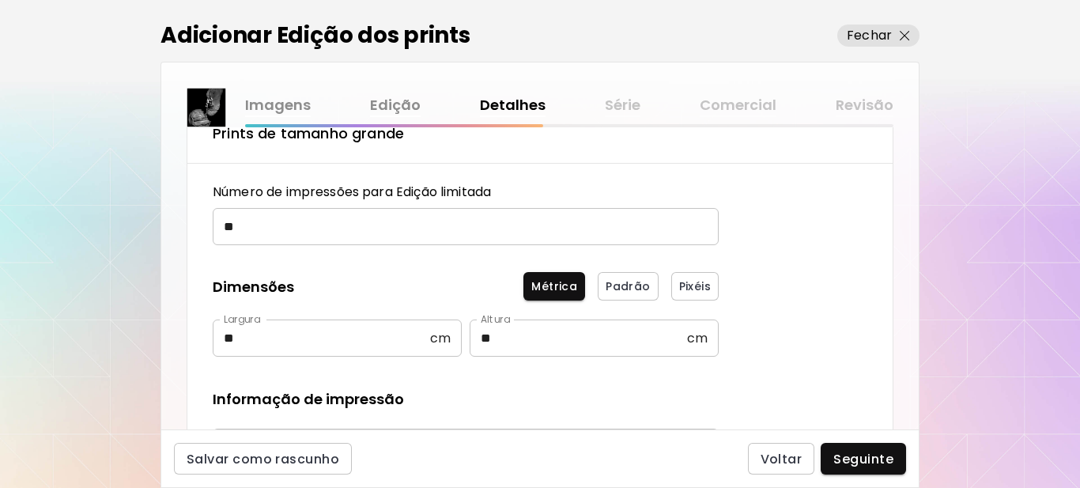
scroll to position [316, 0]
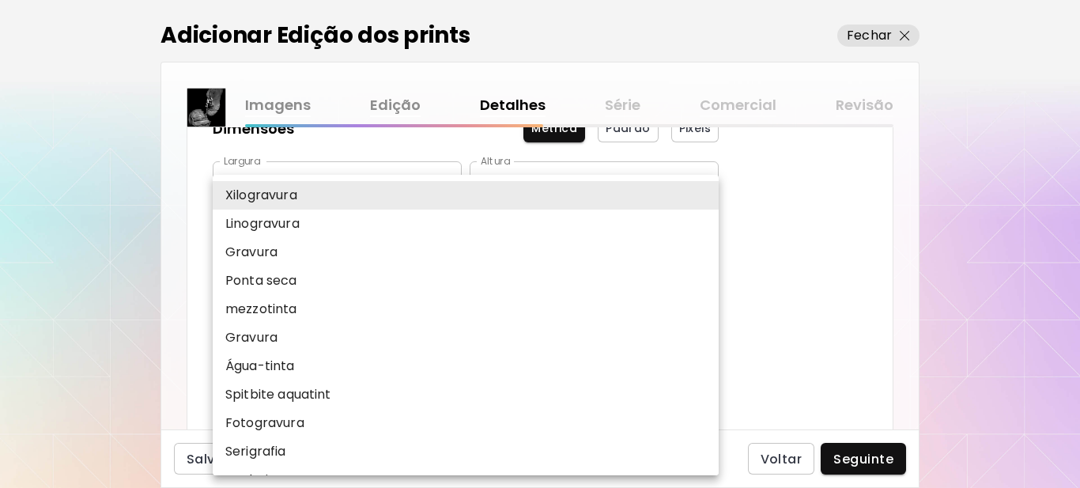
click at [350, 283] on body "[DOMAIN_NAME]/[PERSON_NAME] obras Gerencie suas obras Editar Perfil My BioLink …" at bounding box center [540, 244] width 1080 height 488
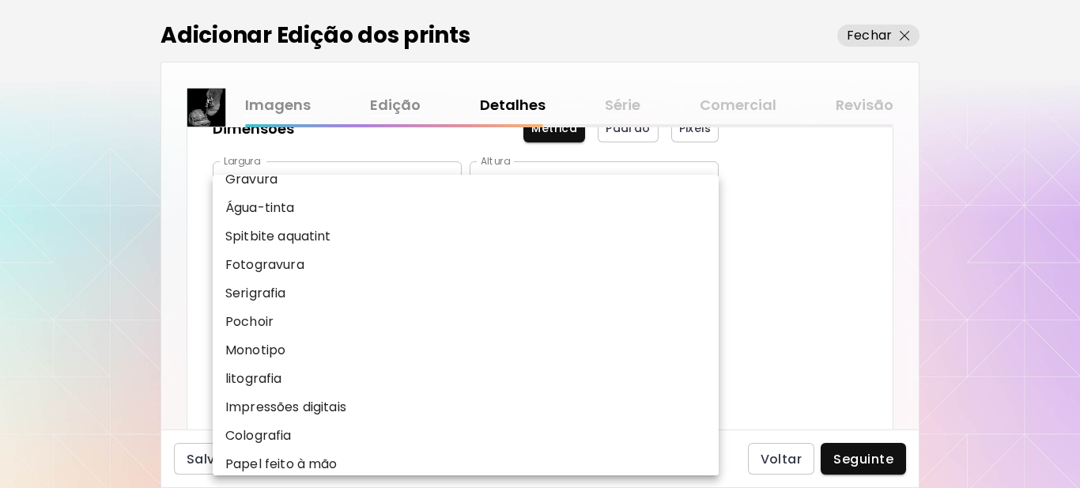
click at [274, 395] on li "Impressões digitais" at bounding box center [470, 407] width 514 height 28
type input "**********"
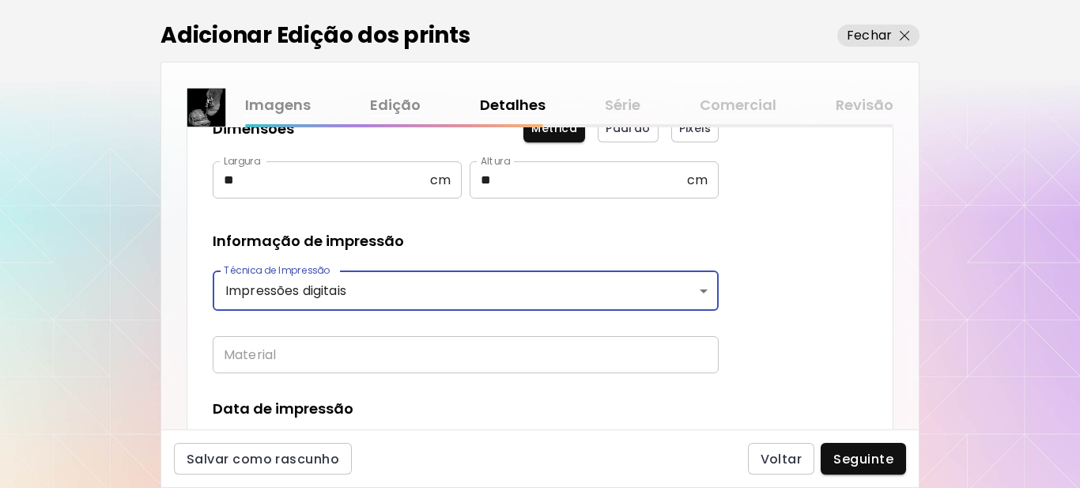
click at [273, 361] on input "text" at bounding box center [466, 354] width 506 height 37
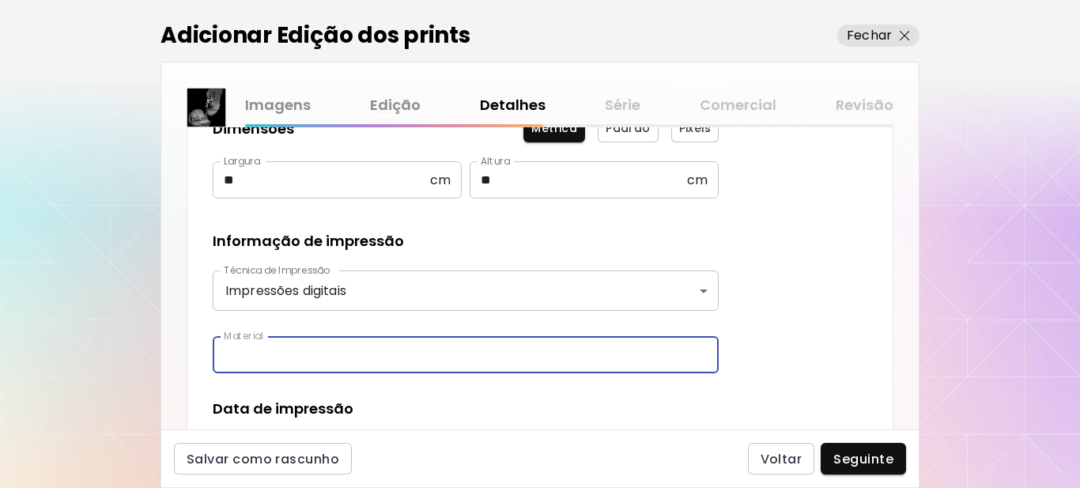
type input "**********"
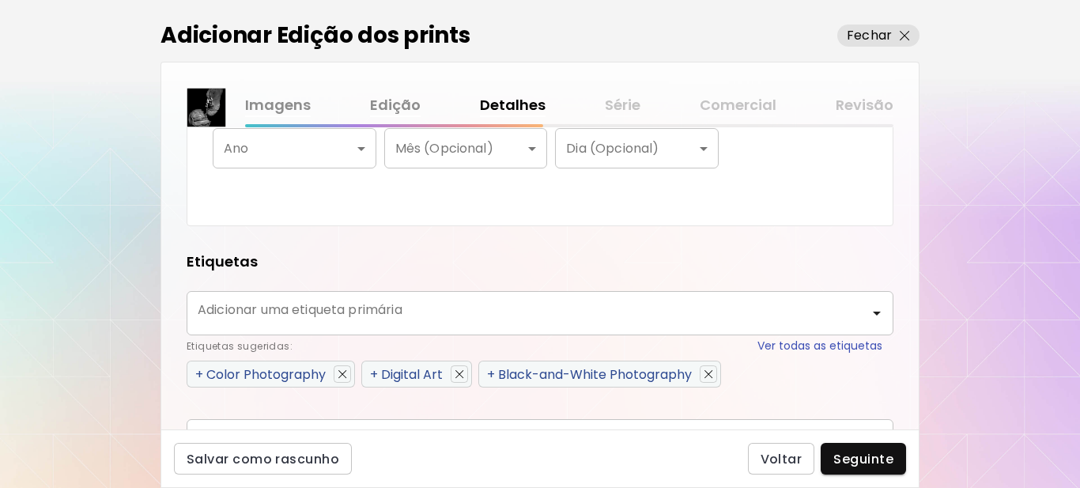
scroll to position [633, 0]
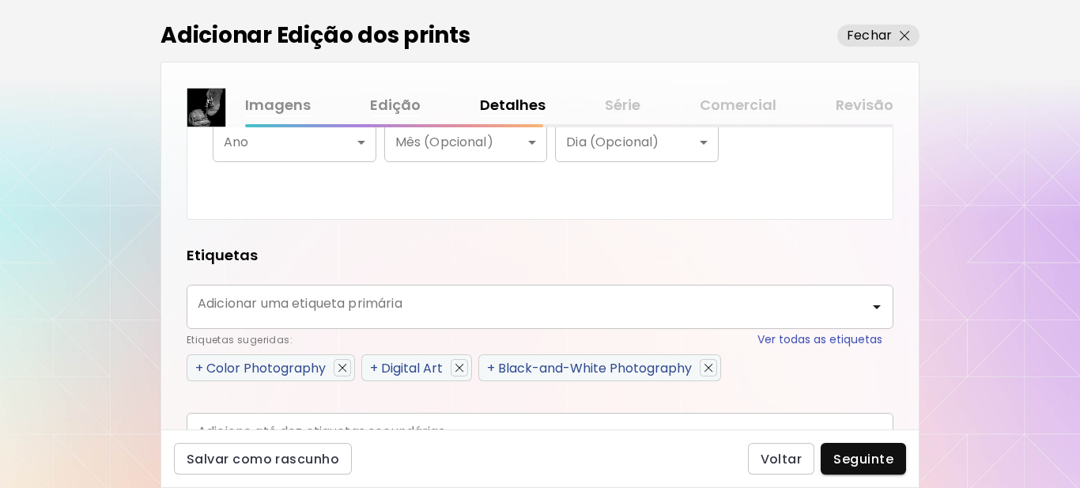
click at [309, 148] on body "**********" at bounding box center [540, 244] width 1080 height 488
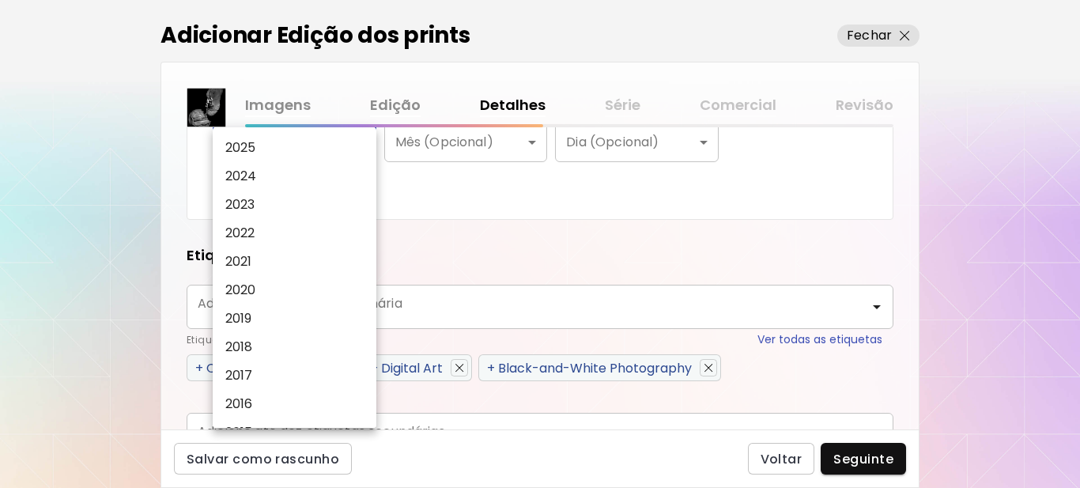
scroll to position [627, 0]
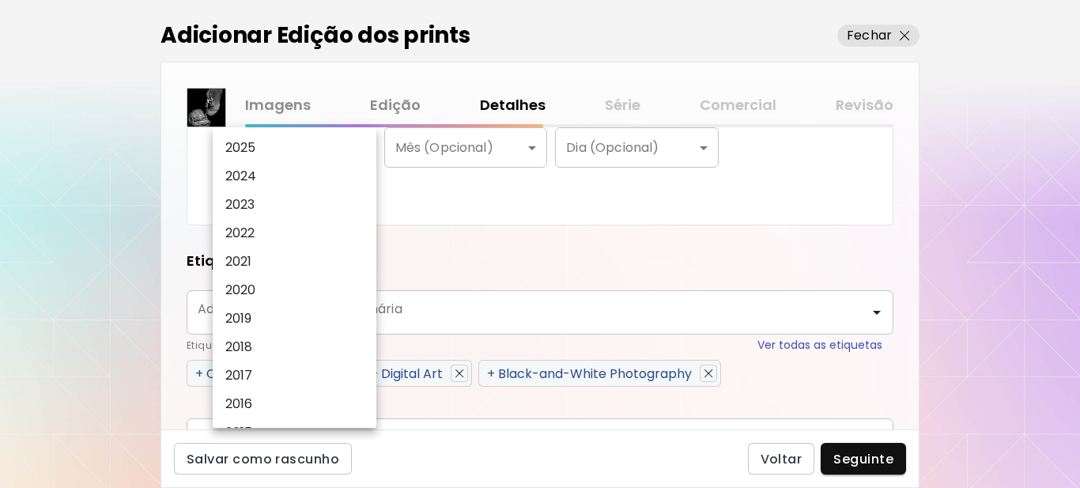
click at [268, 146] on li "2025" at bounding box center [299, 148] width 172 height 28
type input "****"
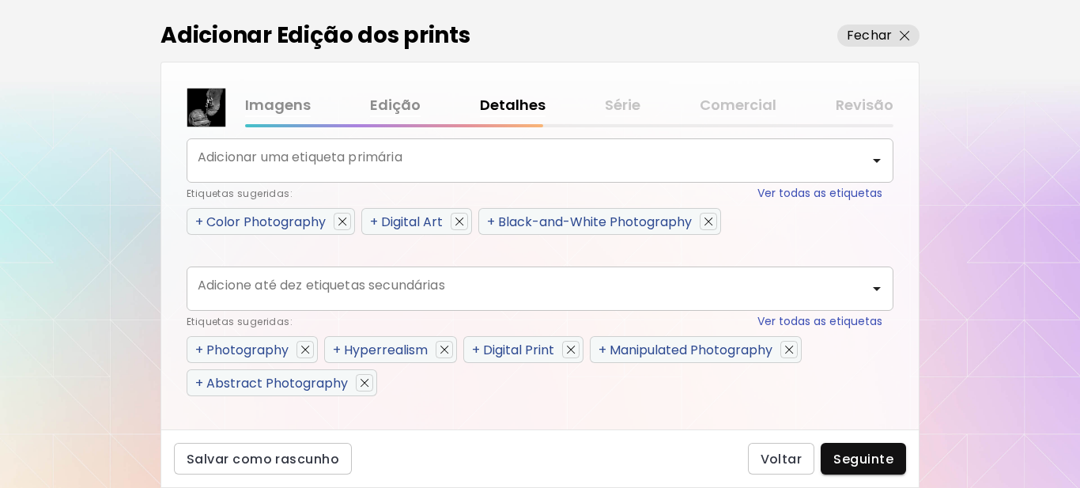
scroll to position [785, 0]
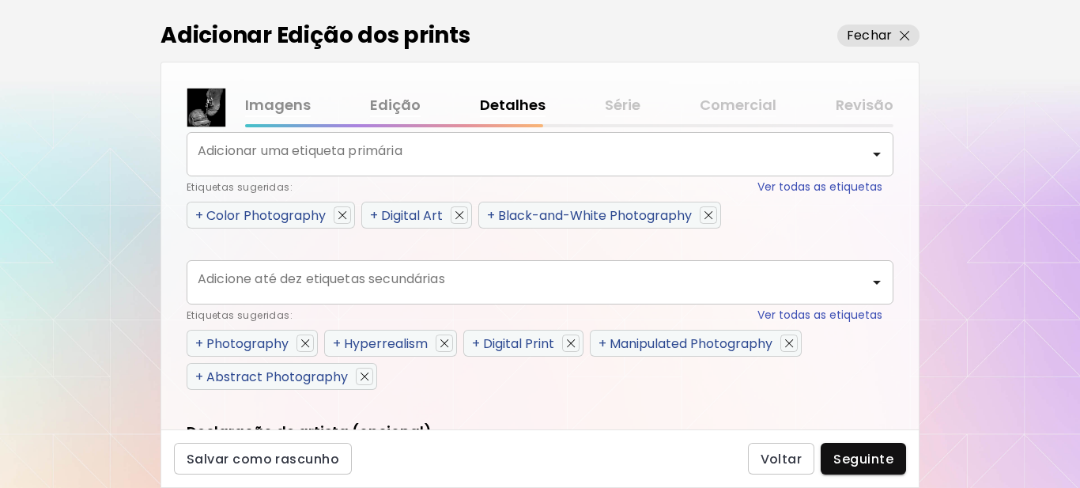
click at [493, 212] on span "+" at bounding box center [491, 215] width 8 height 18
type input "**********"
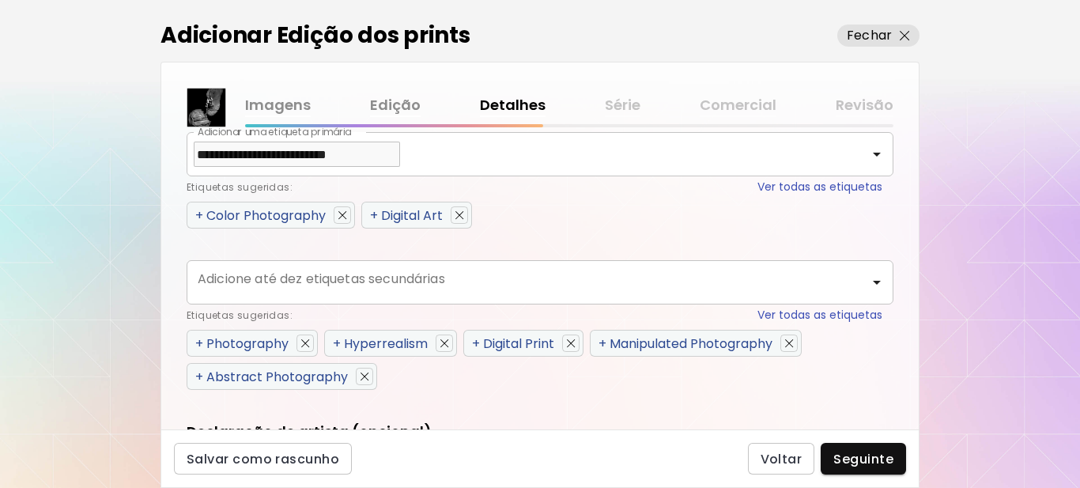
click at [198, 342] on span "+" at bounding box center [199, 344] width 8 height 18
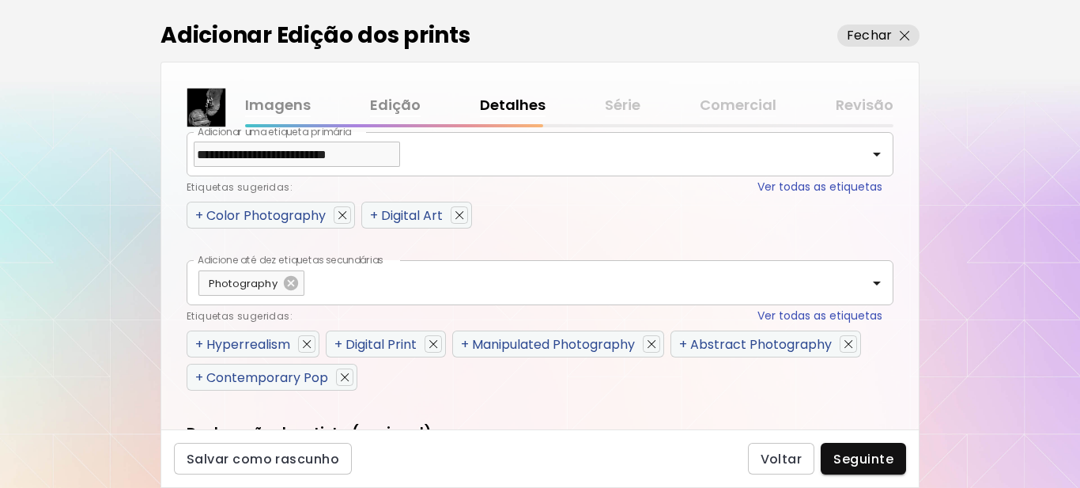
click at [198, 342] on span "+" at bounding box center [199, 344] width 8 height 18
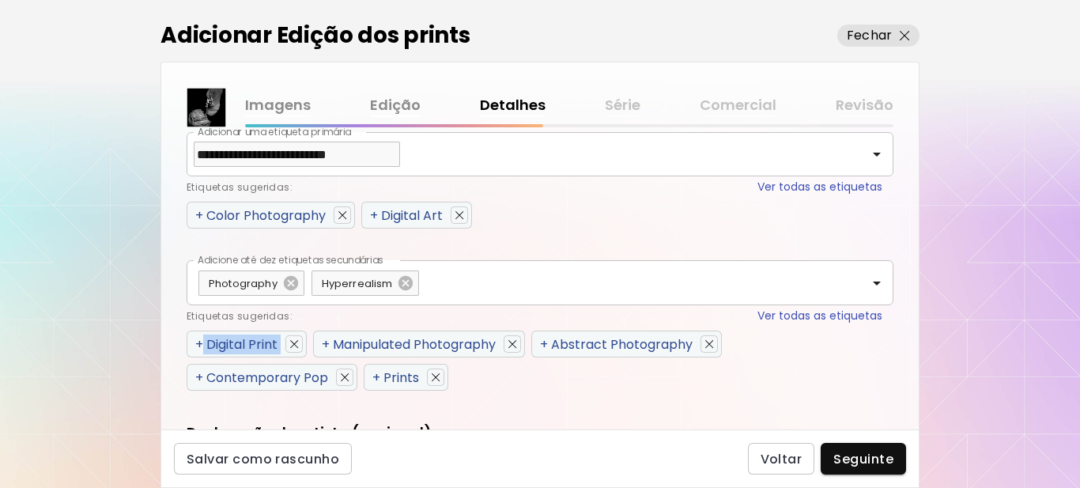
click at [198, 342] on span "+" at bounding box center [199, 344] width 8 height 18
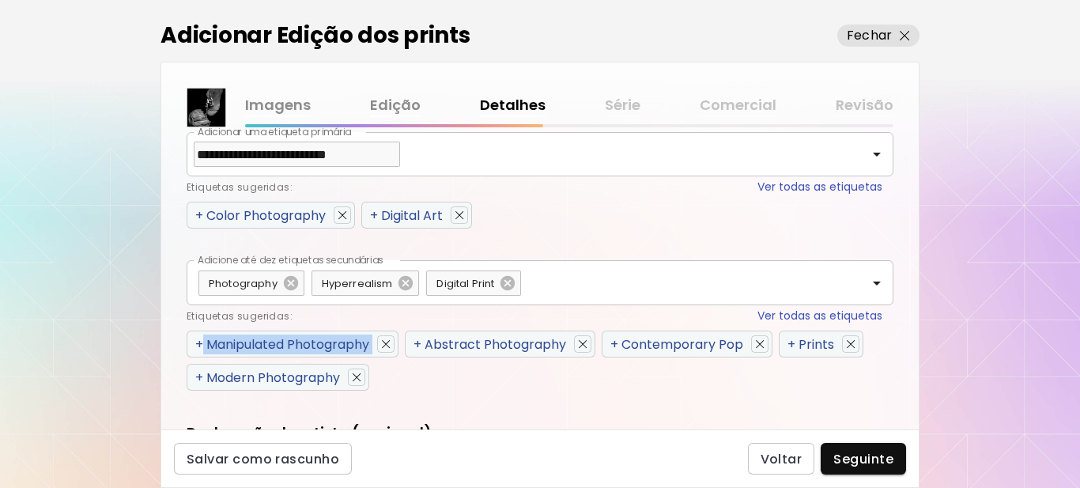
click at [198, 342] on span "+" at bounding box center [199, 344] width 8 height 18
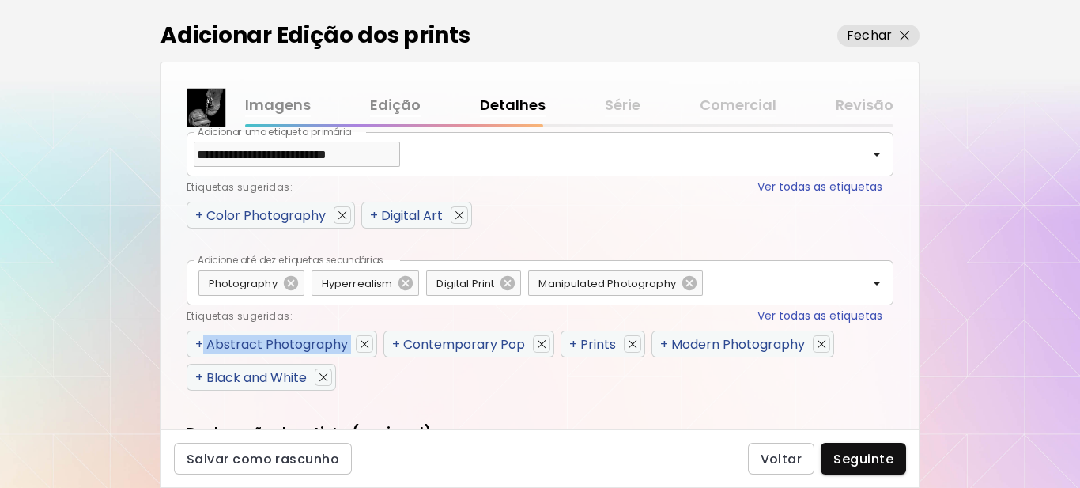
click at [199, 344] on span "+" at bounding box center [199, 344] width 8 height 18
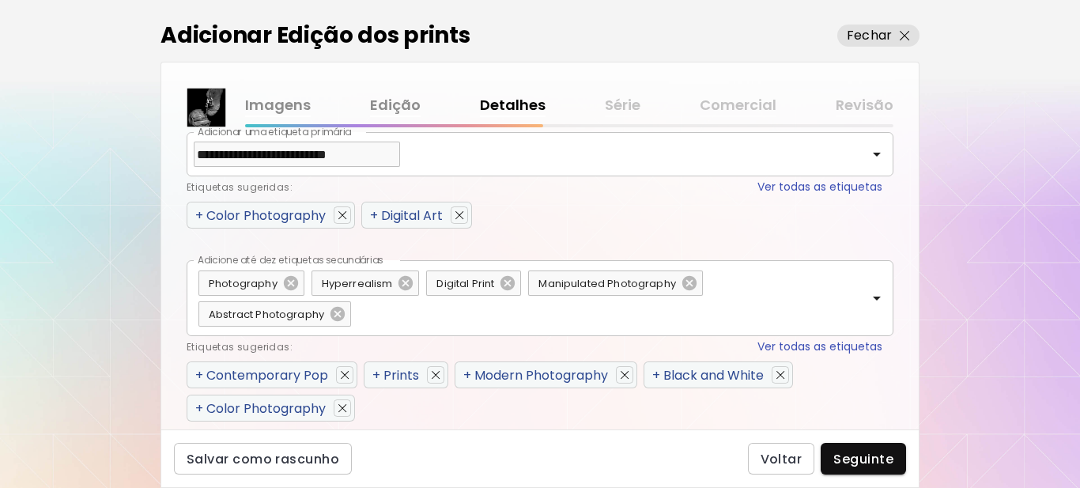
click at [200, 372] on span "+" at bounding box center [199, 375] width 8 height 18
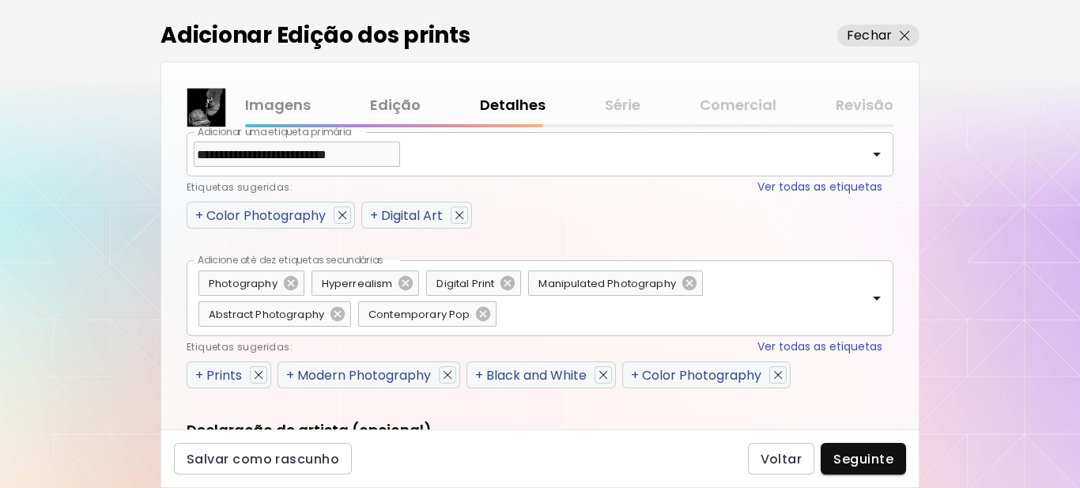
click at [200, 372] on span "+" at bounding box center [199, 375] width 8 height 18
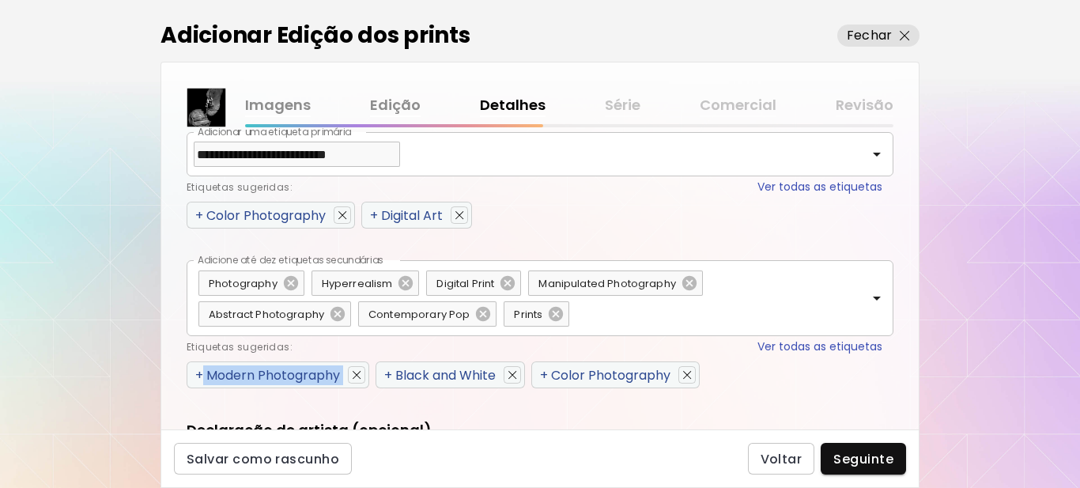
click at [200, 372] on span "+" at bounding box center [199, 375] width 8 height 18
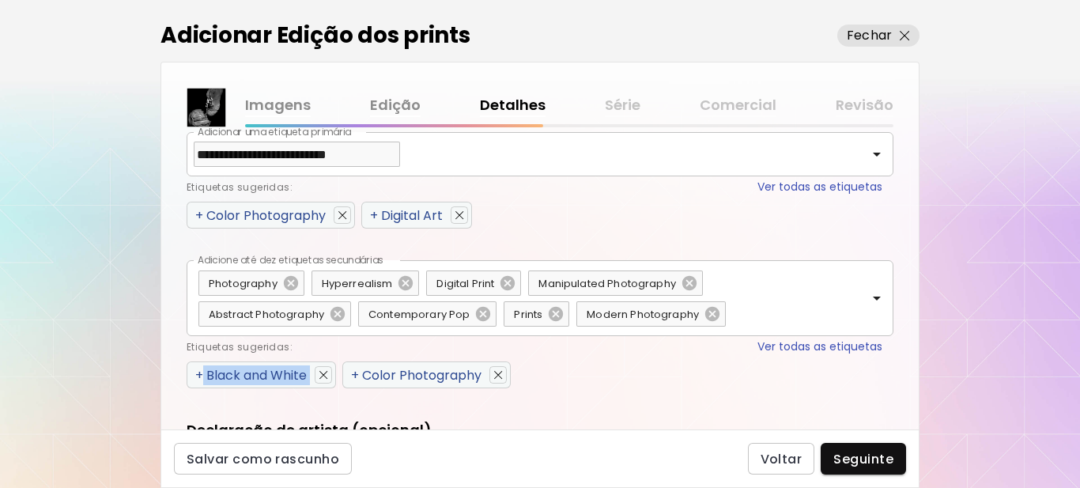
click at [200, 372] on span "+" at bounding box center [199, 375] width 8 height 18
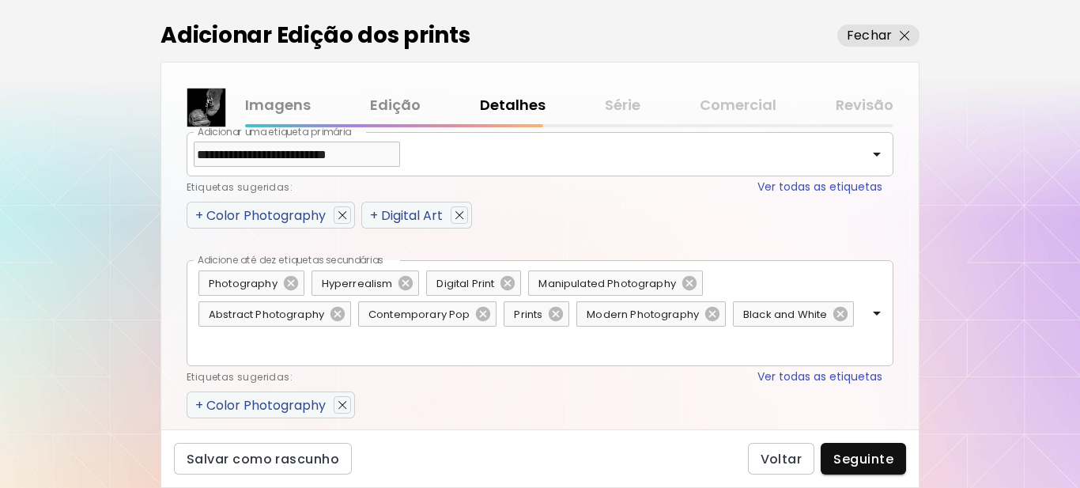
click at [200, 372] on div "Etiquetas sugeridas: Ver todas as etiquetas" at bounding box center [535, 377] width 696 height 17
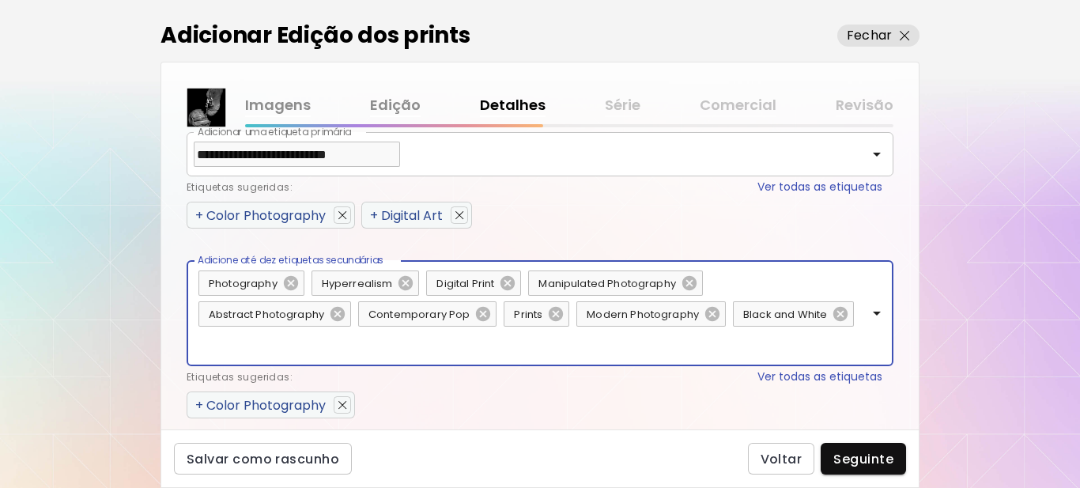
click at [199, 403] on span "+" at bounding box center [199, 405] width 8 height 18
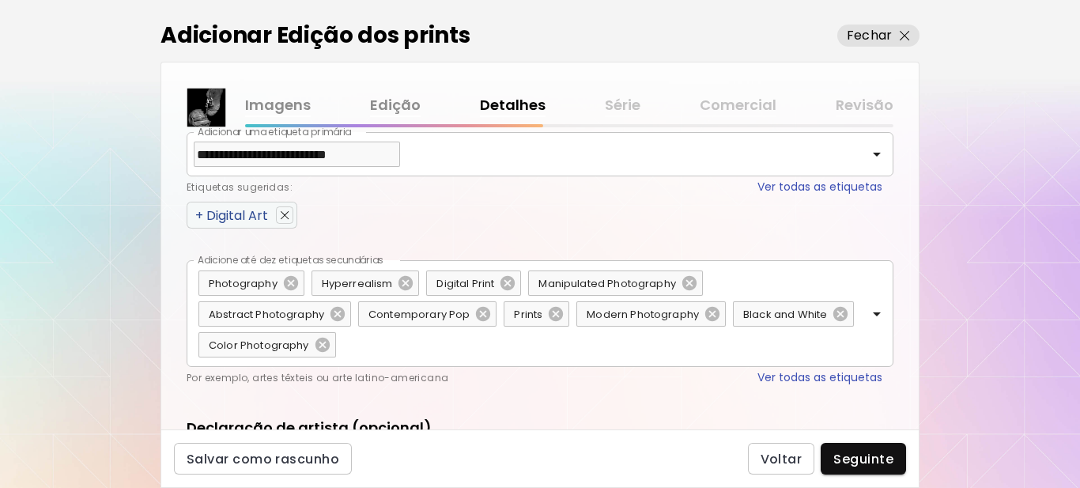
scroll to position [940, 0]
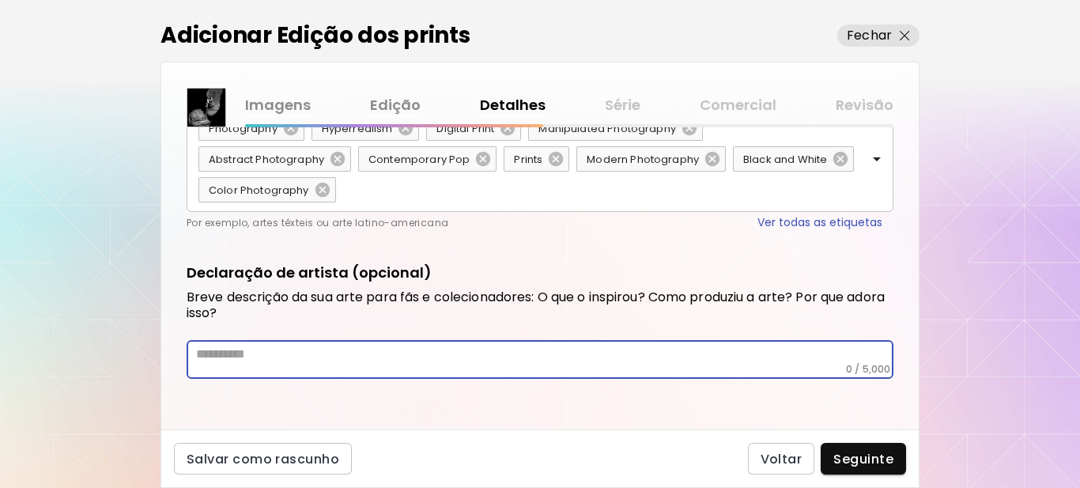
paste textarea "**********"
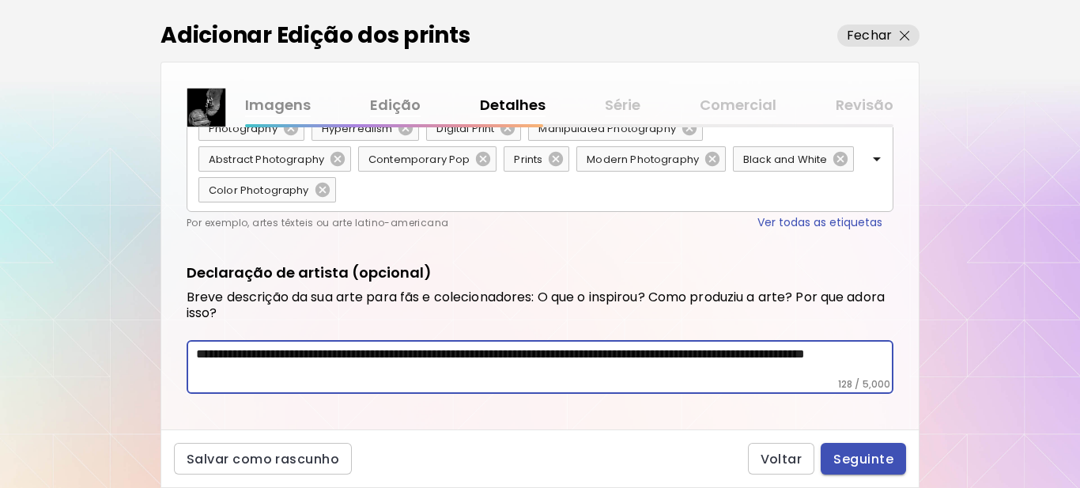
type textarea "**********"
click at [865, 456] on span "Seguinte" at bounding box center [864, 459] width 60 height 17
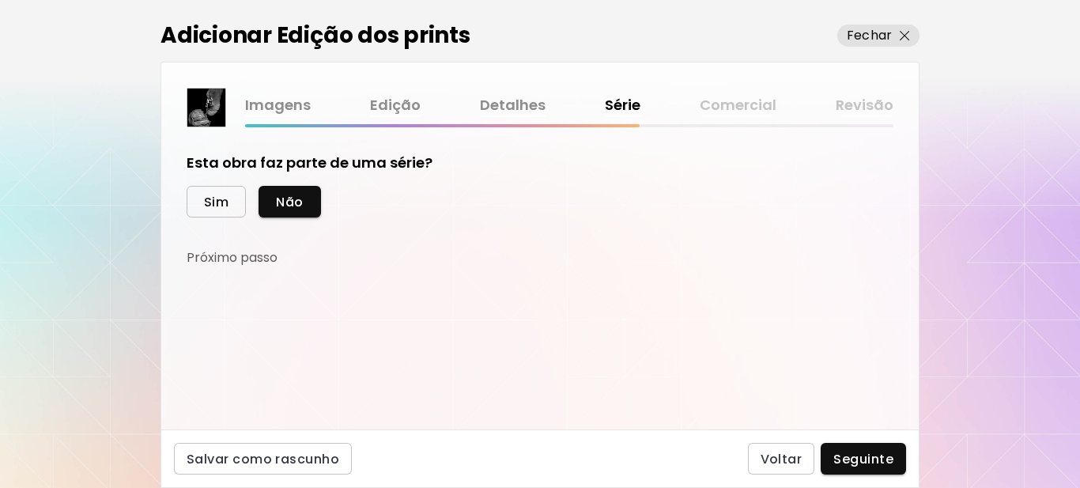
click at [215, 206] on span "Sim" at bounding box center [216, 202] width 25 height 17
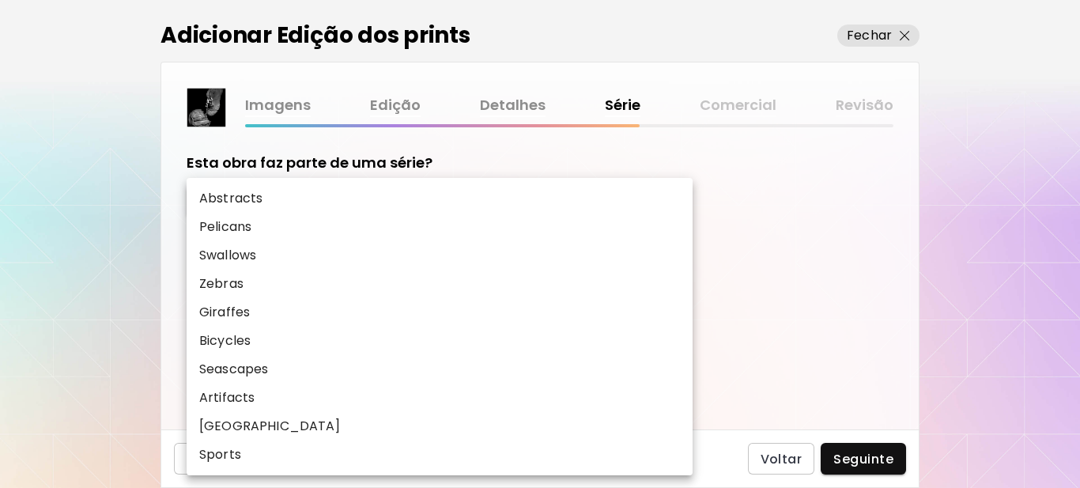
click at [319, 263] on body "[DOMAIN_NAME]/[PERSON_NAME] Adicionar obras Gerencie suas obras Editar Perfil M…" at bounding box center [540, 244] width 1080 height 488
click at [233, 458] on p "Sports" at bounding box center [220, 454] width 42 height 19
type input "******"
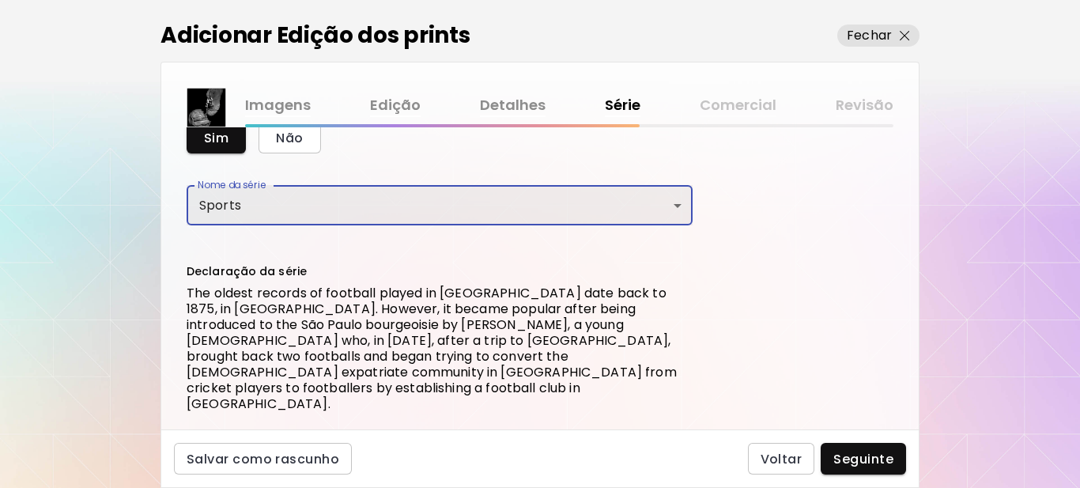
scroll to position [149, 0]
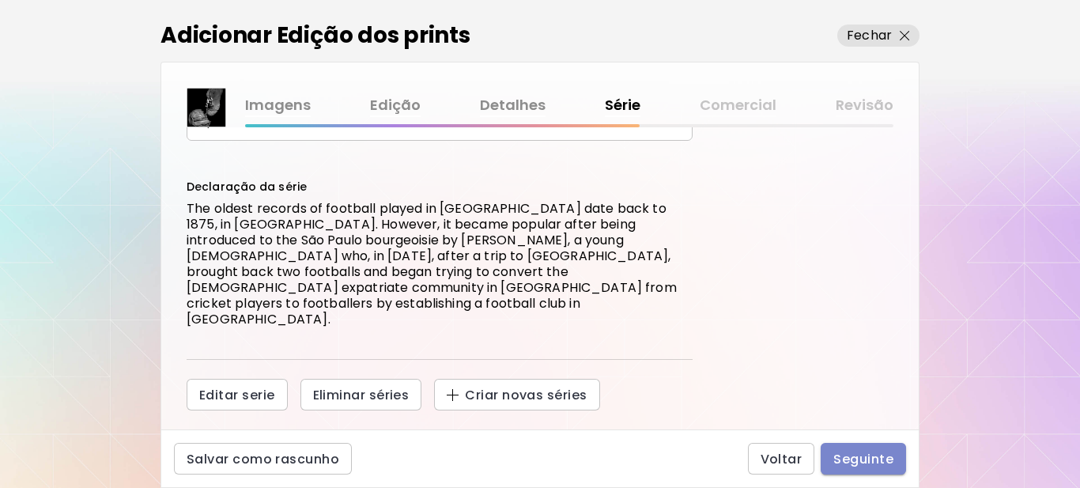
click at [858, 452] on span "Seguinte" at bounding box center [864, 459] width 60 height 17
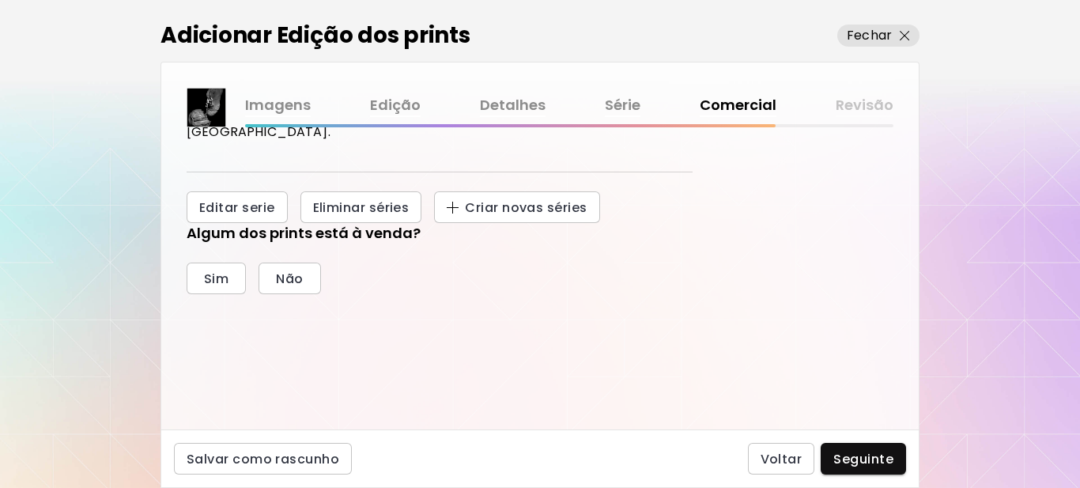
scroll to position [350, 0]
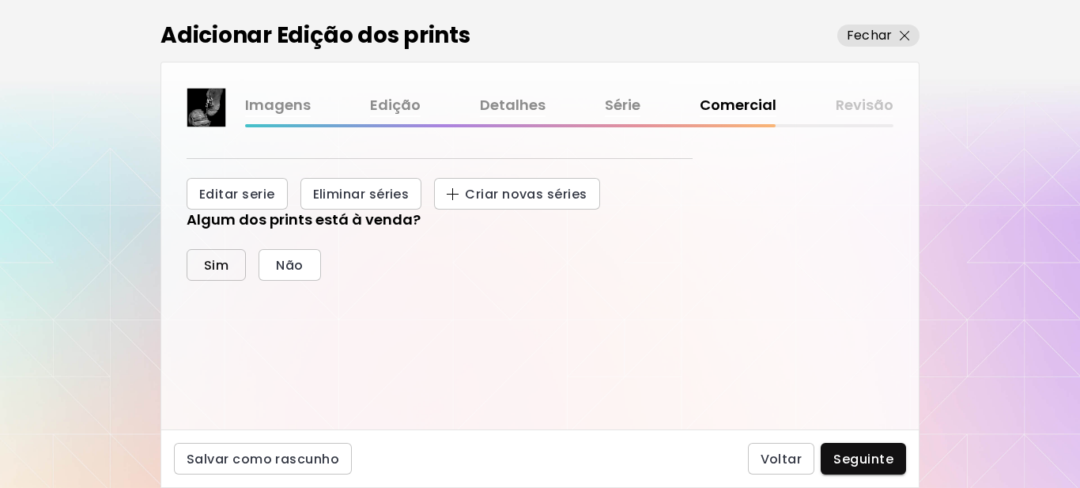
click at [216, 249] on button "Sim" at bounding box center [216, 265] width 59 height 32
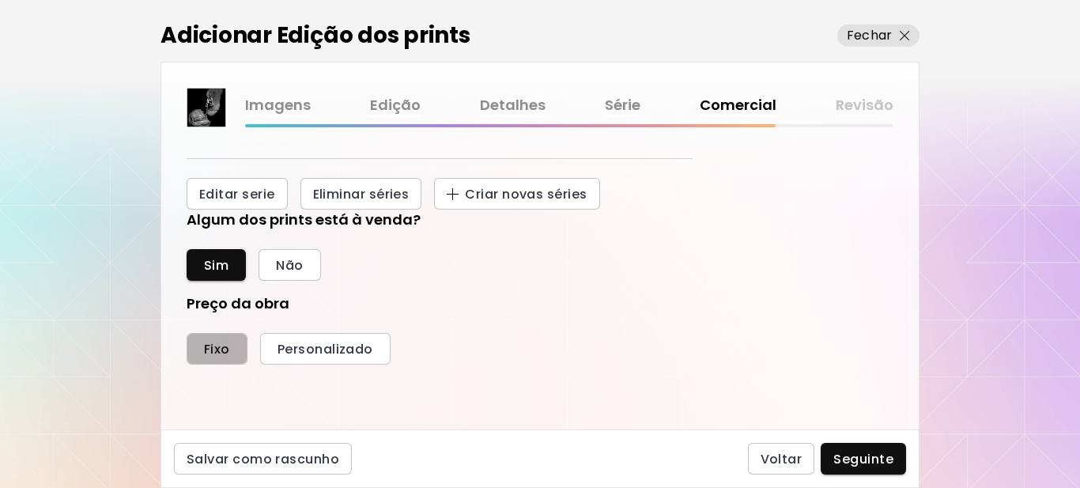
click at [210, 341] on span "Fixo" at bounding box center [217, 349] width 26 height 17
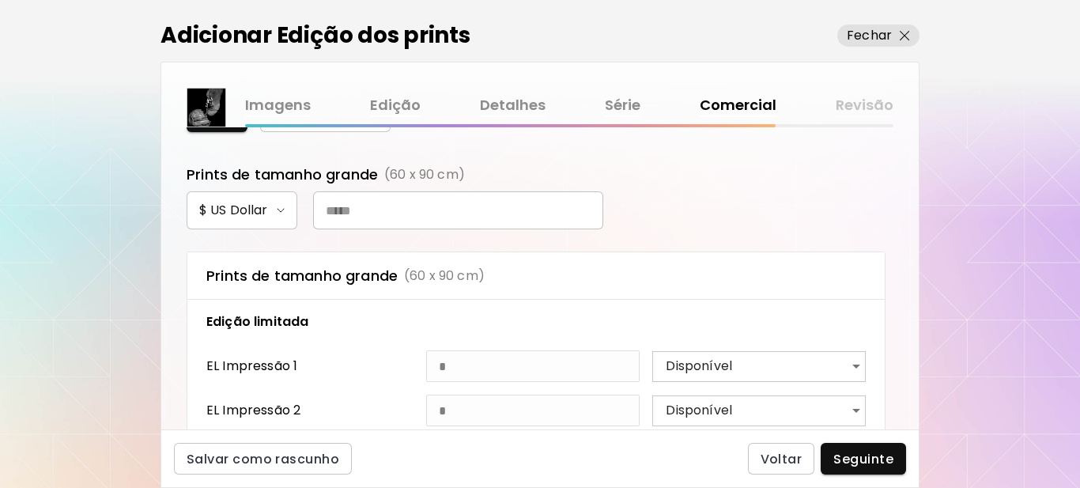
scroll to position [587, 0]
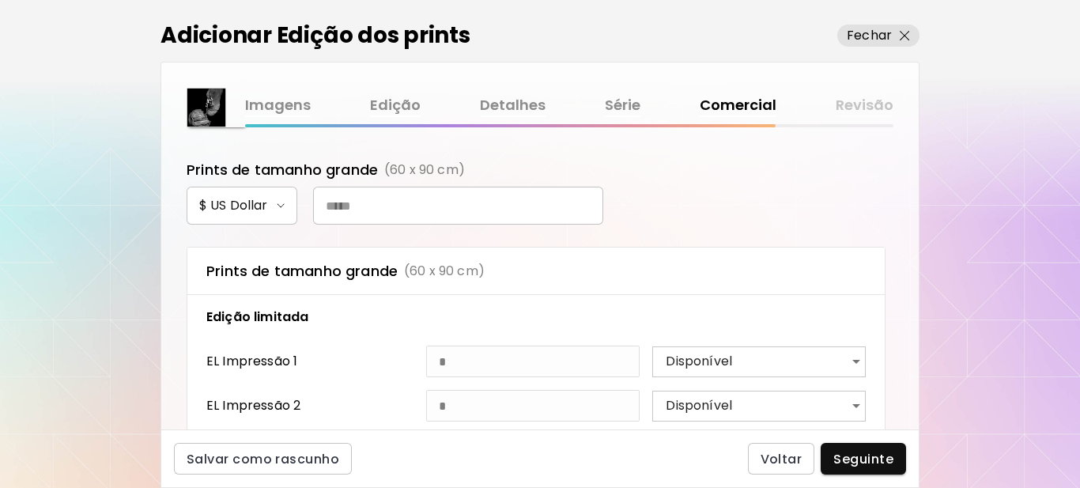
click at [410, 187] on input "text" at bounding box center [458, 206] width 290 height 38
type input "***"
click at [857, 460] on span "Seguinte" at bounding box center [864, 459] width 60 height 17
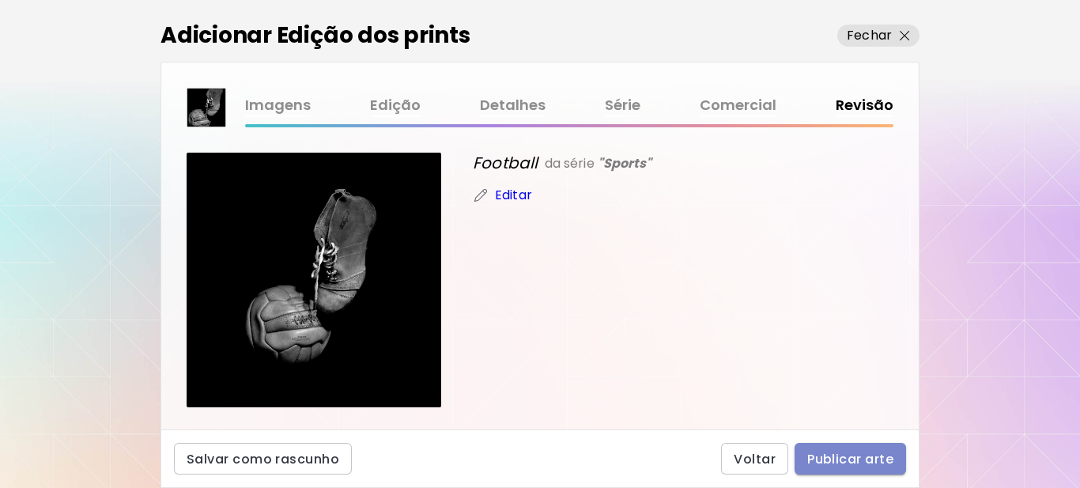
click at [849, 462] on span "Publicar arte" at bounding box center [850, 459] width 86 height 17
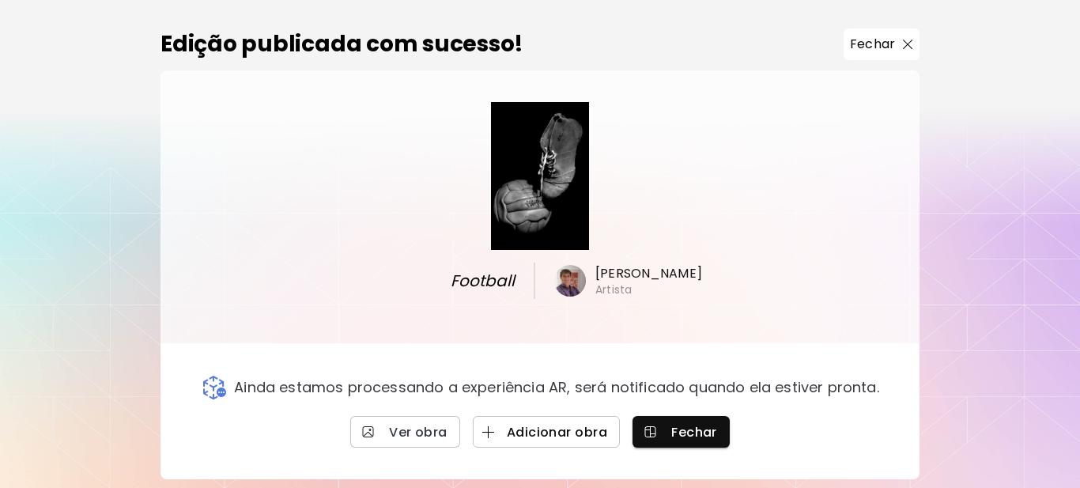
click at [572, 432] on span "Adicionar obra" at bounding box center [547, 432] width 122 height 17
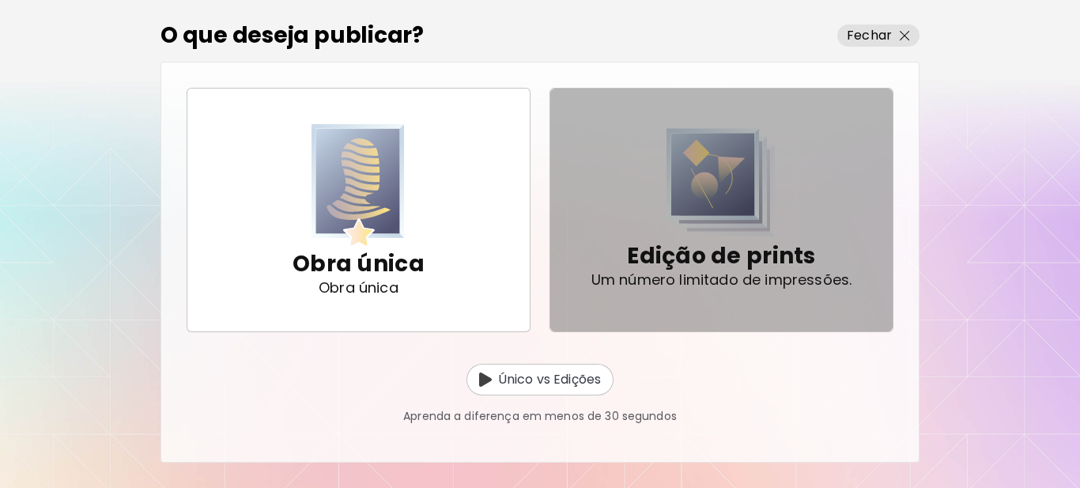
click at [732, 263] on p "Edição de prints" at bounding box center [721, 256] width 188 height 32
